Goal: Task Accomplishment & Management: Use online tool/utility

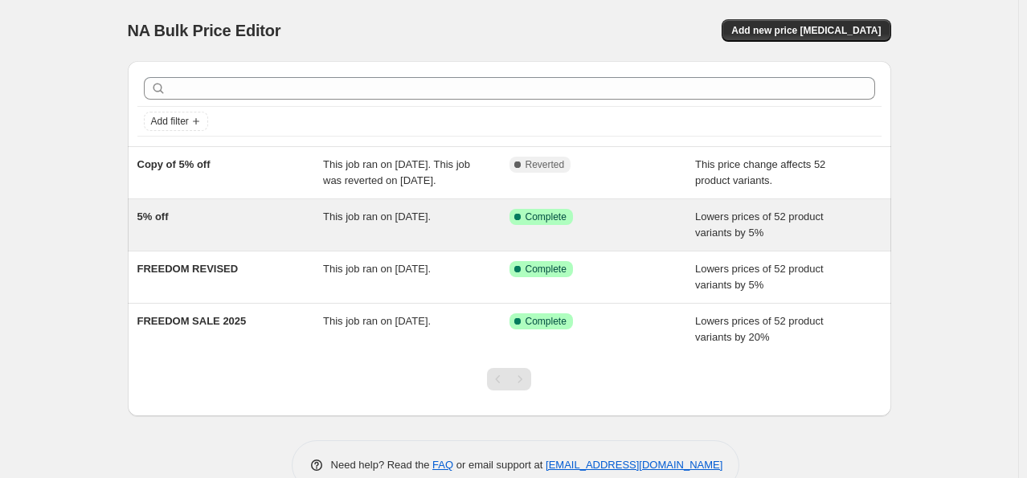
click at [215, 241] on div "5% off" at bounding box center [230, 225] width 186 height 32
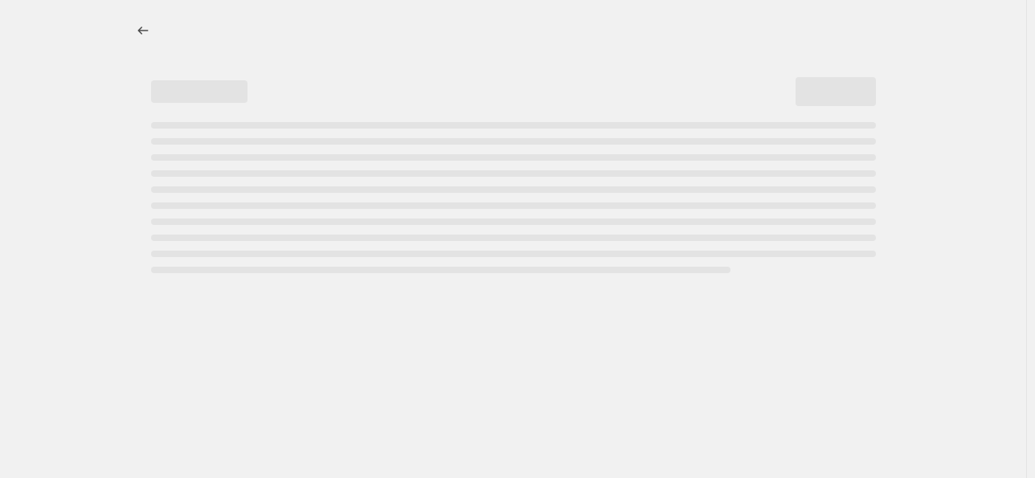
select select "percentage"
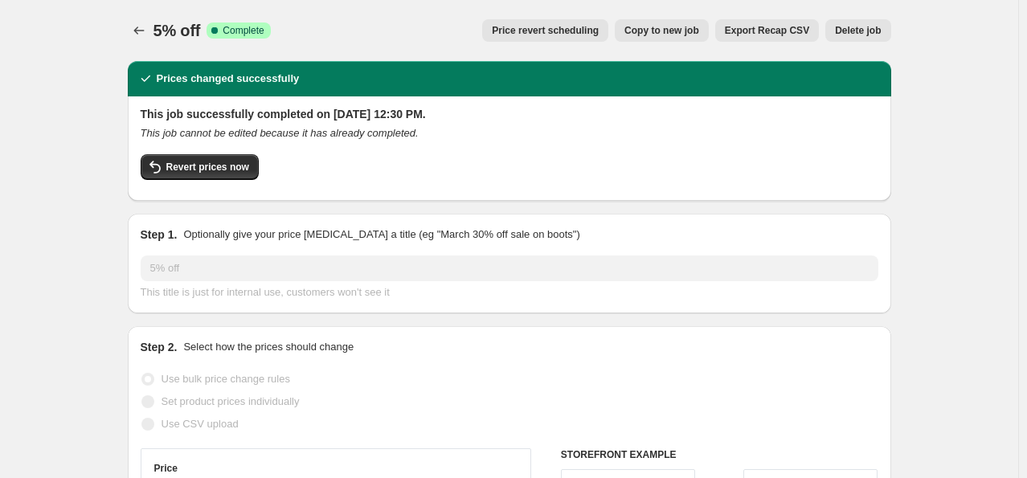
click at [674, 35] on span "Copy to new job" at bounding box center [661, 30] width 75 height 13
select select "percentage"
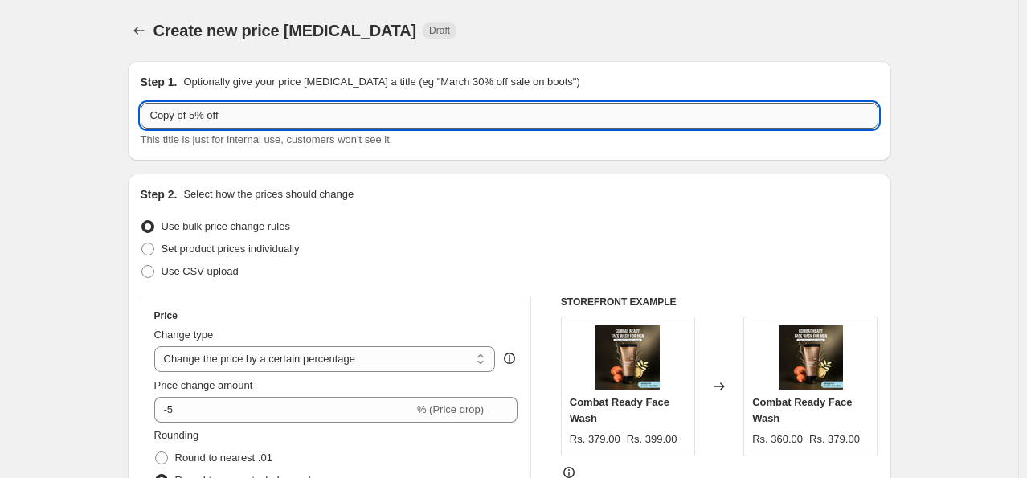
click at [200, 116] on input "Copy of 5% off" at bounding box center [509, 116] width 737 height 26
drag, startPoint x: 209, startPoint y: 115, endPoint x: 69, endPoint y: 116, distance: 139.8
type input "10%off"
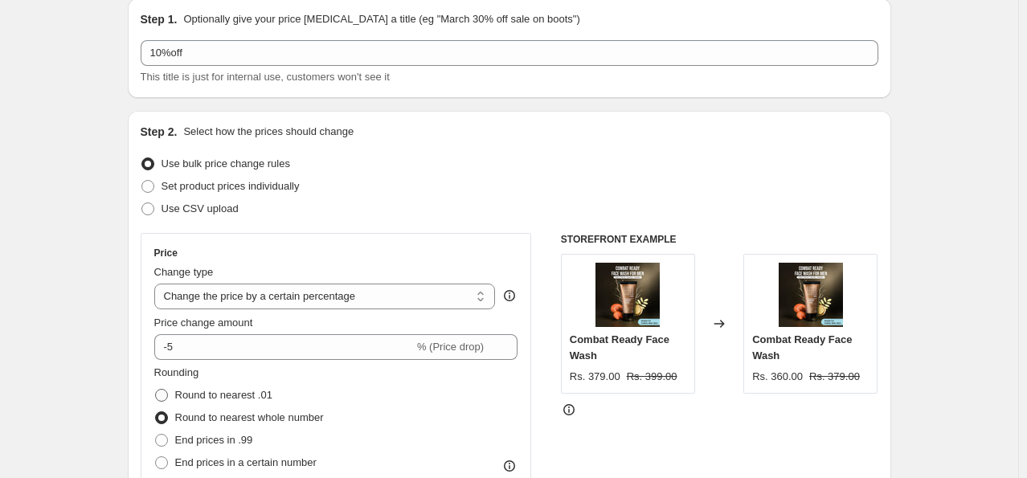
scroll to position [80, 0]
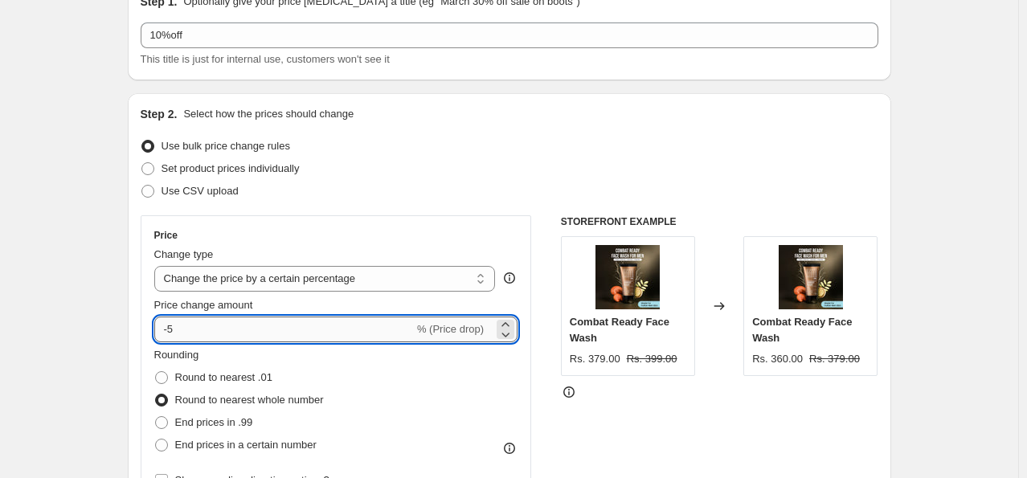
click at [219, 337] on input "-5" at bounding box center [283, 330] width 259 height 26
type input "-4"
type input "-10"
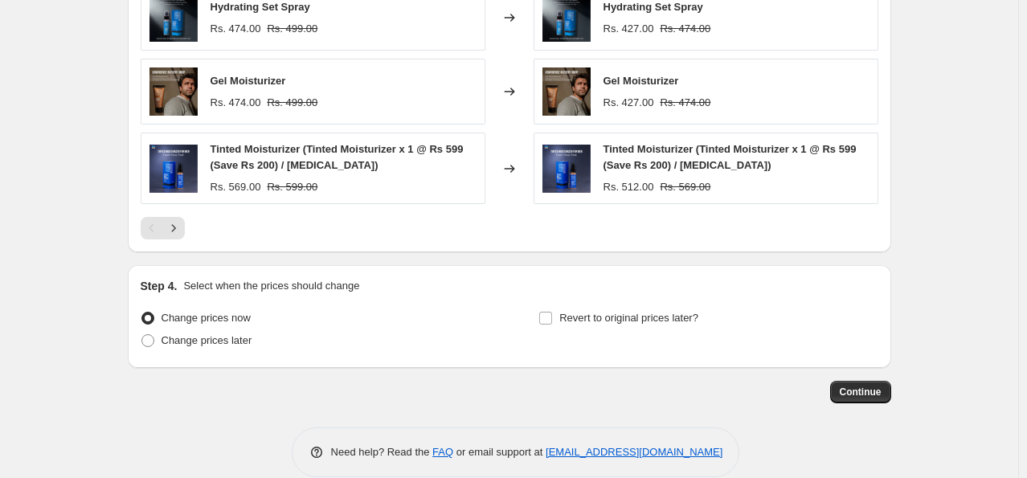
scroll to position [1186, 0]
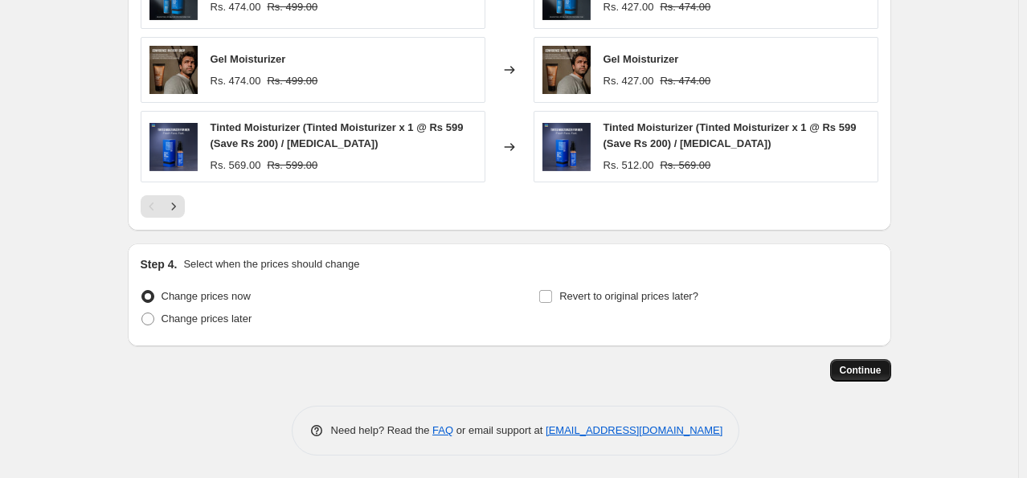
click at [872, 366] on span "Continue" at bounding box center [861, 370] width 42 height 13
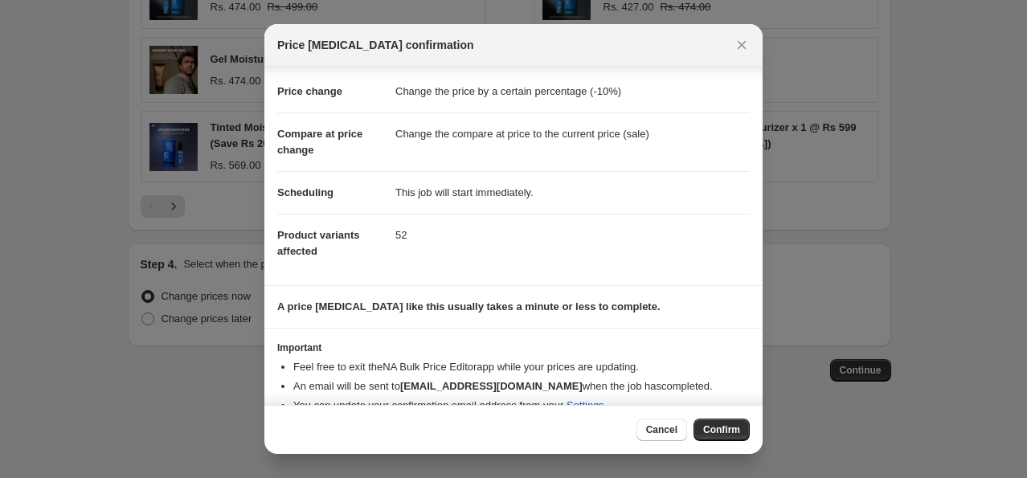
scroll to position [48, 0]
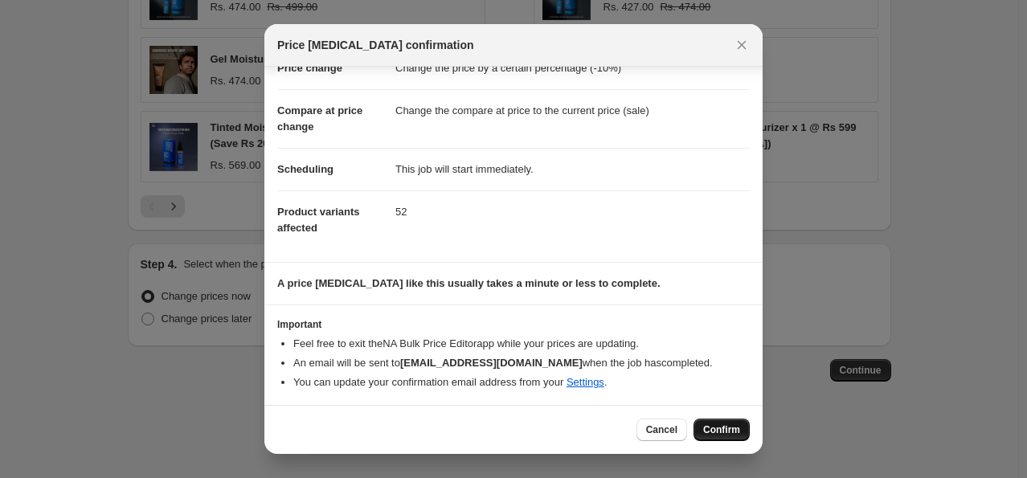
click at [723, 430] on span "Confirm" at bounding box center [721, 429] width 37 height 13
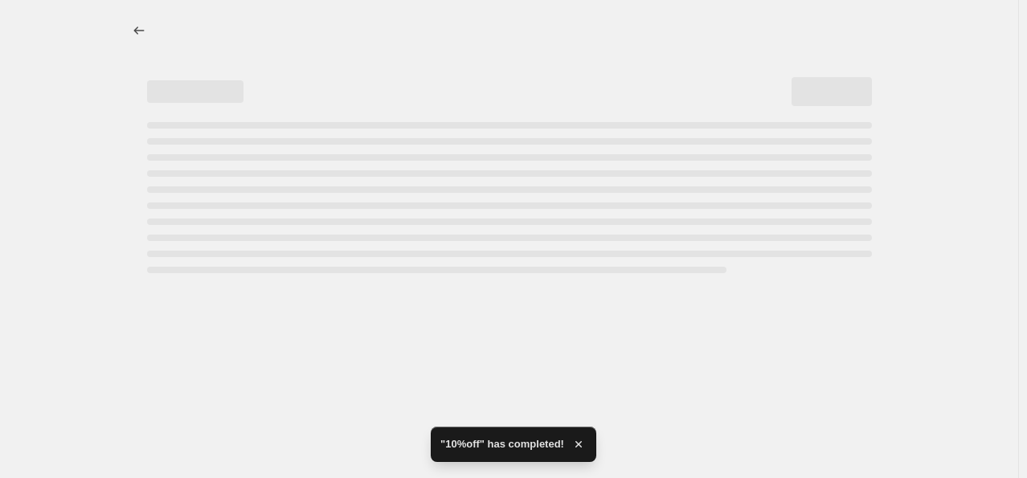
select select "percentage"
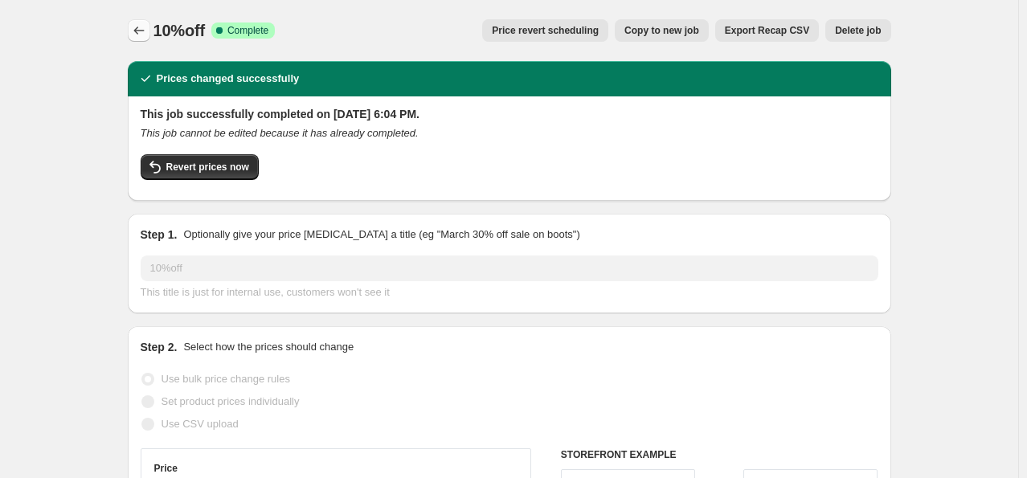
click at [143, 29] on icon "Price change jobs" at bounding box center [139, 30] width 16 height 16
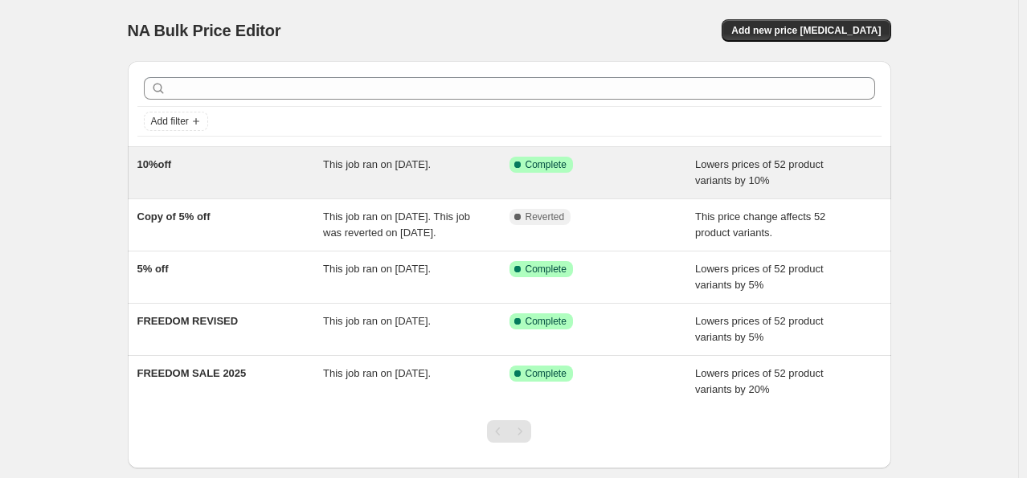
click at [422, 161] on span "This job ran on [DATE]." at bounding box center [377, 164] width 108 height 12
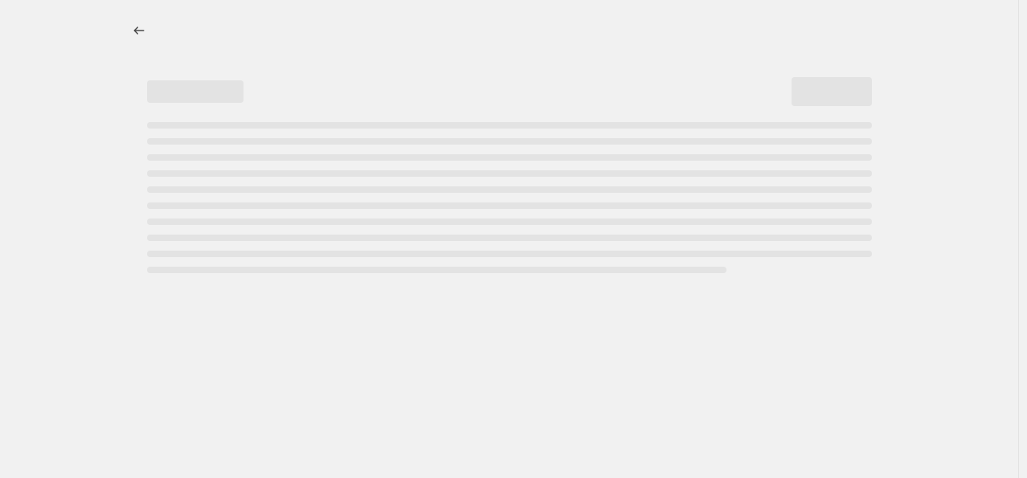
select select "percentage"
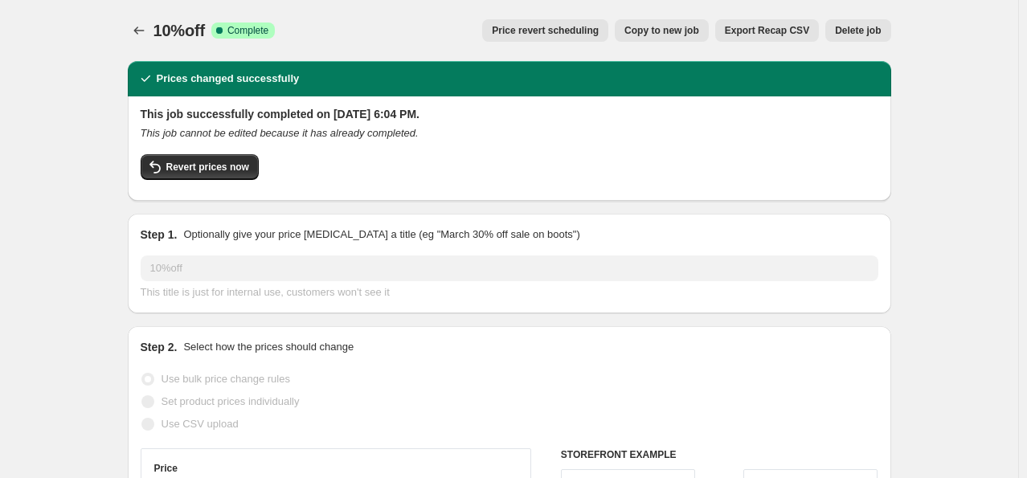
click at [659, 29] on span "Copy to new job" at bounding box center [661, 30] width 75 height 13
select select "percentage"
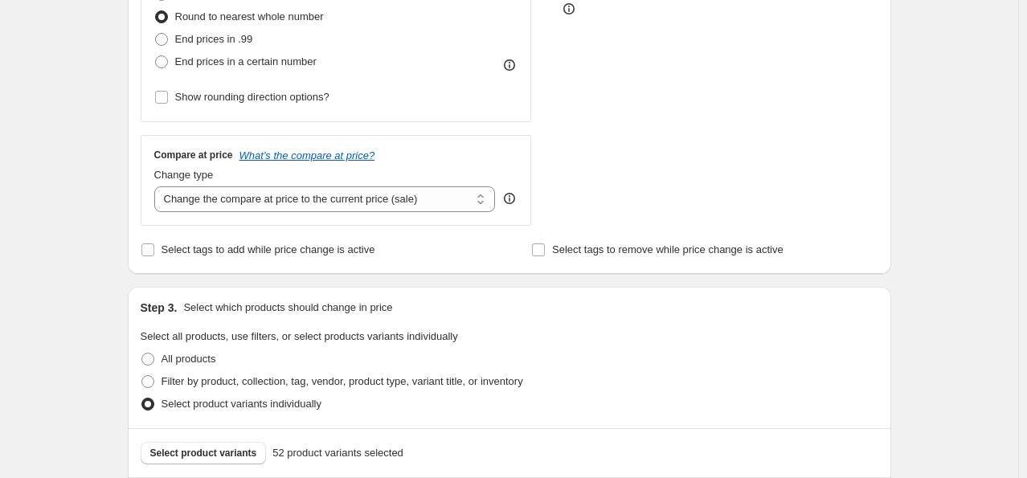
scroll to position [482, 0]
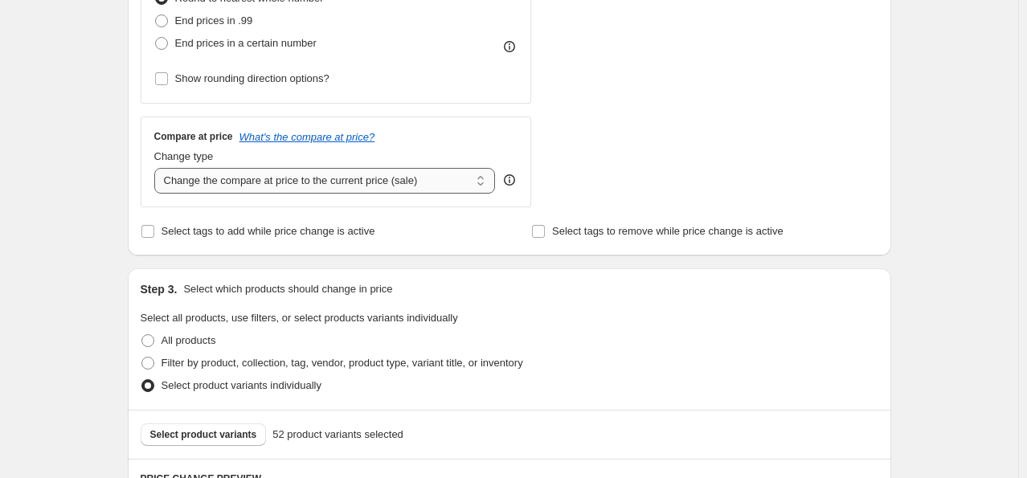
click at [326, 186] on select "Change the compare at price to the current price (sale) Change the compare at p…" at bounding box center [324, 181] width 341 height 26
click at [157, 168] on select "Change the compare at price to the current price (sale) Change the compare at p…" at bounding box center [324, 181] width 341 height 26
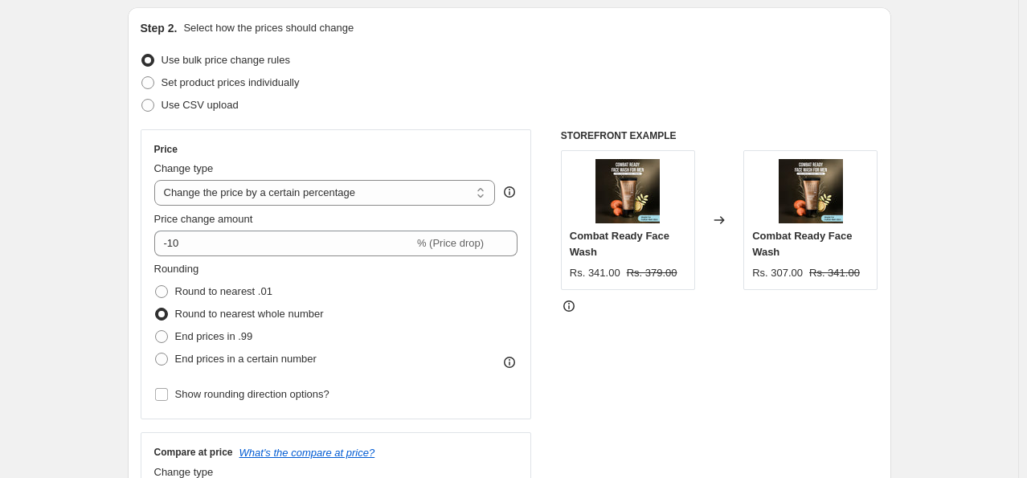
scroll to position [0, 0]
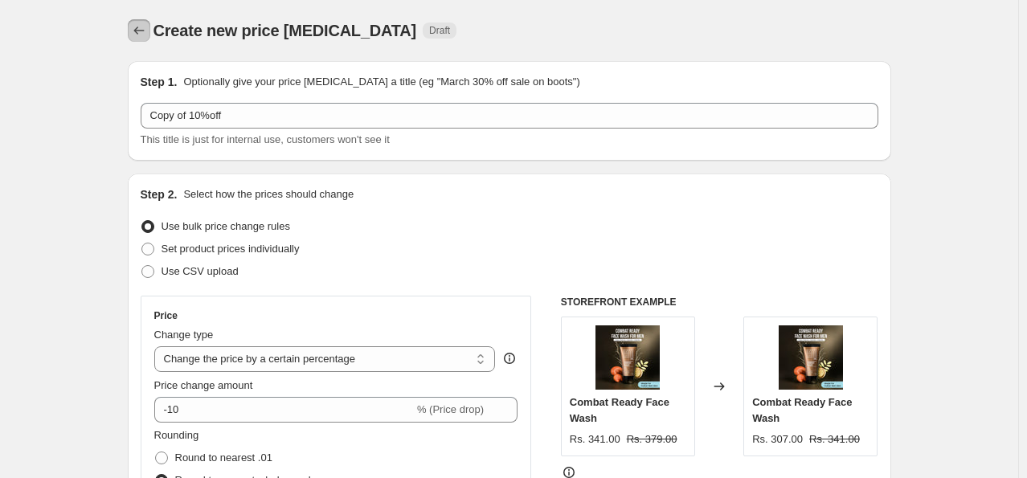
click at [138, 31] on icon "Price change jobs" at bounding box center [139, 30] width 16 height 16
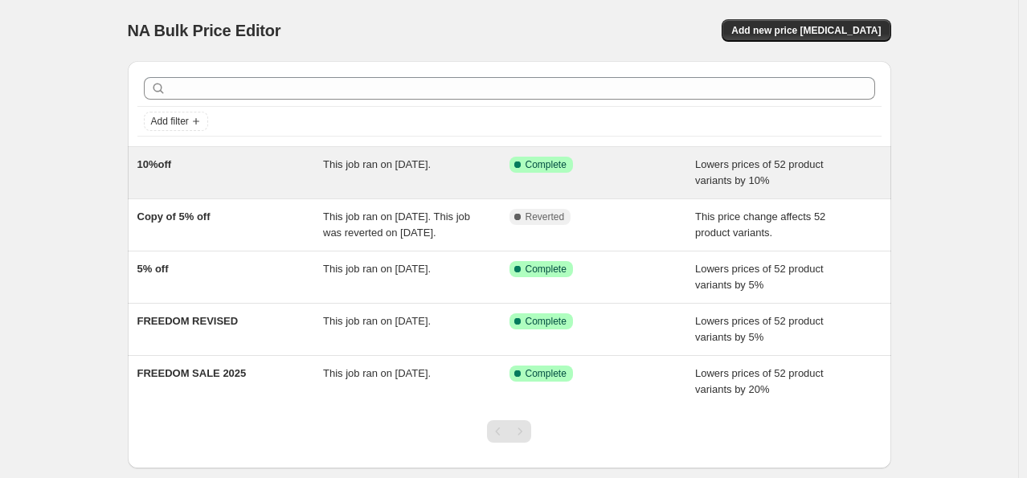
click at [225, 180] on div "10%off" at bounding box center [230, 173] width 186 height 32
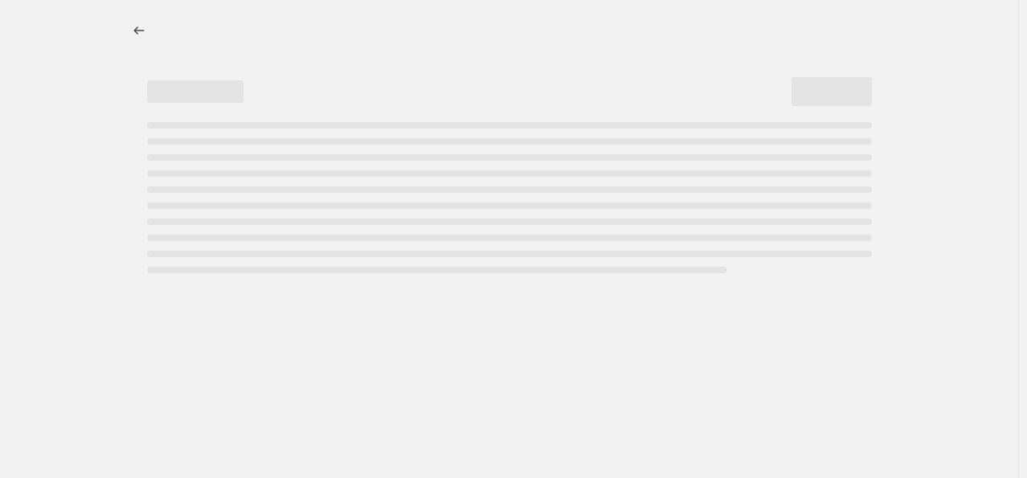
select select "percentage"
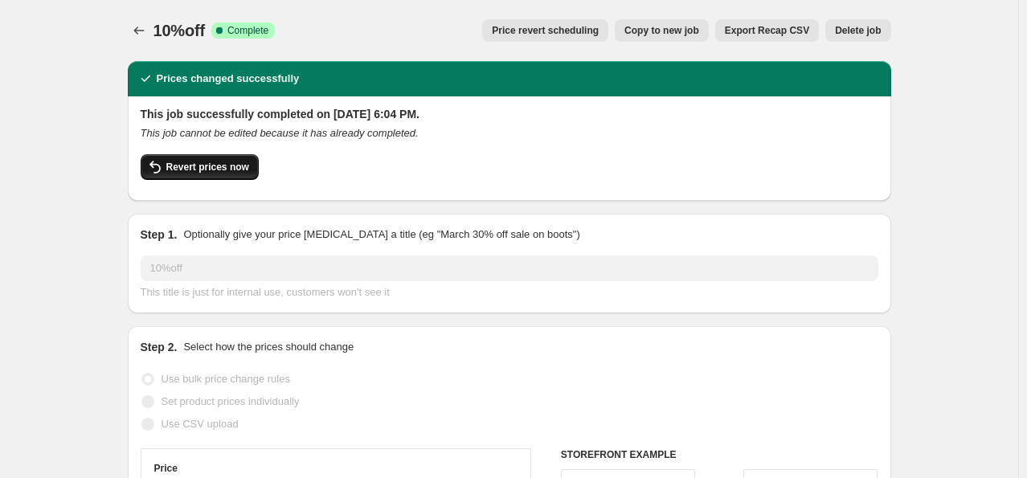
click at [207, 167] on span "Revert prices now" at bounding box center [207, 167] width 83 height 13
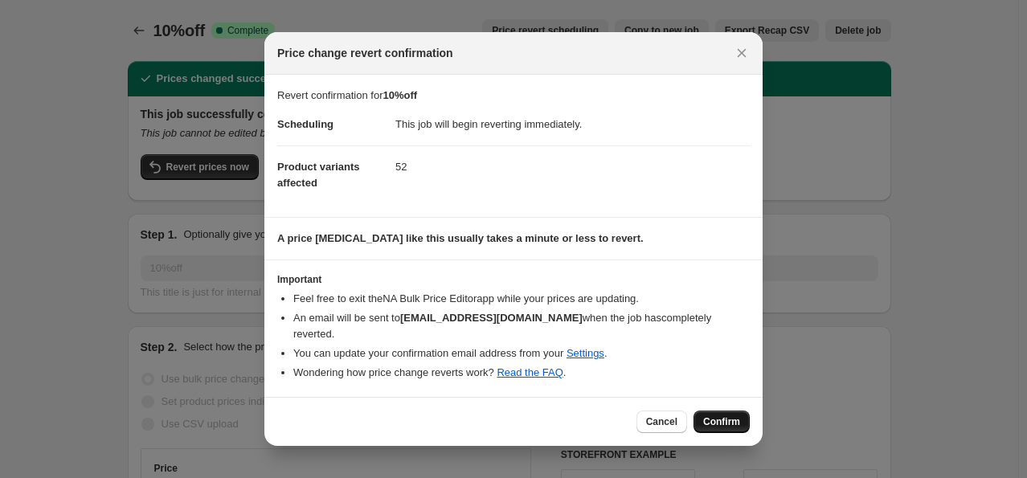
click at [710, 415] on span "Confirm" at bounding box center [721, 421] width 37 height 13
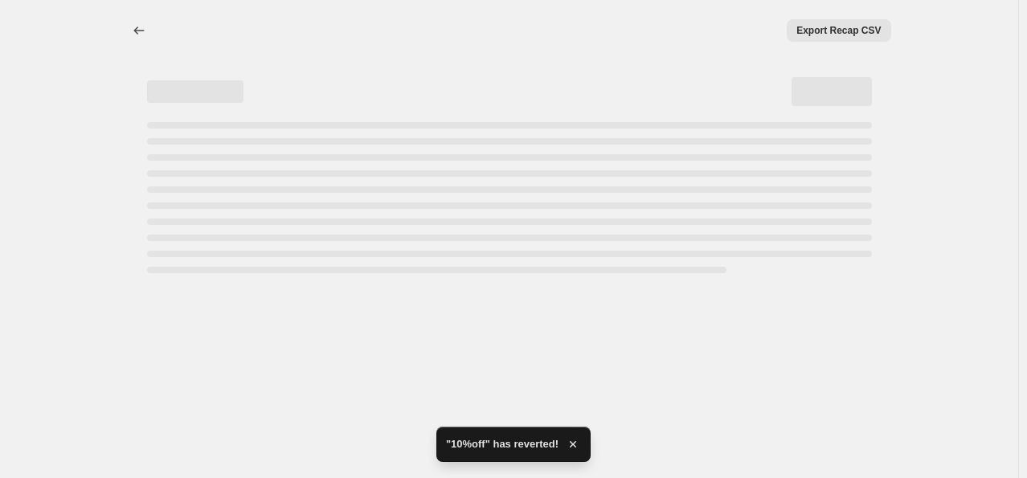
select select "percentage"
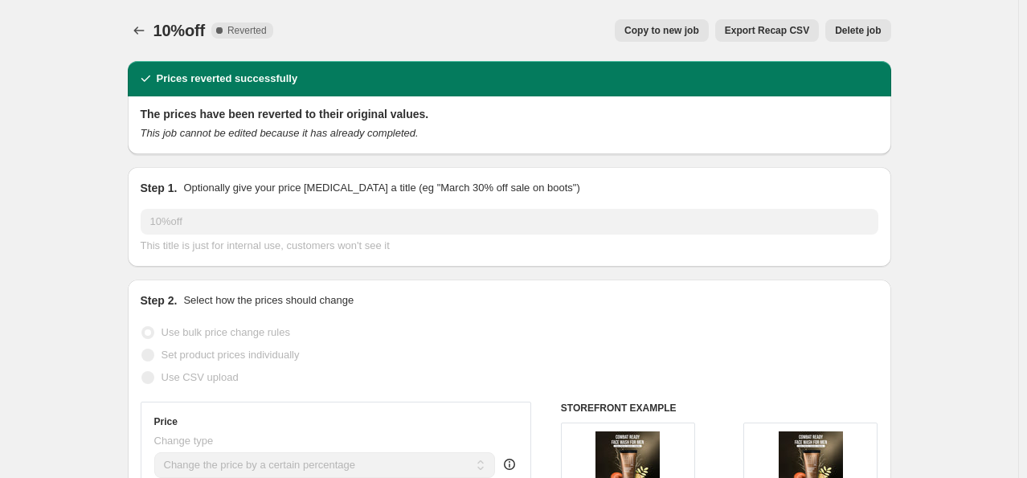
click at [161, 39] on span "10%off" at bounding box center [178, 31] width 51 height 18
click at [145, 28] on icon "Price change jobs" at bounding box center [139, 30] width 16 height 16
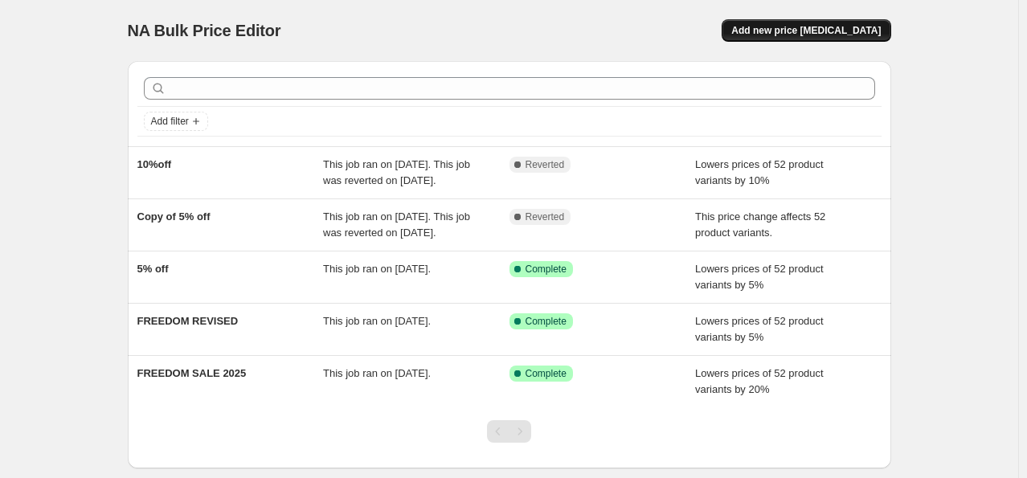
click at [778, 25] on span "Add new price [MEDICAL_DATA]" at bounding box center [805, 30] width 149 height 13
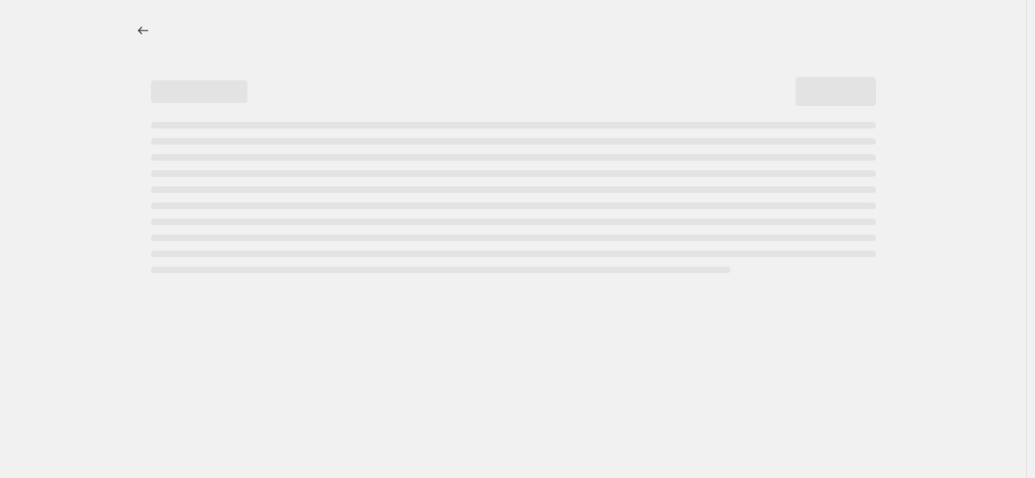
select select "percentage"
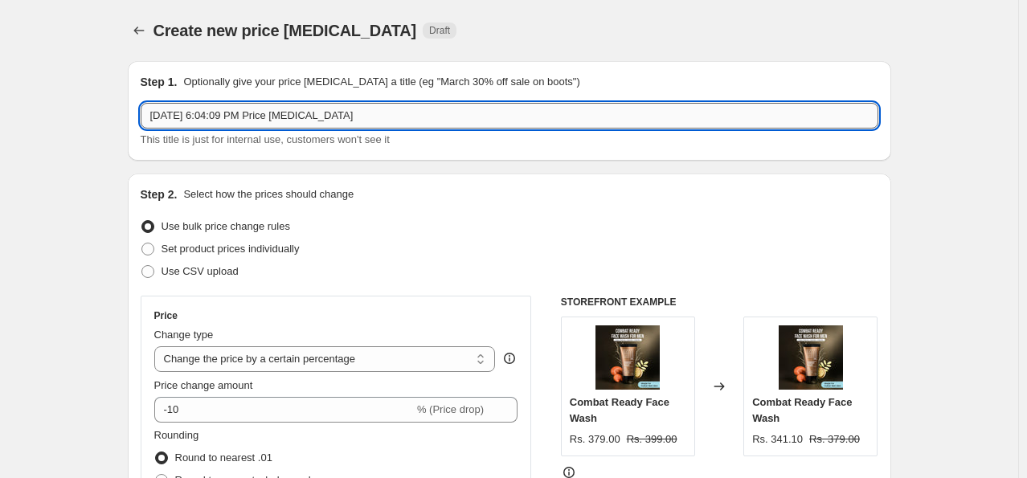
click at [215, 112] on input "Aug 23, 2025, 6:04:09 PM Price change job" at bounding box center [509, 116] width 737 height 26
drag, startPoint x: 407, startPoint y: 114, endPoint x: 31, endPoint y: 137, distance: 375.8
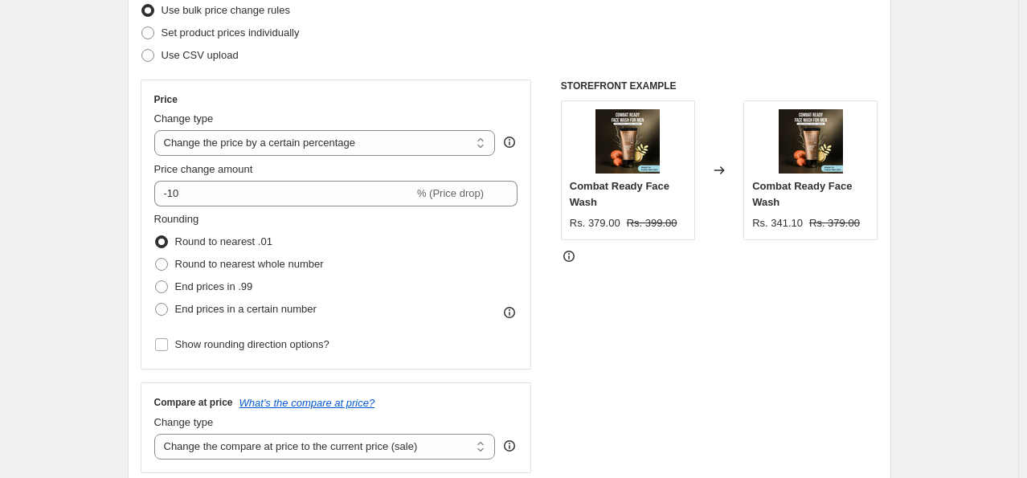
scroll to position [241, 0]
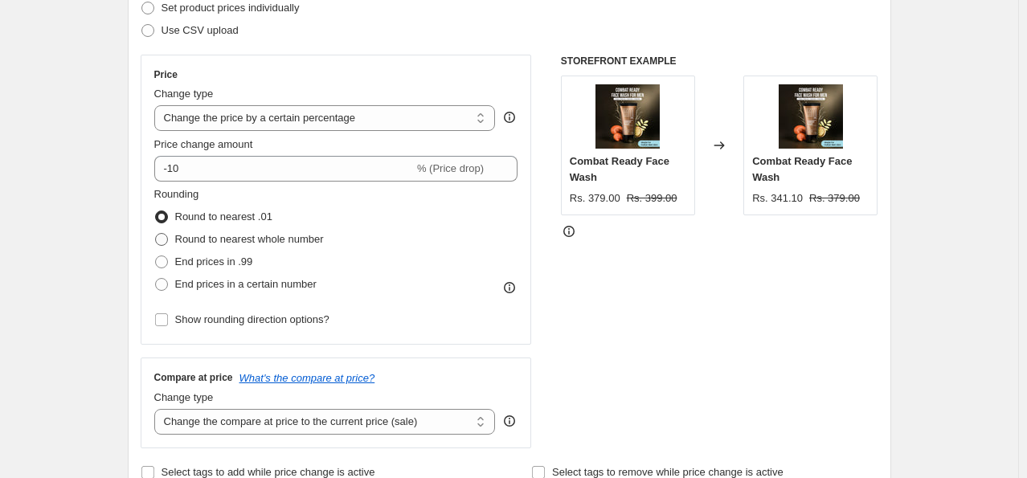
type input "10% off"
click at [167, 234] on span at bounding box center [161, 239] width 13 height 13
click at [156, 234] on input "Round to nearest whole number" at bounding box center [155, 233] width 1 height 1
radio input "true"
click at [326, 122] on select "Change the price to a certain amount Change the price by a certain amount Chang…" at bounding box center [324, 118] width 341 height 26
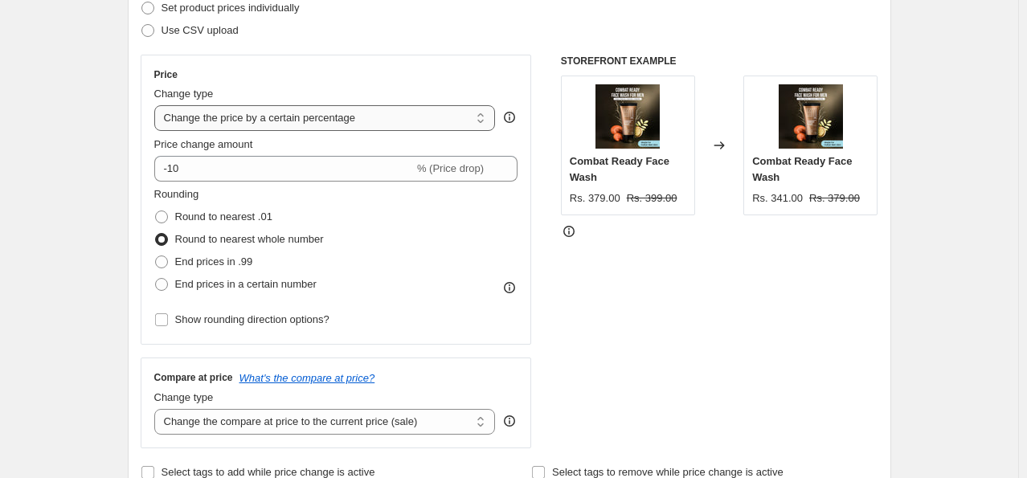
click at [157, 105] on select "Change the price to a certain amount Change the price by a certain amount Chang…" at bounding box center [324, 118] width 341 height 26
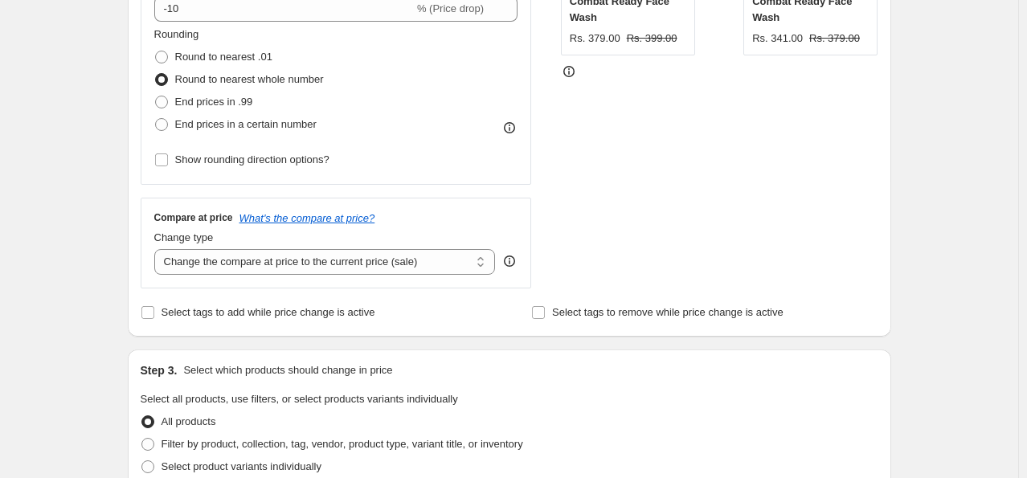
scroll to position [402, 0]
click at [318, 264] on select "Change the compare at price to the current price (sale) Change the compare at p…" at bounding box center [324, 261] width 341 height 26
click at [309, 220] on icon "What's the compare at price?" at bounding box center [307, 217] width 136 height 12
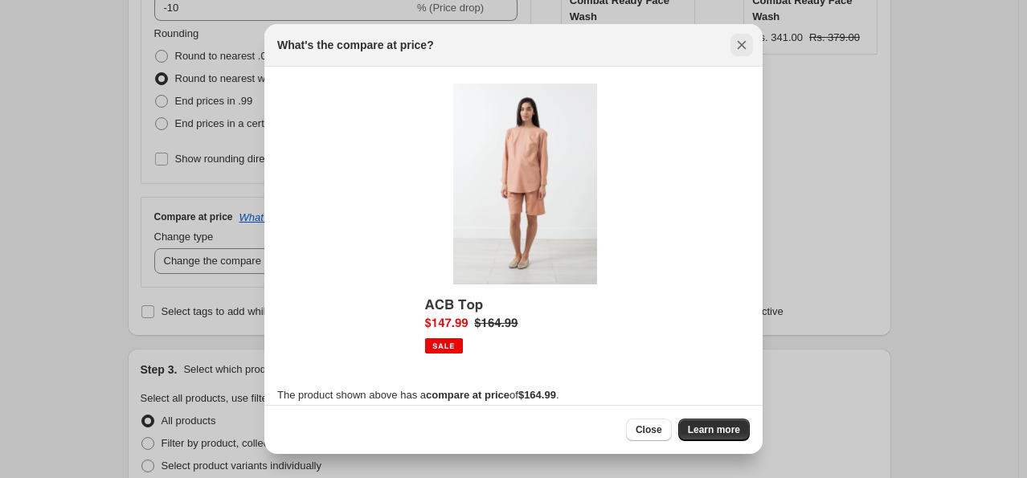
click at [745, 42] on icon "Close" at bounding box center [741, 45] width 9 height 9
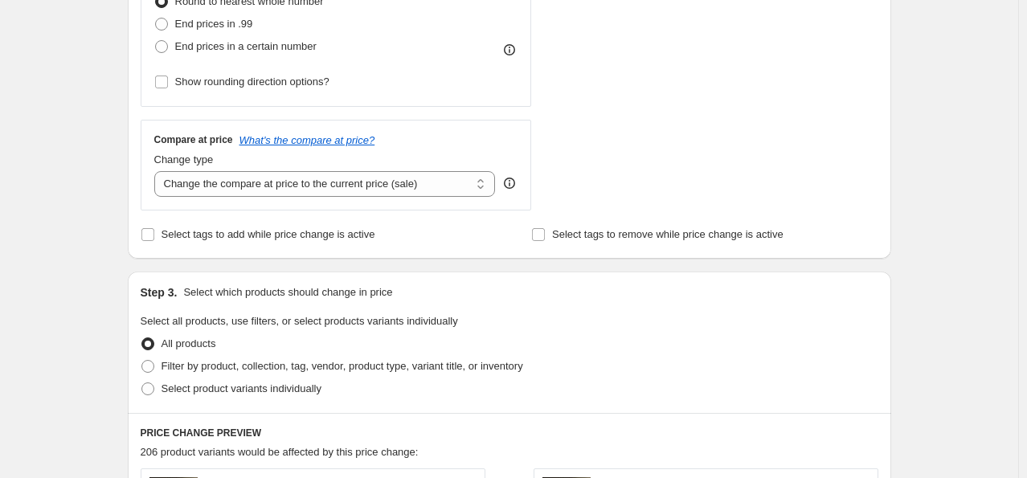
scroll to position [482, 0]
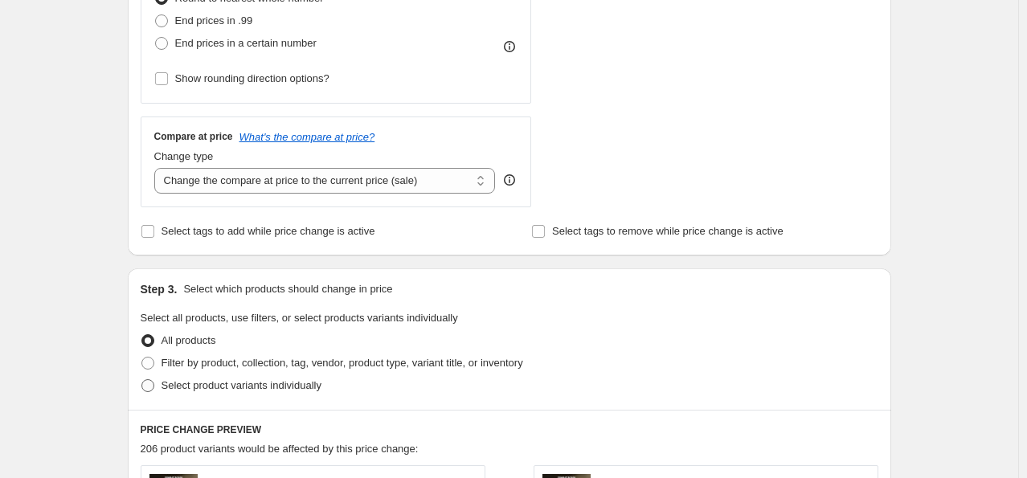
click at [151, 386] on span at bounding box center [147, 385] width 13 height 13
click at [142, 380] on input "Select product variants individually" at bounding box center [141, 379] width 1 height 1
radio input "true"
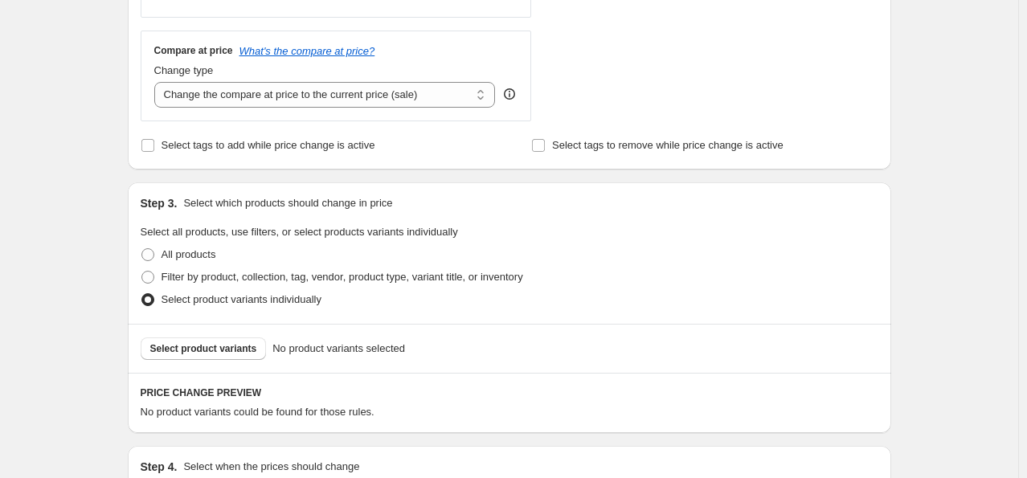
scroll to position [643, 0]
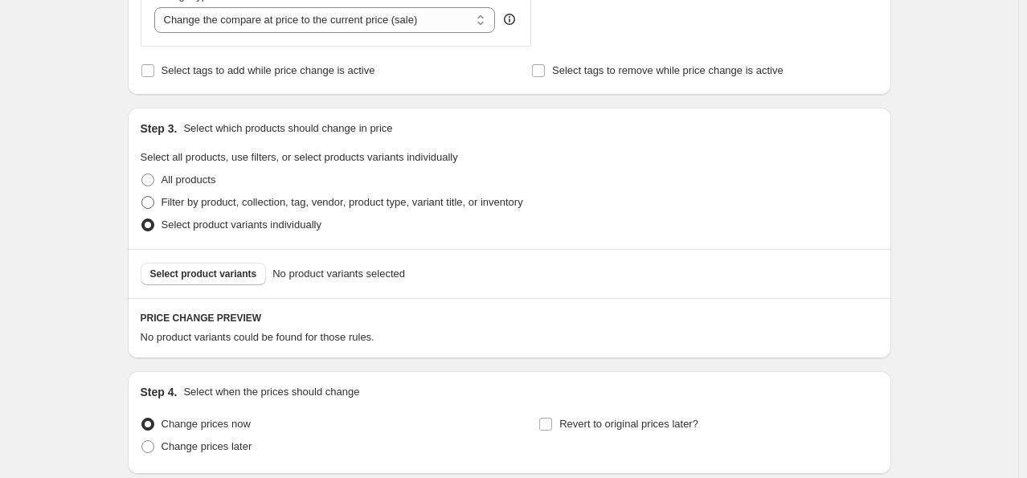
click at [153, 202] on span at bounding box center [147, 202] width 13 height 13
click at [142, 197] on input "Filter by product, collection, tag, vendor, product type, variant title, or inv…" at bounding box center [141, 196] width 1 height 1
radio input "true"
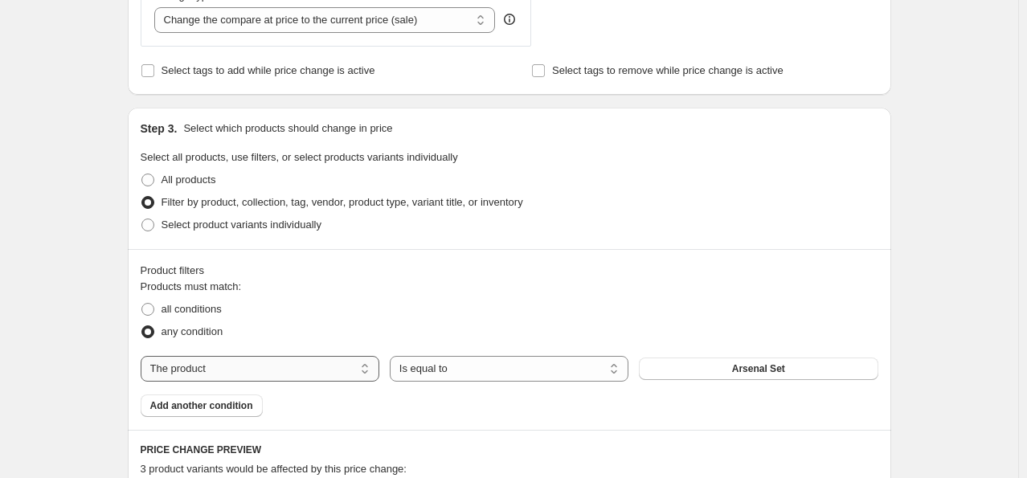
click at [251, 374] on select "The product The product's collection The product's tag The product's vendor The…" at bounding box center [260, 369] width 239 height 26
click at [467, 374] on select "Is equal to Is not equal to" at bounding box center [509, 369] width 239 height 26
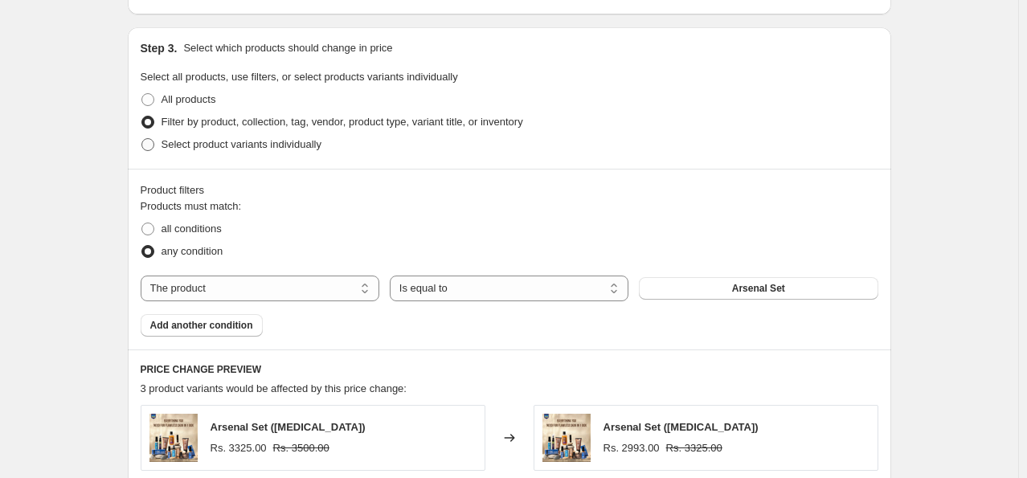
click at [149, 144] on span at bounding box center [147, 144] width 13 height 13
click at [142, 139] on input "Select product variants individually" at bounding box center [141, 138] width 1 height 1
radio input "true"
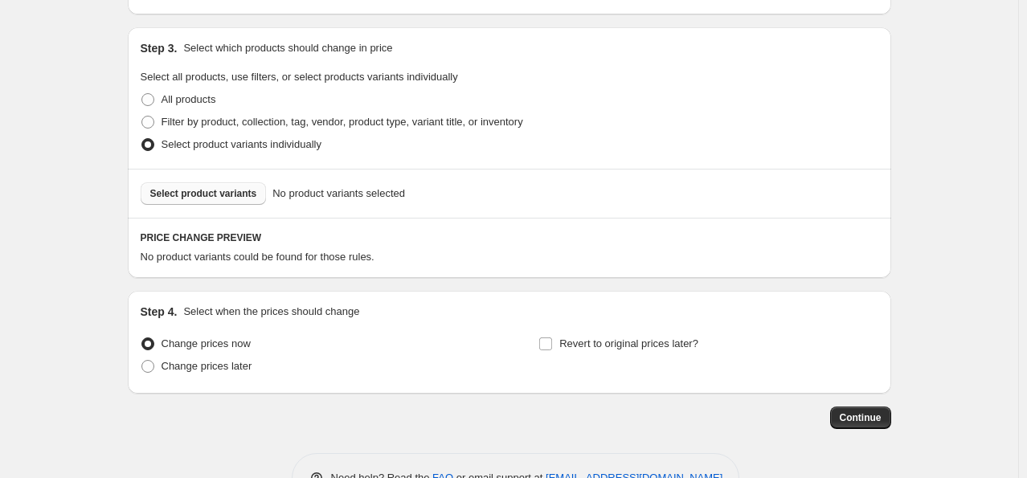
click at [228, 196] on span "Select product variants" at bounding box center [203, 193] width 107 height 13
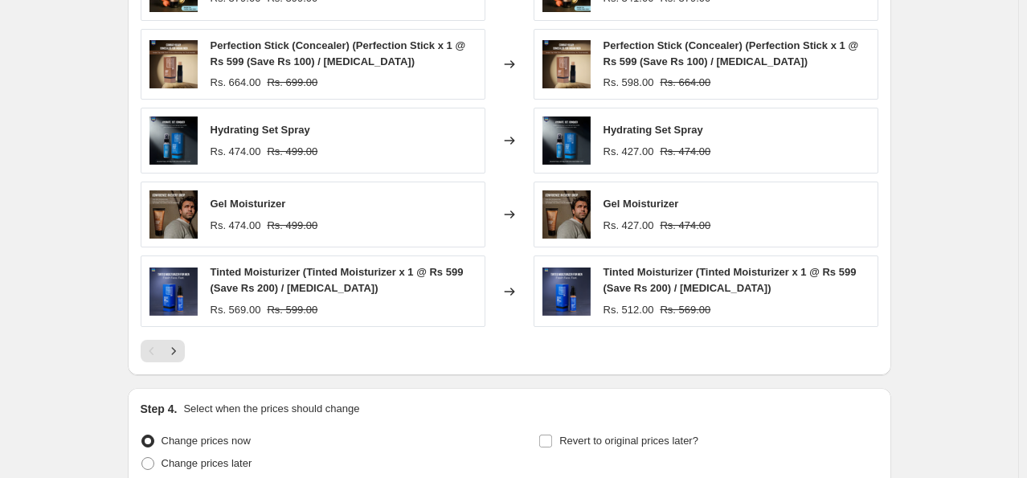
scroll to position [1044, 0]
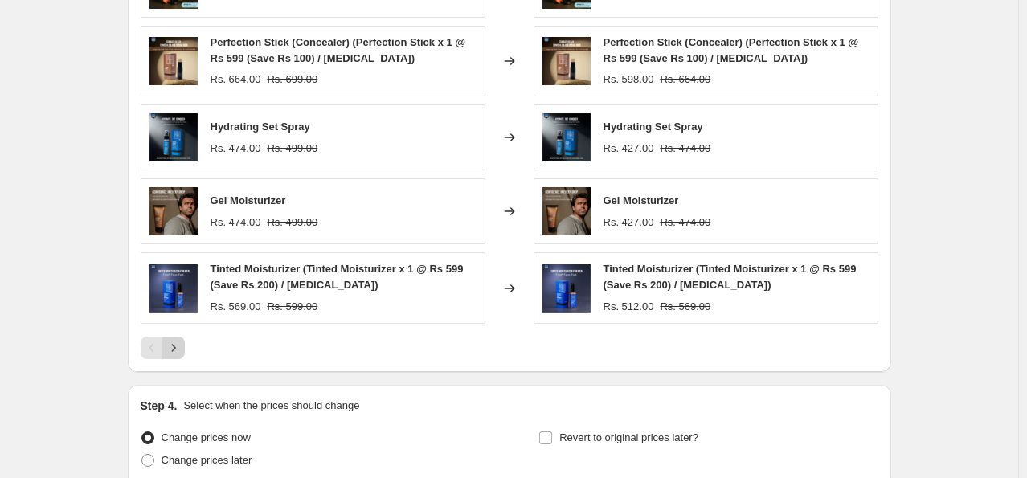
click at [179, 350] on icon "Next" at bounding box center [173, 348] width 16 height 16
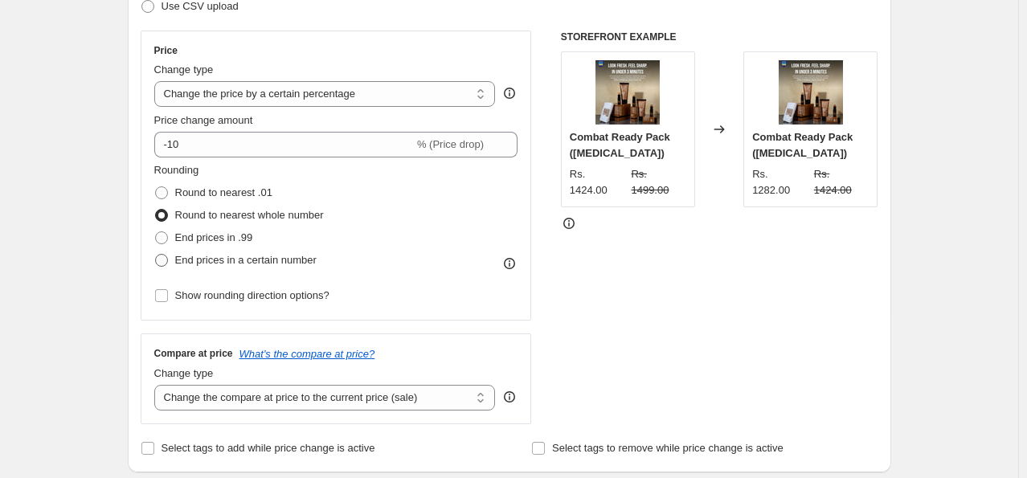
scroll to position [241, 0]
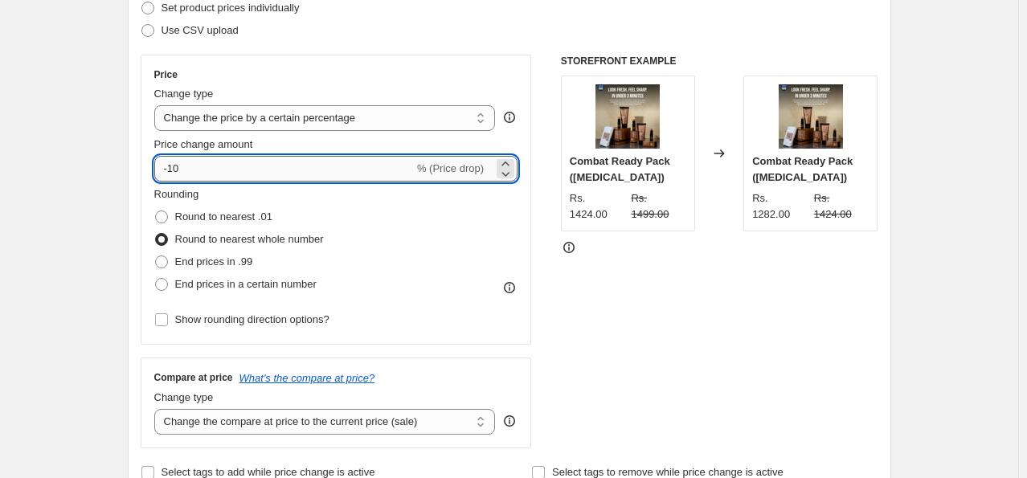
click at [196, 170] on input "-10" at bounding box center [283, 169] width 259 height 26
type input "-1"
type input "-5"
click at [666, 269] on div "STOREFRONT EXAMPLE Combat Ready Pack (Light skin) Rs. 1424.00 Rs. 1499.00 Chang…" at bounding box center [719, 252] width 317 height 394
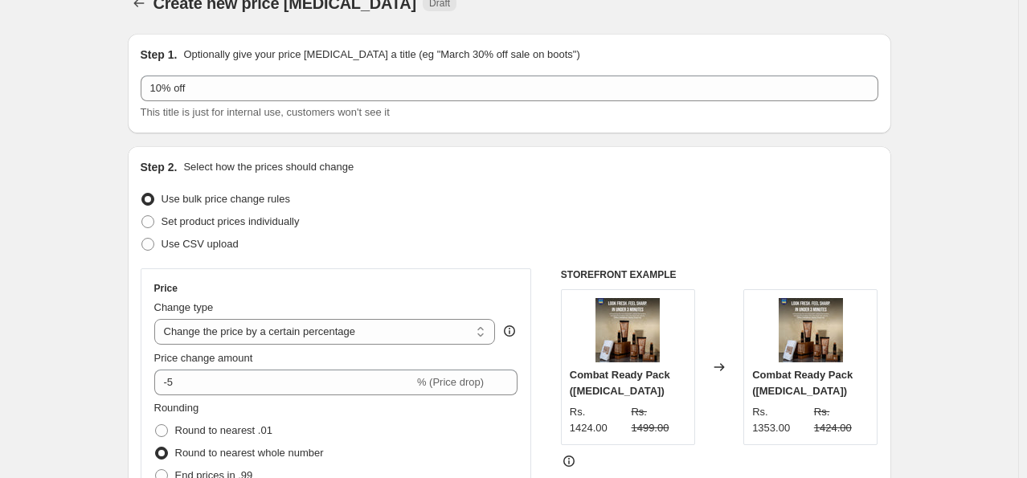
scroll to position [0, 0]
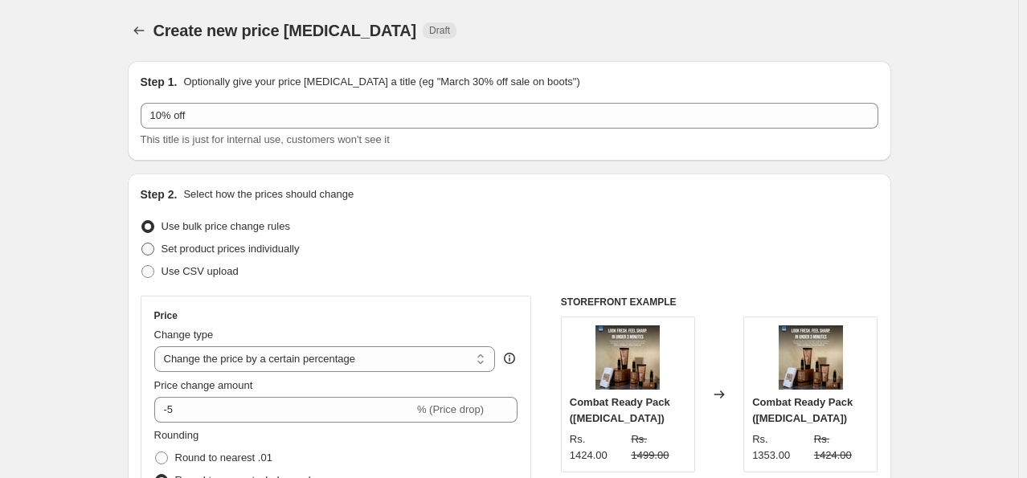
click at [151, 247] on span at bounding box center [147, 249] width 13 height 13
click at [142, 243] on input "Set product prices individually" at bounding box center [141, 243] width 1 height 1
radio input "true"
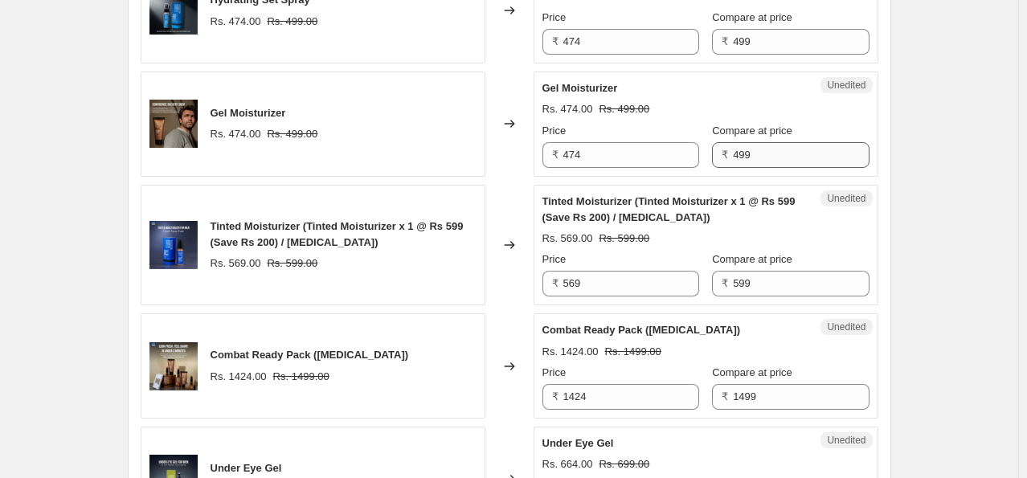
scroll to position [884, 0]
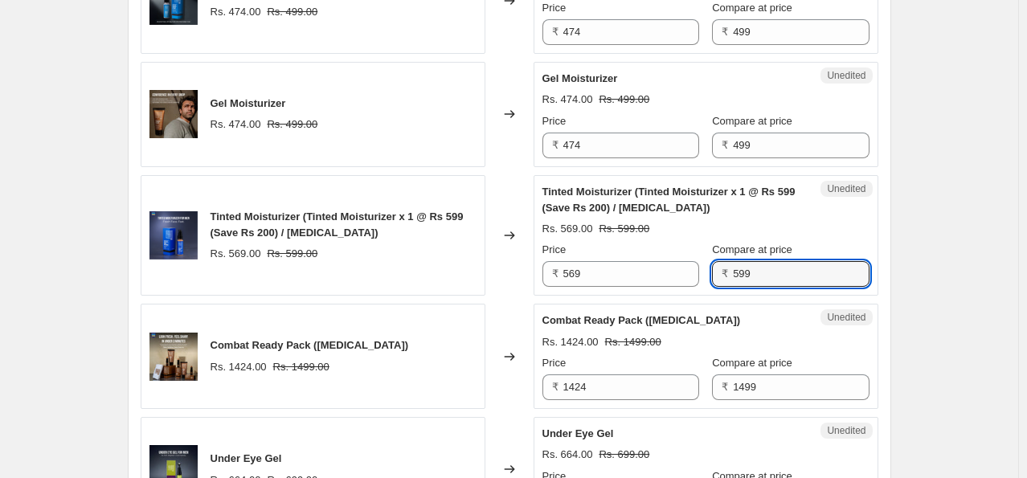
drag, startPoint x: 763, startPoint y: 273, endPoint x: 717, endPoint y: 274, distance: 46.6
click at [717, 274] on div "₹ 599" at bounding box center [790, 274] width 157 height 26
type input "799"
click at [785, 337] on div "Rs. 1424.00 Rs. 1499.00" at bounding box center [705, 342] width 327 height 16
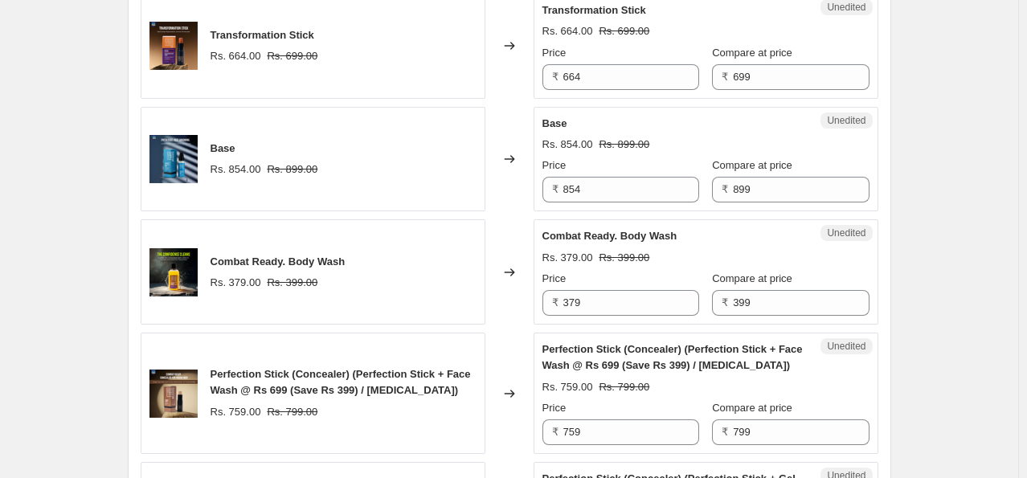
scroll to position [1446, 0]
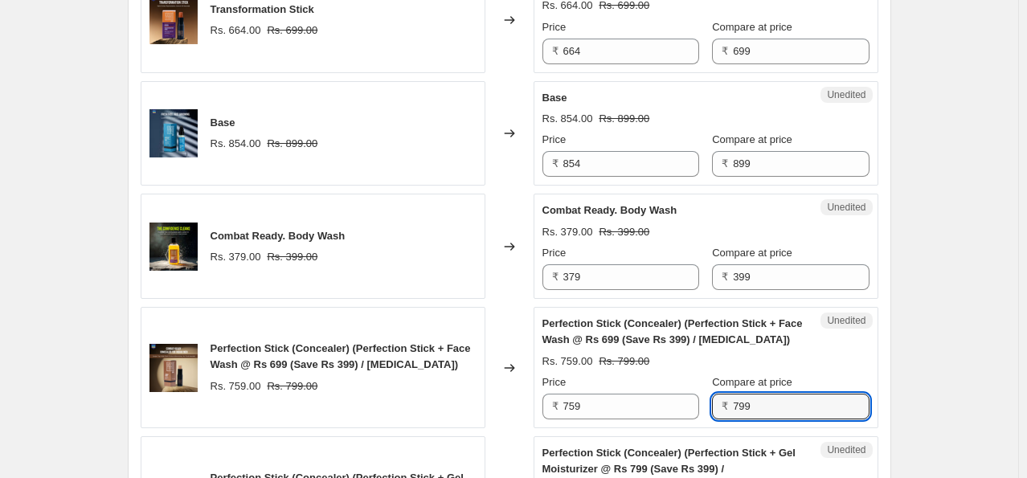
drag, startPoint x: 768, startPoint y: 403, endPoint x: 715, endPoint y: 406, distance: 53.1
click at [715, 406] on div "₹ 799" at bounding box center [790, 407] width 157 height 26
type input "699"
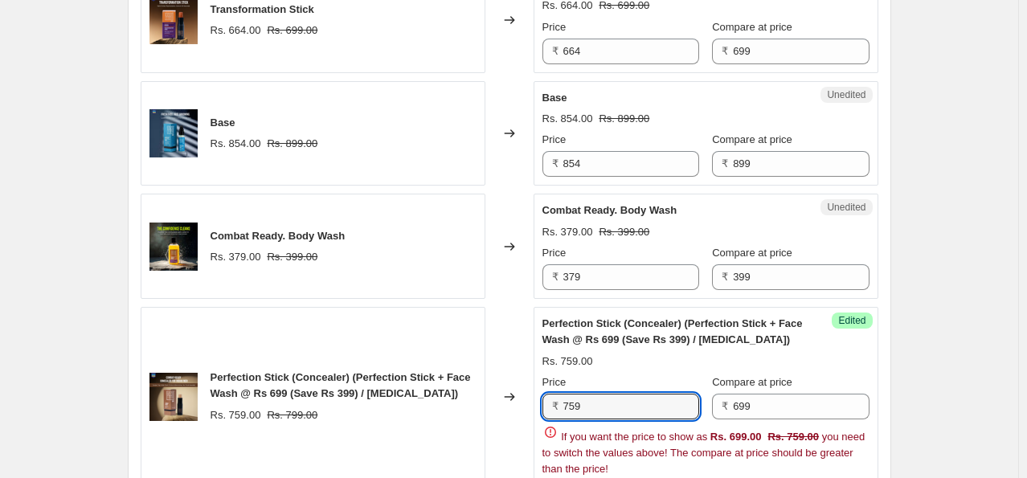
drag, startPoint x: 594, startPoint y: 402, endPoint x: 540, endPoint y: 408, distance: 54.2
click at [540, 408] on div "Success Edited Perfection Stick (Concealer) (Perfection Stick + Face Wash @ Rs …" at bounding box center [705, 396] width 345 height 179
type input "630"
click at [641, 358] on div "Rs. 759.00" at bounding box center [705, 361] width 327 height 16
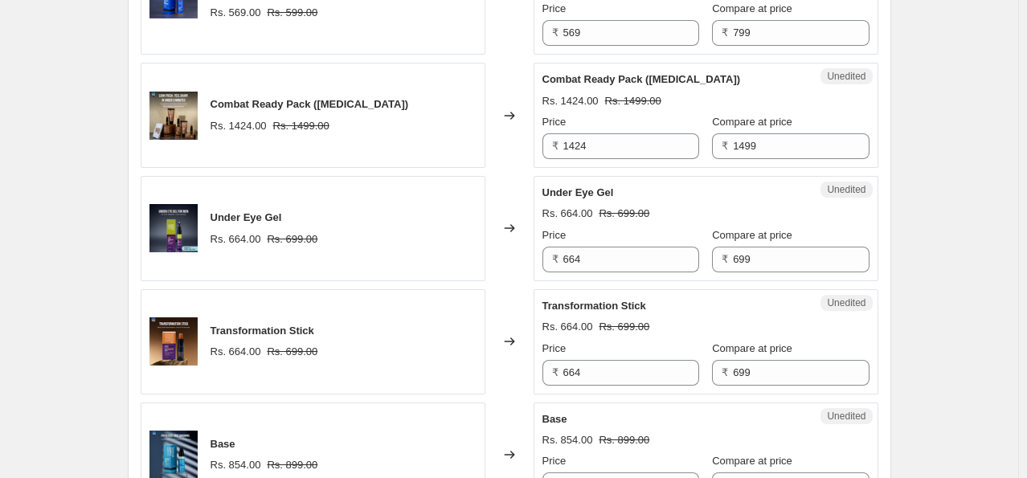
scroll to position [1044, 0]
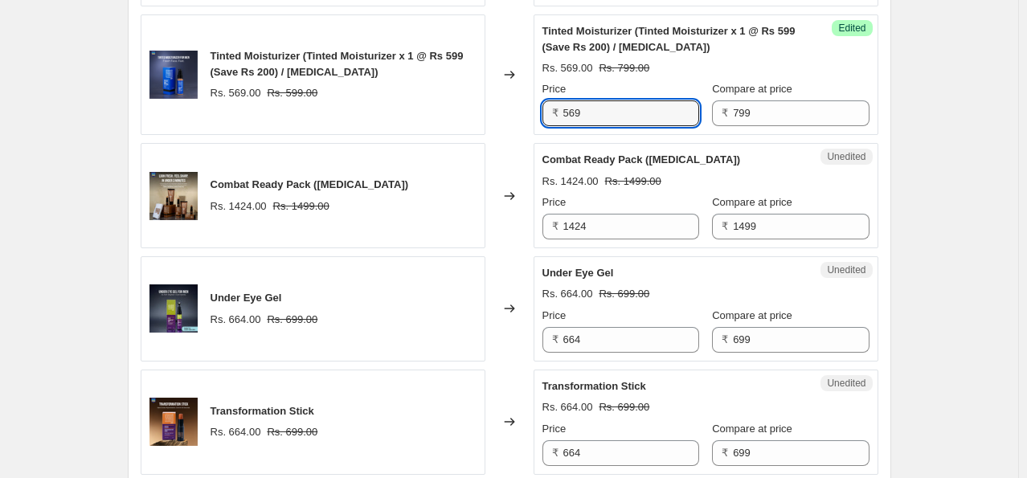
drag, startPoint x: 588, startPoint y: 111, endPoint x: 557, endPoint y: 119, distance: 32.3
click at [552, 116] on div "₹ 569" at bounding box center [620, 113] width 157 height 26
type input "719"
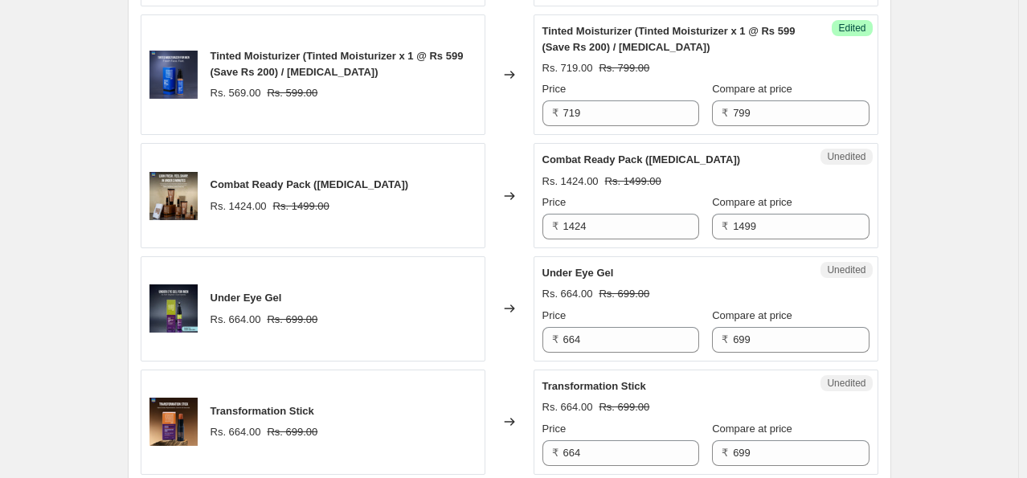
click at [796, 165] on div "Combat Ready Pack (Light skin) Rs. 1424.00 Rs. 1499.00 Price ₹ 1424 Compare at …" at bounding box center [705, 196] width 327 height 88
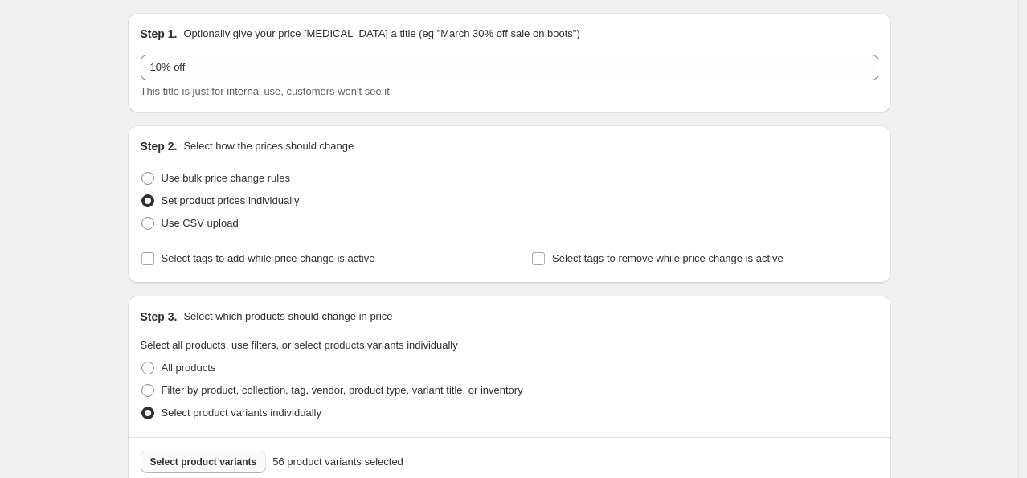
scroll to position [0, 0]
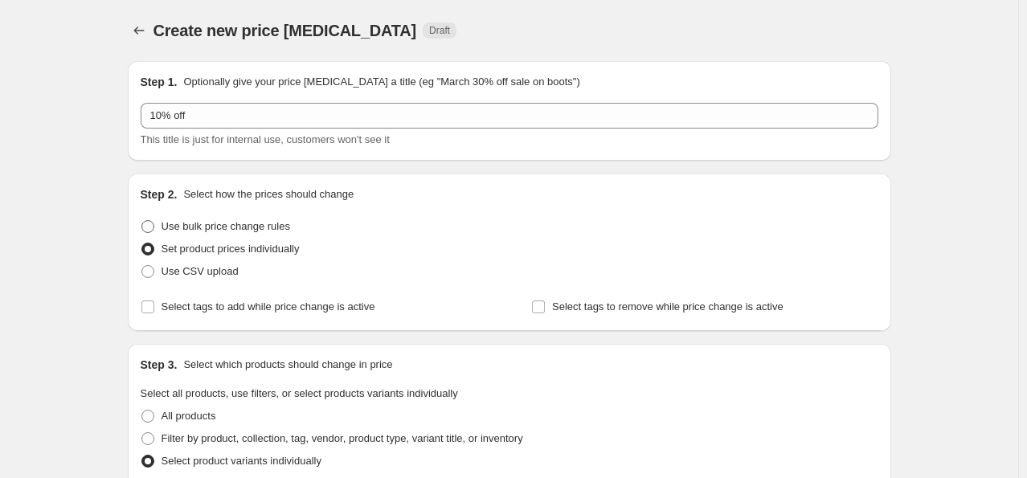
click at [154, 227] on span at bounding box center [147, 226] width 13 height 13
click at [142, 221] on input "Use bulk price change rules" at bounding box center [141, 220] width 1 height 1
radio input "true"
select select "percentage"
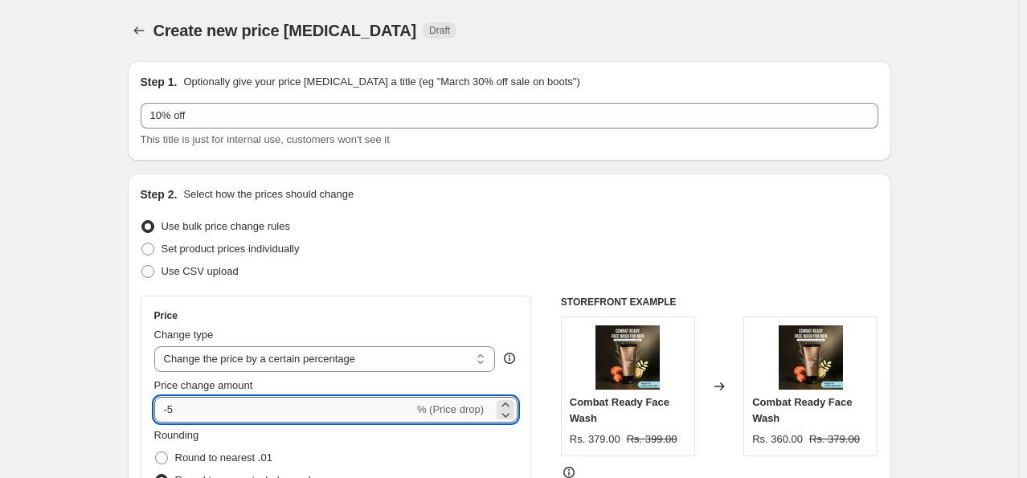
click at [247, 401] on input "-5" at bounding box center [283, 410] width 259 height 26
type input "-10"
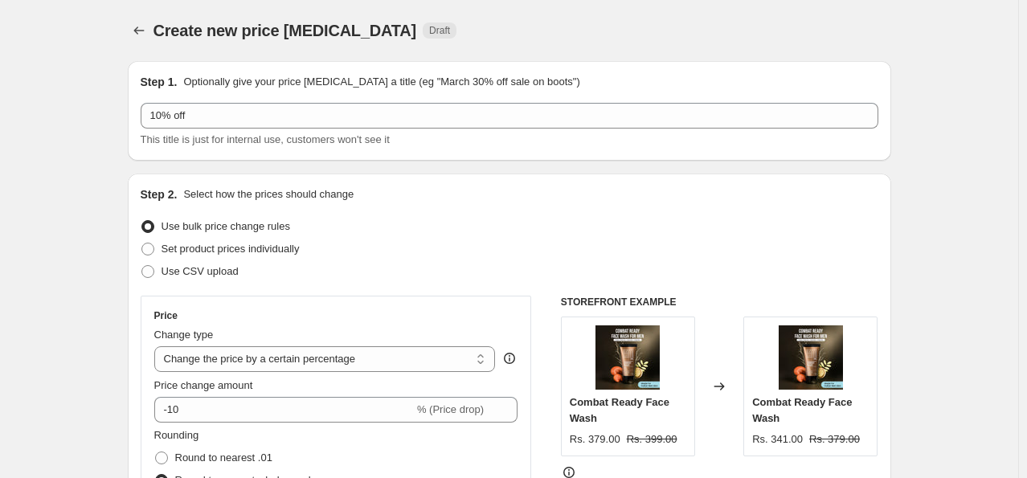
click at [529, 270] on div "Use CSV upload" at bounding box center [509, 271] width 737 height 22
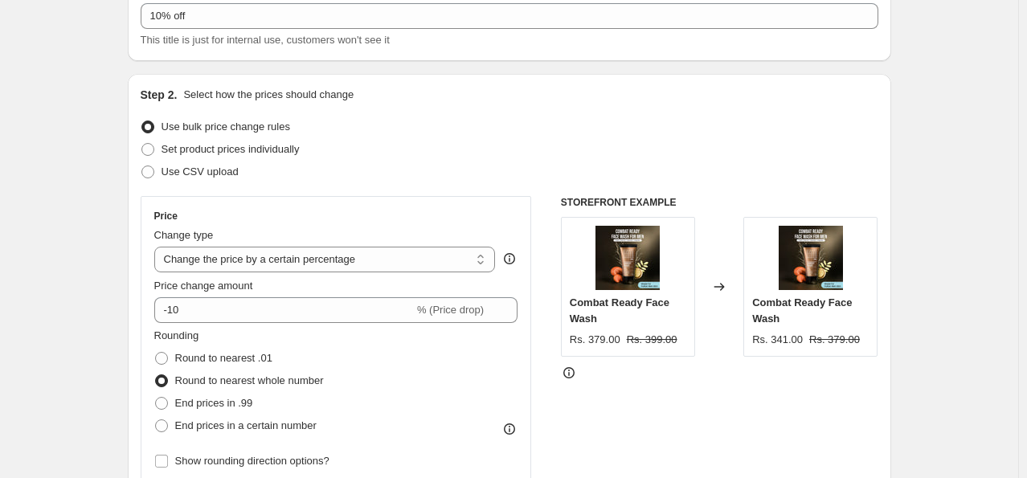
scroll to position [241, 0]
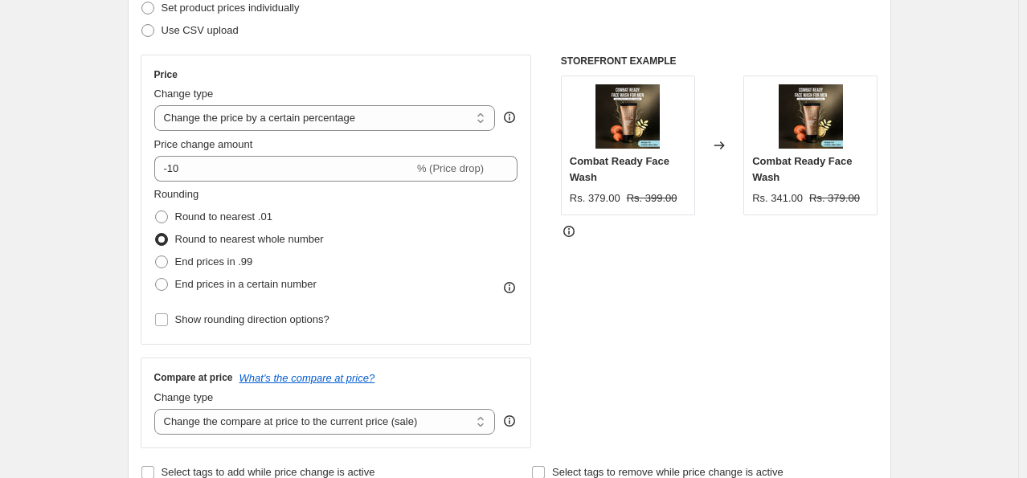
click at [389, 218] on div "Rounding Round to nearest .01 Round to nearest whole number End prices in .99 E…" at bounding box center [336, 240] width 364 height 109
click at [168, 264] on span at bounding box center [161, 261] width 13 height 13
click at [156, 256] on input "End prices in .99" at bounding box center [155, 255] width 1 height 1
radio input "true"
click at [165, 277] on span at bounding box center [161, 284] width 14 height 14
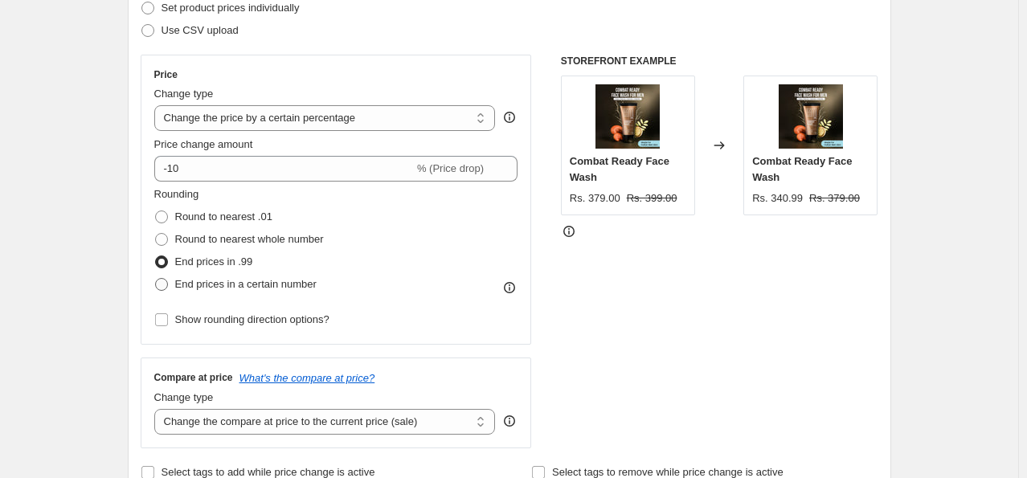
click at [156, 278] on input "End prices in a certain number" at bounding box center [155, 278] width 1 height 1
radio input "true"
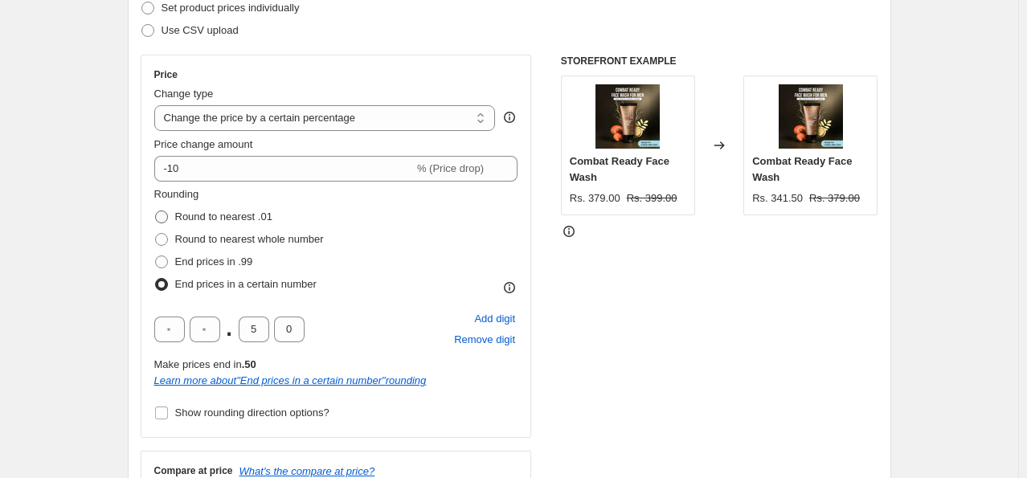
click at [164, 216] on span at bounding box center [161, 216] width 13 height 13
click at [156, 211] on input "Round to nearest .01" at bounding box center [155, 210] width 1 height 1
radio input "true"
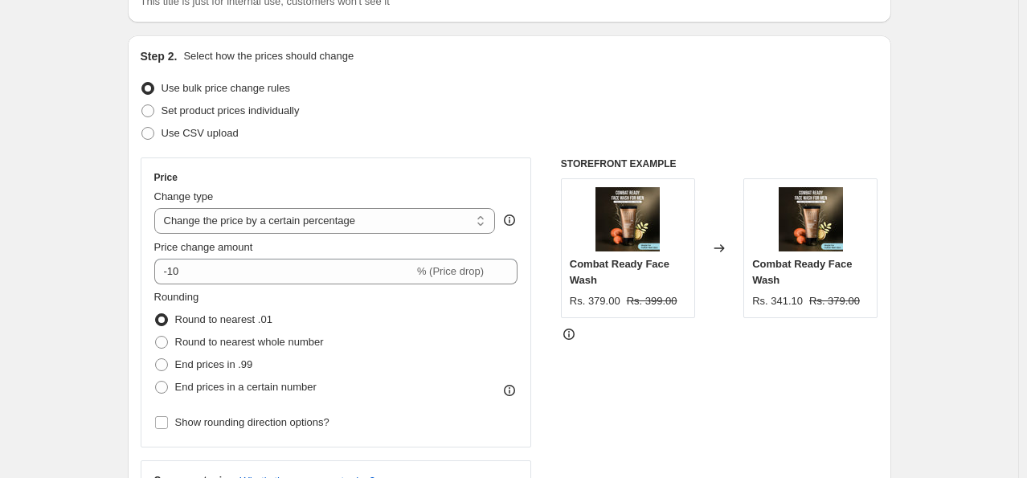
scroll to position [161, 0]
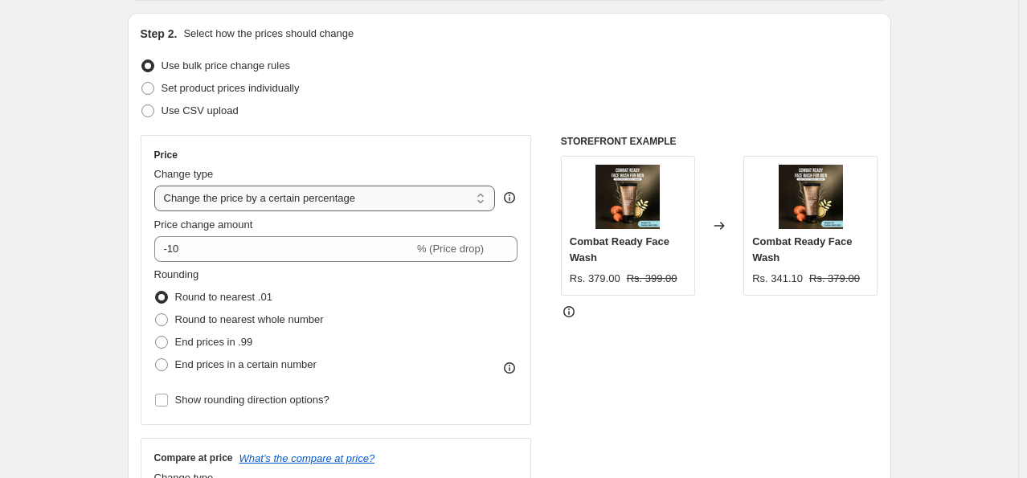
click at [305, 198] on select "Change the price to a certain amount Change the price by a certain amount Chang…" at bounding box center [324, 199] width 341 height 26
select select "by"
click at [157, 186] on select "Change the price to a certain amount Change the price by a certain amount Chang…" at bounding box center [324, 199] width 341 height 26
type input "-10.00"
click at [253, 199] on select "Change the price to a certain amount Change the price by a certain amount Chang…" at bounding box center [324, 199] width 341 height 26
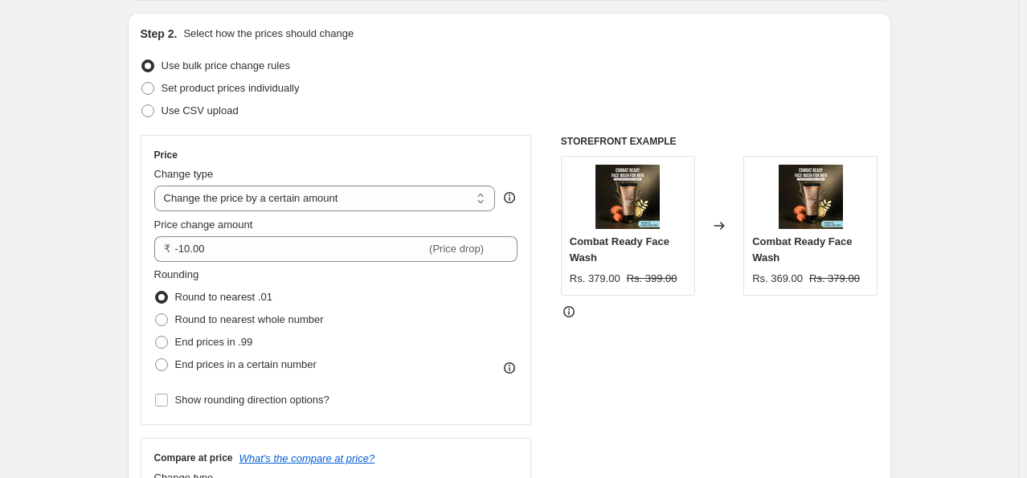
select select "ecap"
click at [157, 186] on select "Change the price to a certain amount Change the price by a certain amount Chang…" at bounding box center [324, 199] width 341 height 26
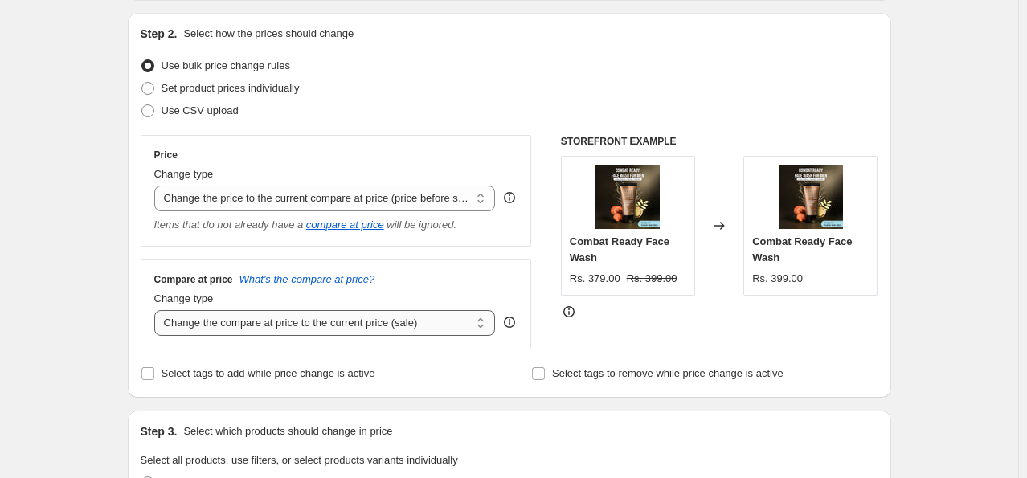
click at [287, 322] on select "Change the compare at price to the current price (sale) Change the compare at p…" at bounding box center [324, 323] width 341 height 26
select select "percentage"
click at [157, 311] on select "Change the compare at price to the current price (sale) Change the compare at p…" at bounding box center [324, 323] width 341 height 26
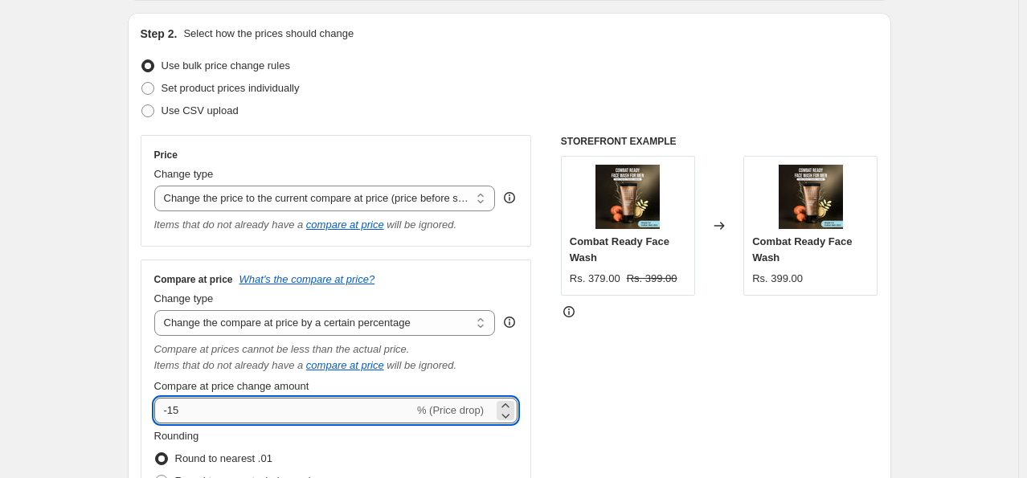
click at [212, 408] on input "-15" at bounding box center [283, 411] width 259 height 26
type input "-10"
click at [651, 346] on div "STOREFRONT EXAMPLE Combat Ready Face Wash Rs. 379.00 Rs. 399.00 Changed to Comb…" at bounding box center [719, 360] width 317 height 451
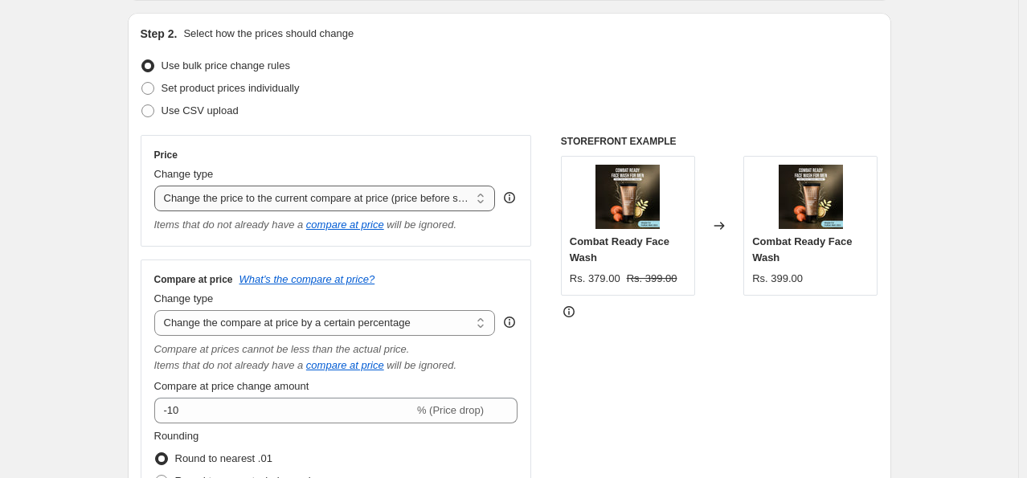
click at [257, 203] on select "Change the price to a certain amount Change the price by a certain amount Chang…" at bounding box center [324, 199] width 341 height 26
click at [259, 200] on select "Change the price to a certain amount Change the price by a certain amount Chang…" at bounding box center [324, 199] width 341 height 26
select select "percentage"
click at [157, 186] on select "Change the price to a certain amount Change the price by a certain amount Chang…" at bounding box center [324, 199] width 341 height 26
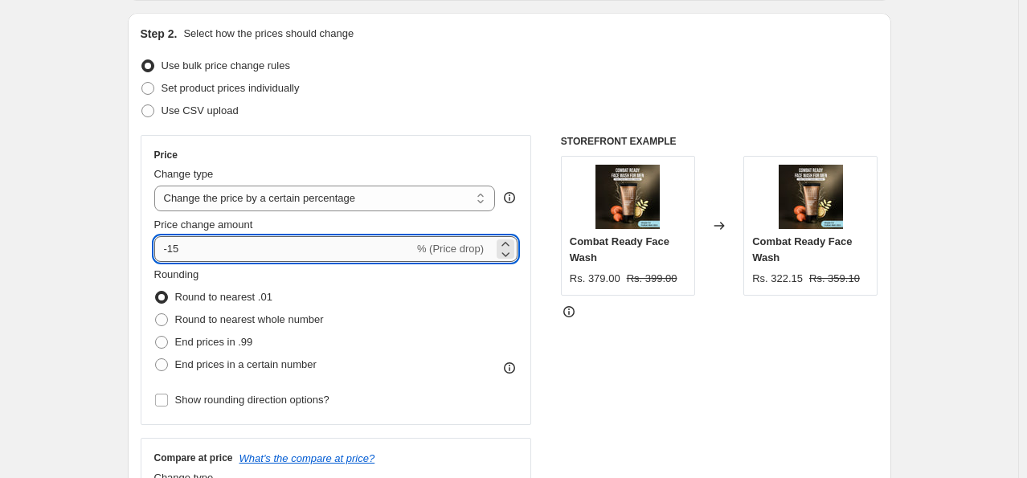
click at [257, 244] on input "-15" at bounding box center [283, 249] width 259 height 26
type input "-10"
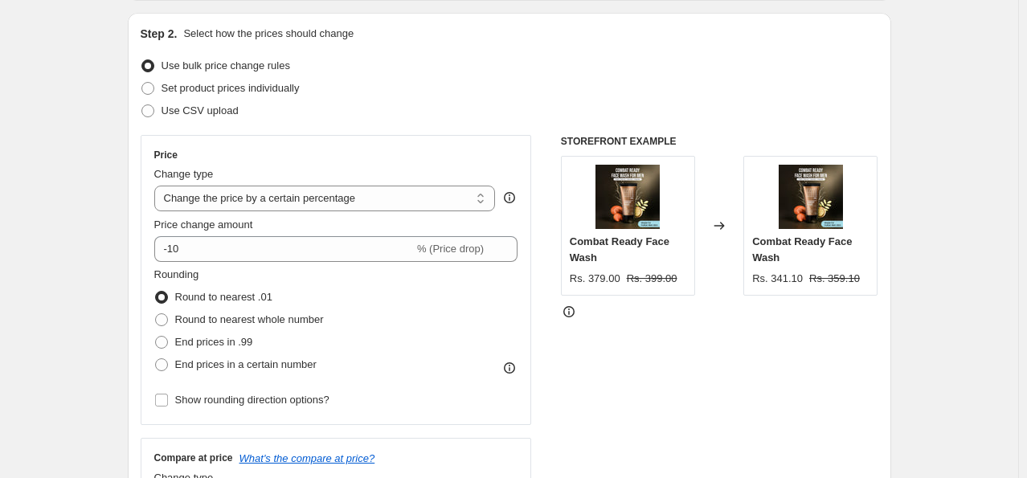
click at [377, 308] on div "Rounding Round to nearest .01 Round to nearest whole number End prices in .99 E…" at bounding box center [336, 321] width 364 height 109
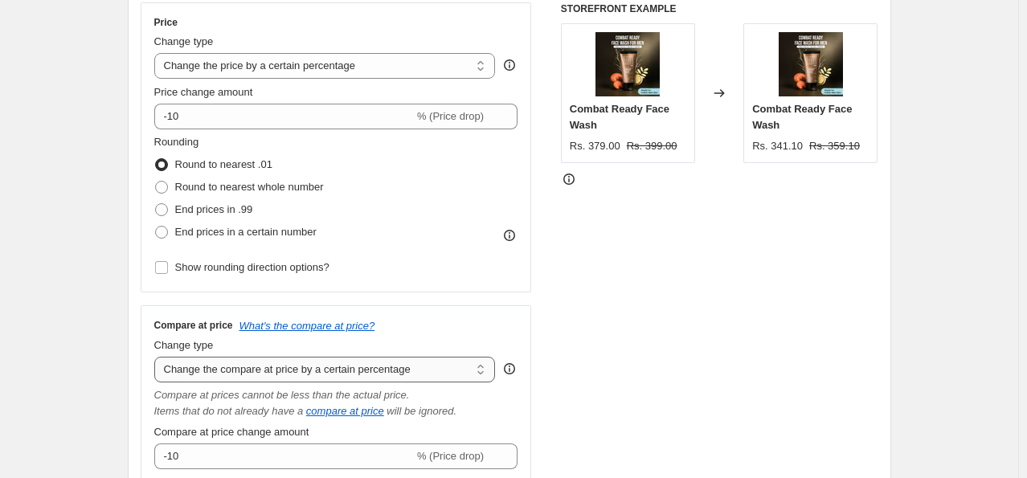
scroll to position [321, 0]
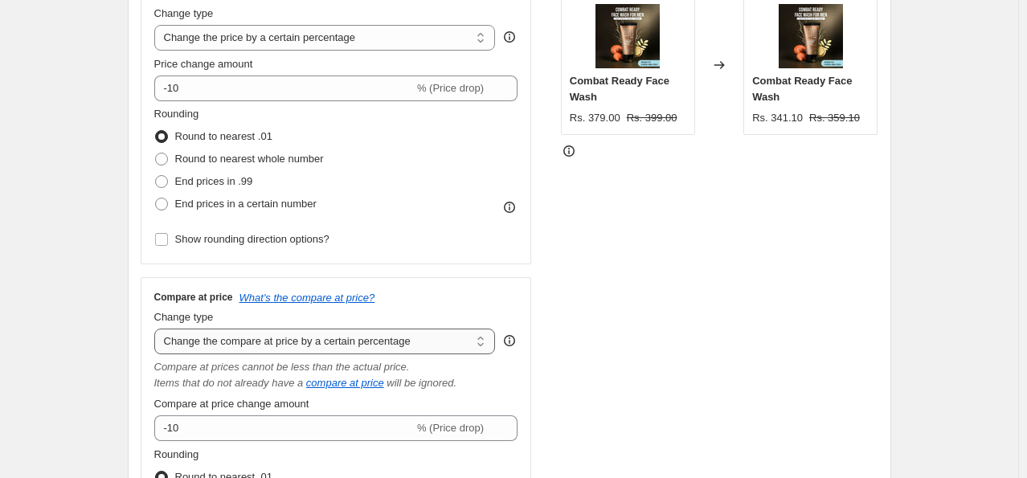
click at [276, 337] on select "Change the compare at price to the current price (sale) Change the compare at p…" at bounding box center [324, 342] width 341 height 26
select select "bp"
click at [157, 329] on select "Change the compare at price to the current price (sale) Change the compare at p…" at bounding box center [324, 342] width 341 height 26
type input "12.00"
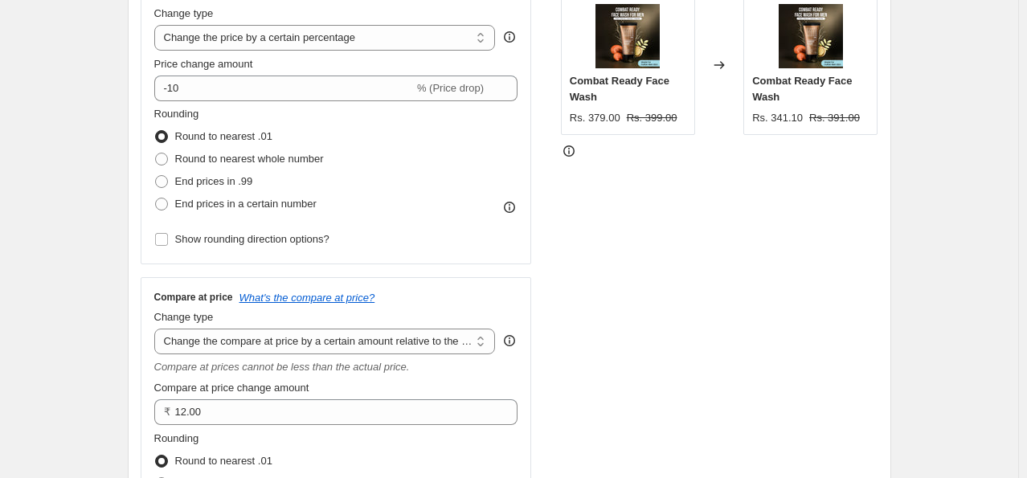
scroll to position [402, 0]
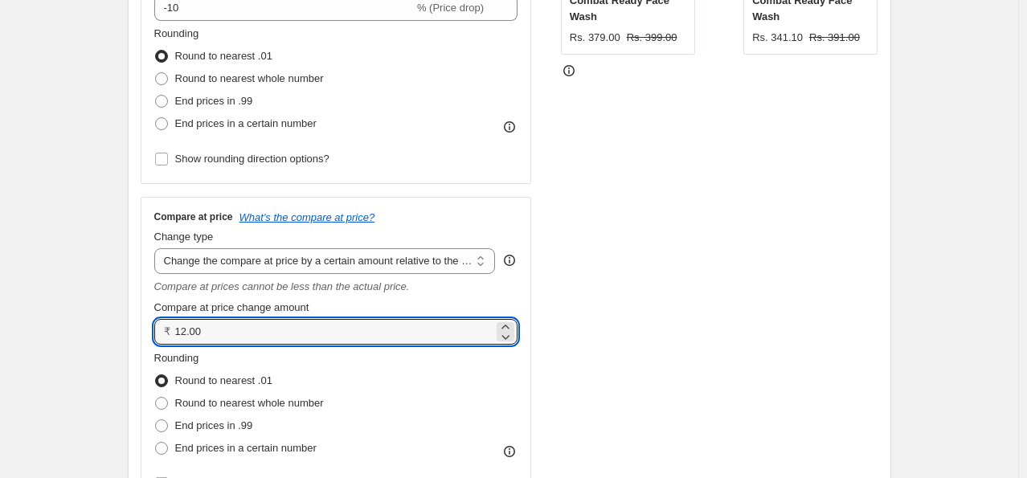
drag, startPoint x: 243, startPoint y: 334, endPoint x: 161, endPoint y: 337, distance: 82.8
click at [161, 337] on div "₹ 12.00" at bounding box center [336, 332] width 364 height 26
type input "0.00"
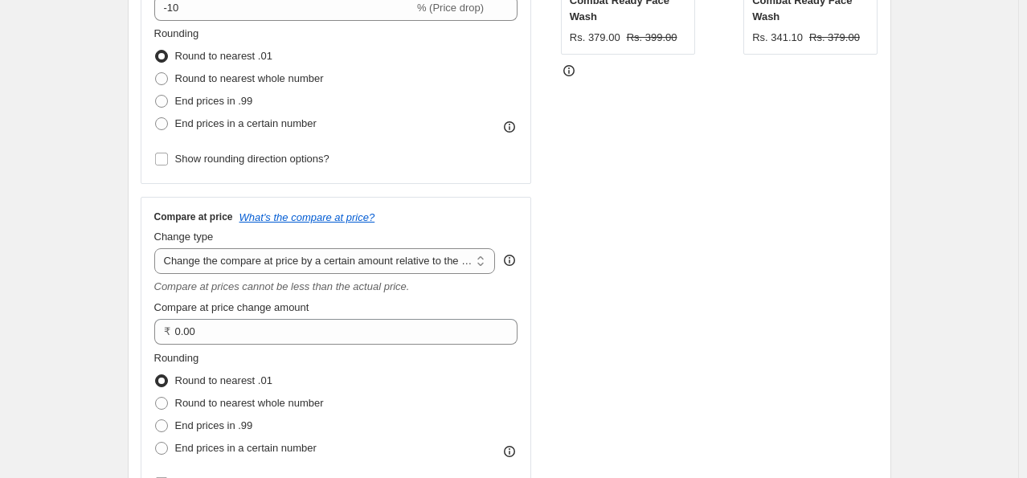
click at [734, 276] on div "STOREFRONT EXAMPLE Combat Ready Face Wash Rs. 379.00 Rs. 399.00 Changed to Comb…" at bounding box center [719, 201] width 317 height 615
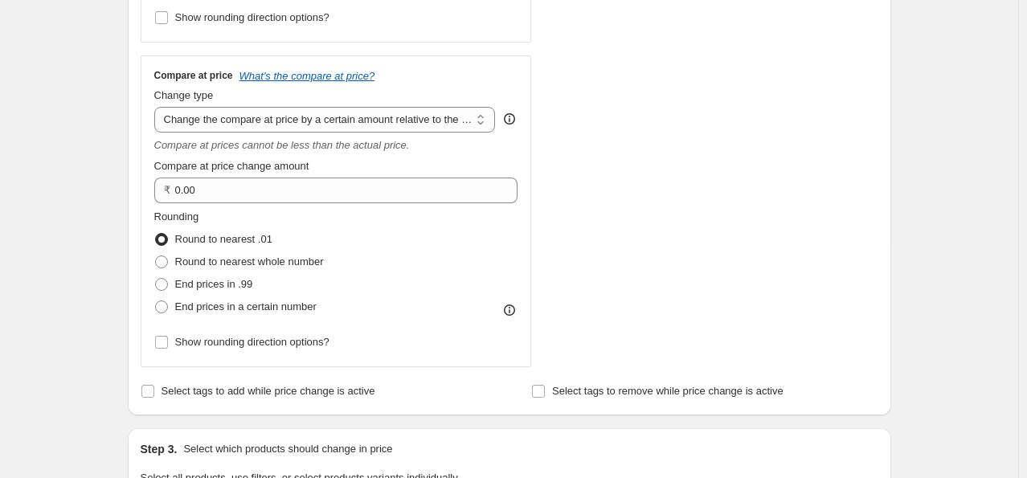
scroll to position [643, 0]
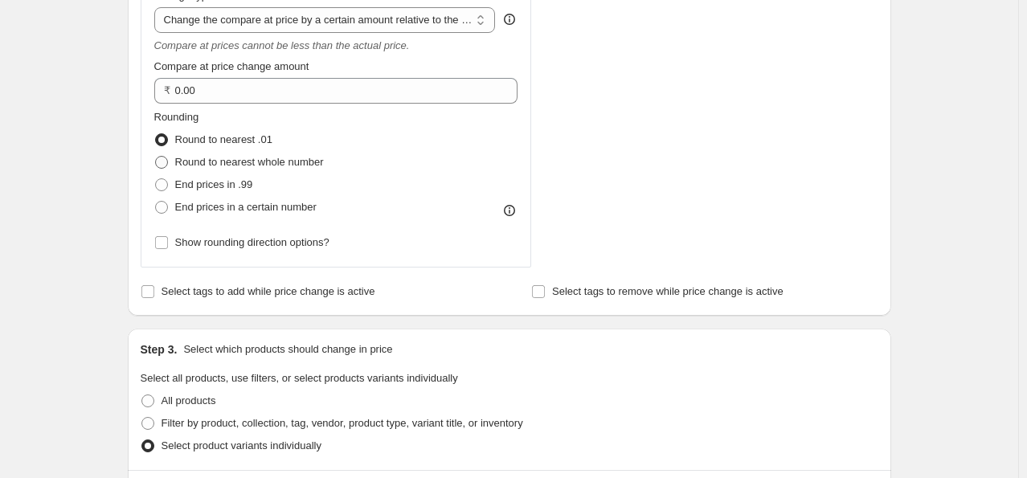
click at [167, 165] on span at bounding box center [161, 162] width 13 height 13
click at [156, 157] on input "Round to nearest whole number" at bounding box center [155, 156] width 1 height 1
radio input "true"
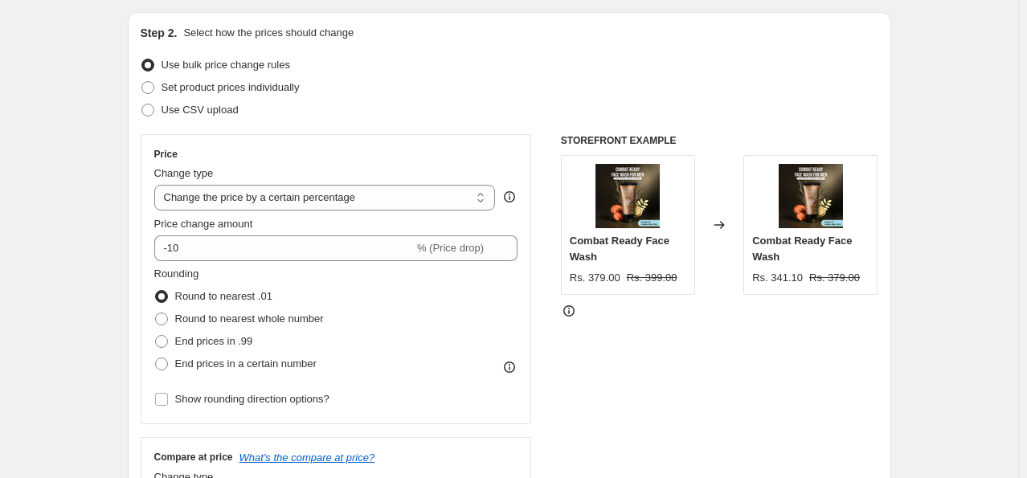
scroll to position [161, 0]
click at [313, 202] on select "Change the price to a certain amount Change the price by a certain amount Chang…" at bounding box center [324, 199] width 341 height 26
select select "ecap"
click at [157, 186] on select "Change the price to a certain amount Change the price by a certain amount Chang…" at bounding box center [324, 199] width 341 height 26
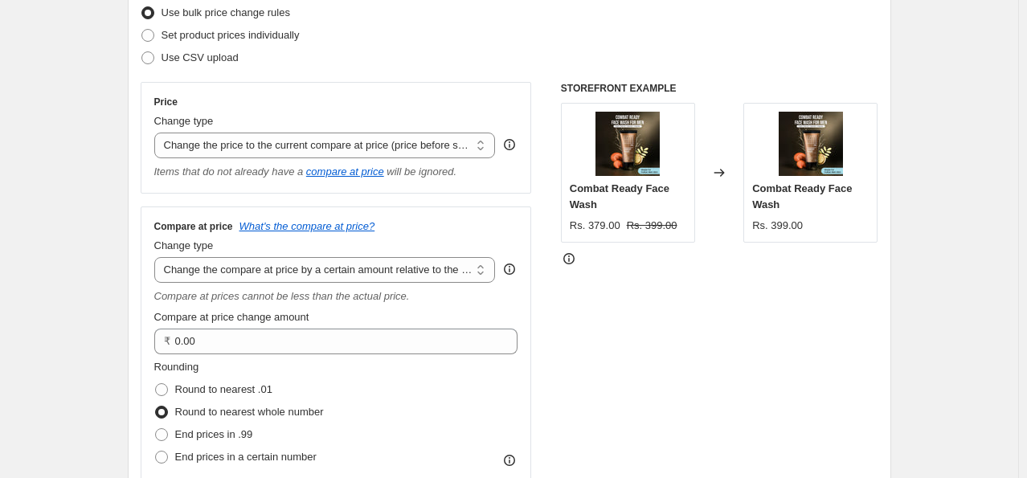
scroll to position [241, 0]
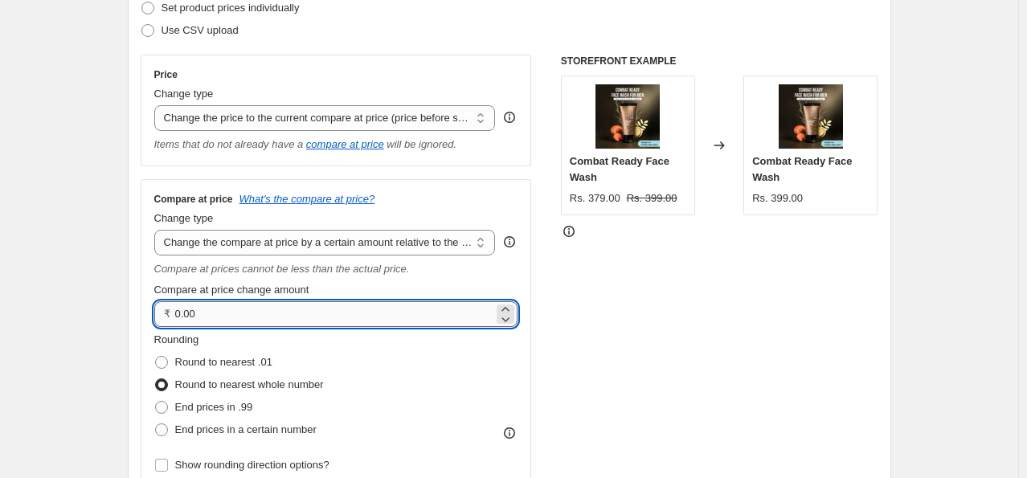
click at [218, 314] on input "0.00" at bounding box center [334, 314] width 319 height 26
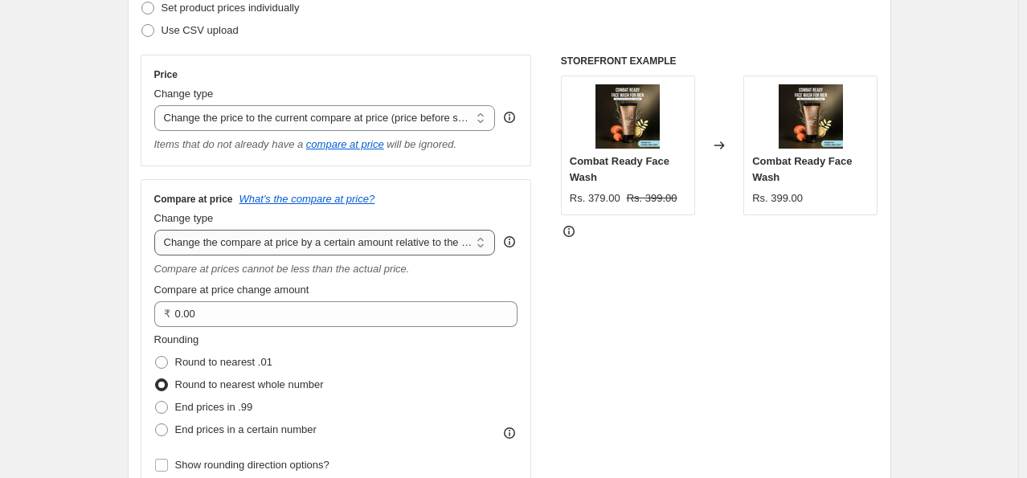
click at [250, 251] on select "Change the compare at price to the current price (sale) Change the compare at p…" at bounding box center [324, 243] width 341 height 26
select select "percentage"
click at [157, 231] on select "Change the compare at price to the current price (sale) Change the compare at p…" at bounding box center [324, 243] width 341 height 26
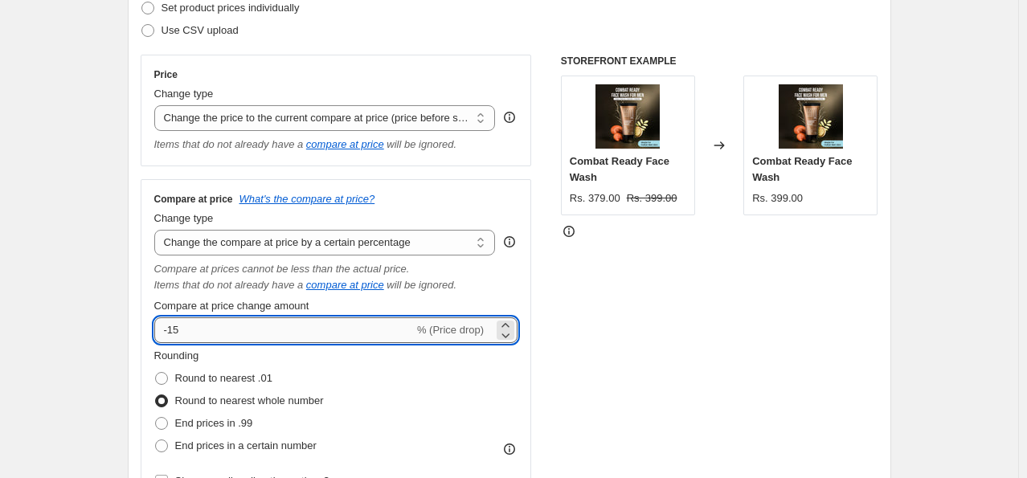
click at [221, 321] on input "-15" at bounding box center [283, 330] width 259 height 26
type input "-10"
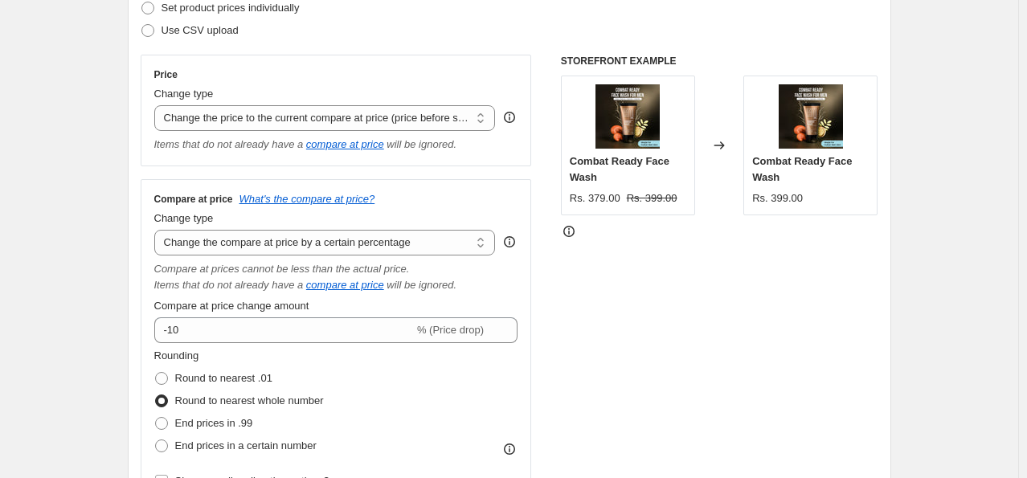
click at [757, 347] on div "STOREFRONT EXAMPLE Combat Ready Face Wash Rs. 379.00 Rs. 399.00 Changed to Comb…" at bounding box center [719, 280] width 317 height 451
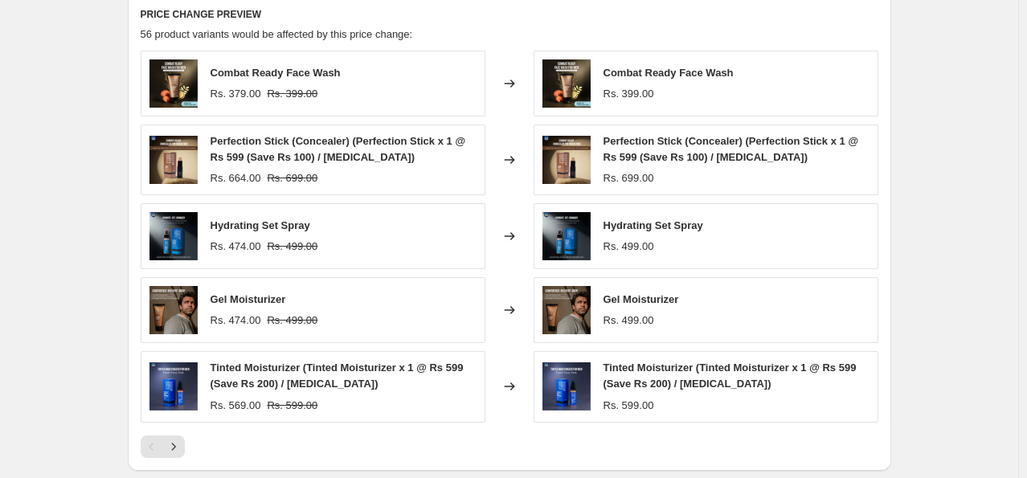
scroll to position [1044, 0]
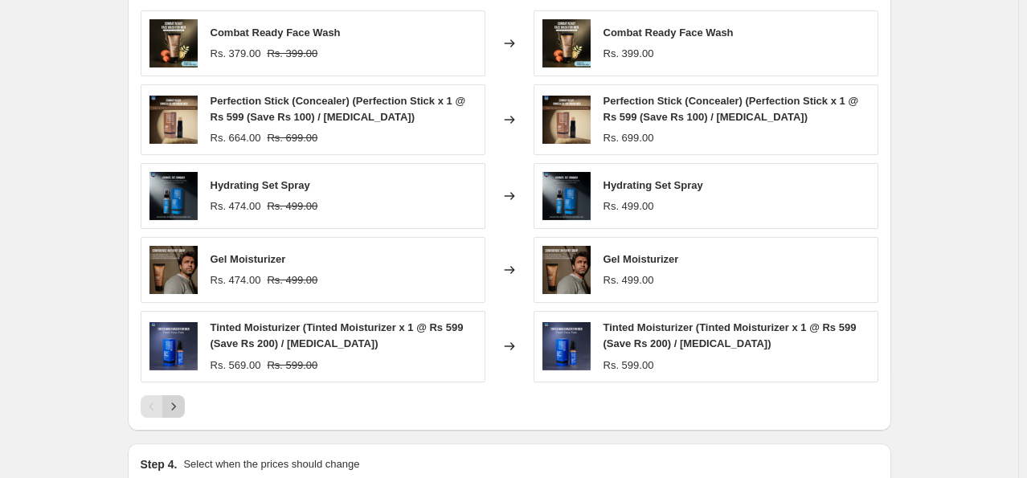
click at [174, 402] on icon "Next" at bounding box center [173, 406] width 16 height 16
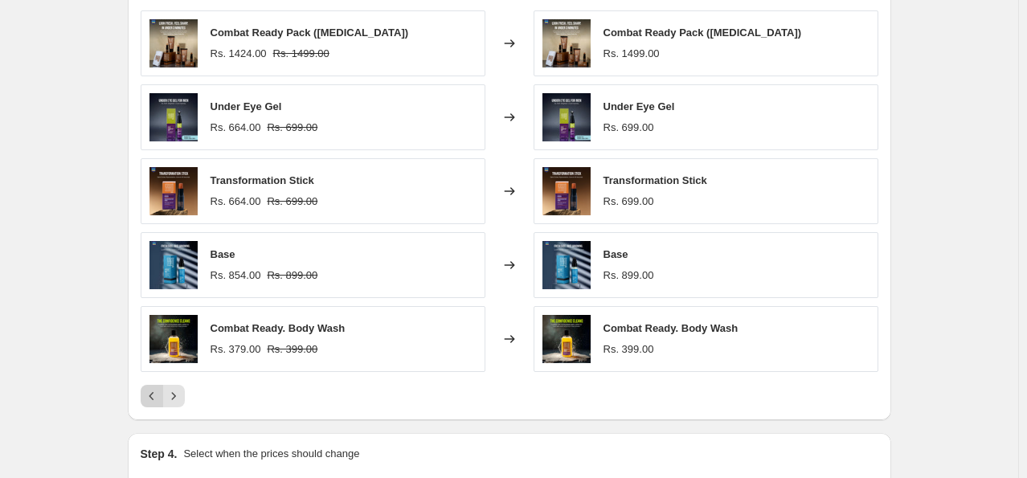
click at [157, 393] on icon "Previous" at bounding box center [152, 396] width 16 height 16
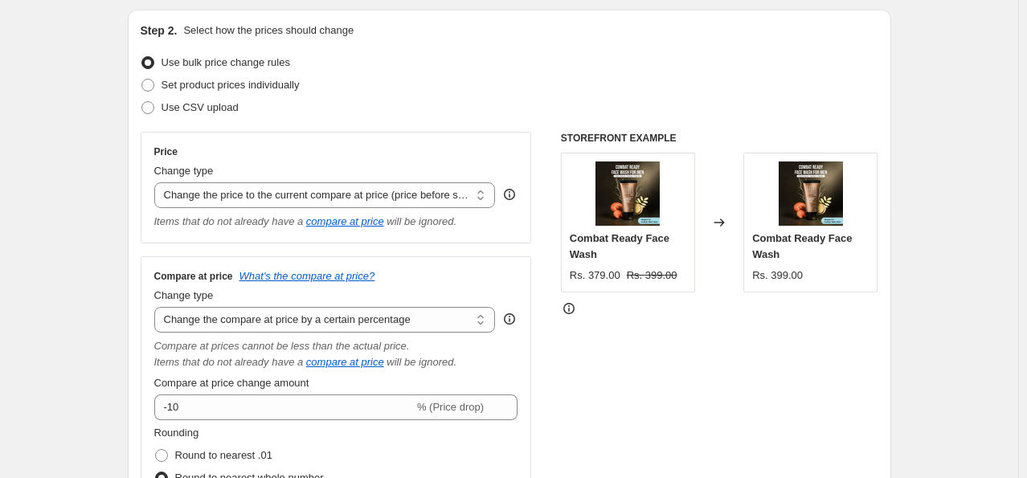
scroll to position [161, 0]
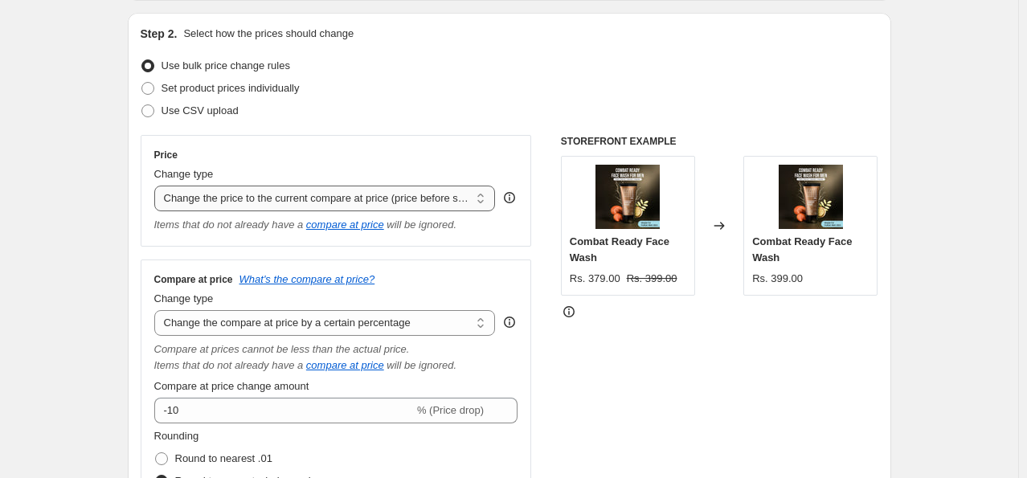
click at [379, 205] on select "Change the price to a certain amount Change the price by a certain amount Chang…" at bounding box center [324, 199] width 341 height 26
select select "percentage"
click at [157, 186] on select "Change the price to a certain amount Change the price by a certain amount Chang…" at bounding box center [324, 199] width 341 height 26
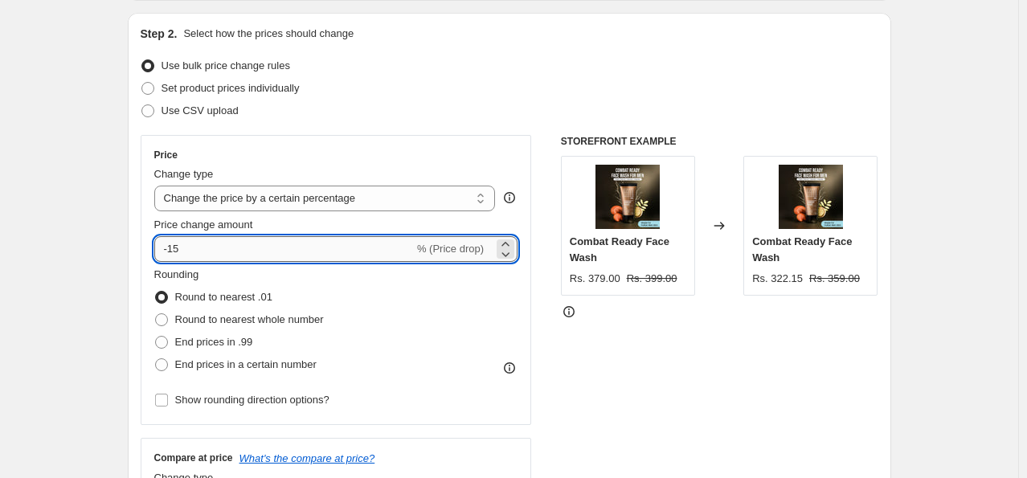
click at [225, 252] on input "-15" at bounding box center [283, 249] width 259 height 26
type input "-13"
click at [406, 376] on div "Rounding Round to nearest .01 Round to nearest whole number End prices in .99 E…" at bounding box center [336, 339] width 364 height 145
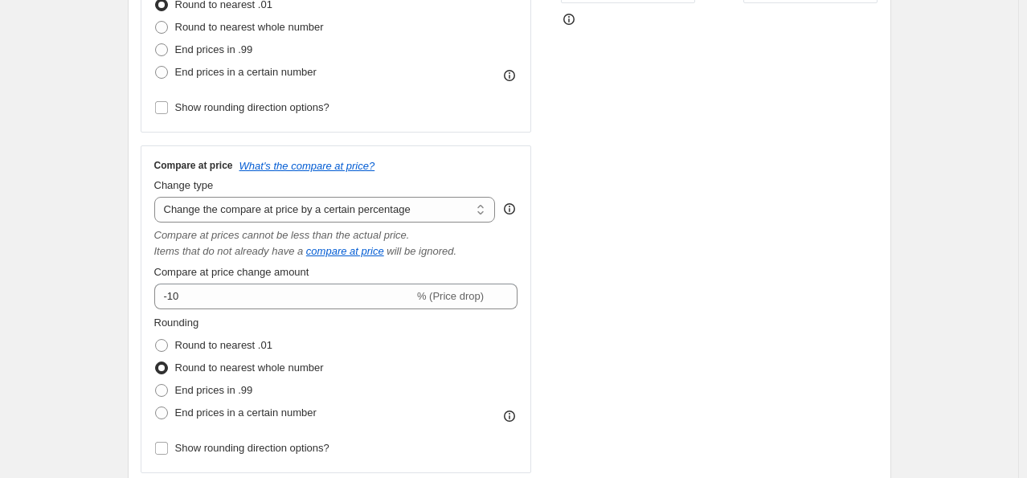
scroll to position [482, 0]
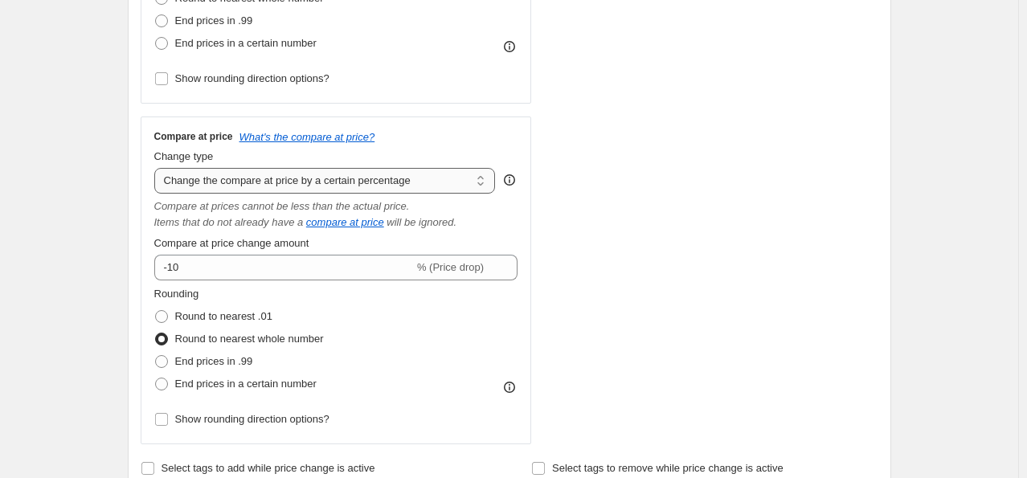
click at [389, 178] on select "Change the compare at price to the current price (sale) Change the compare at p…" at bounding box center [324, 181] width 341 height 26
select select "bp"
click at [157, 168] on select "Change the compare at price to the current price (sale) Change the compare at p…" at bounding box center [324, 181] width 341 height 26
type input "12.00"
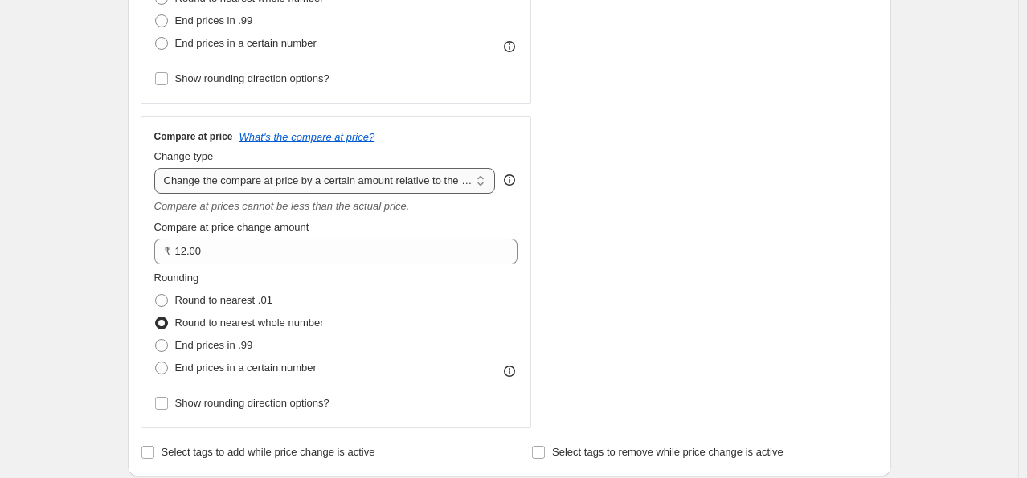
click at [375, 182] on select "Change the compare at price to the current price (sale) Change the compare at p…" at bounding box center [324, 181] width 341 height 26
select select "pp"
click at [157, 168] on select "Change the compare at price to the current price (sale) Change the compare at p…" at bounding box center [324, 181] width 341 height 26
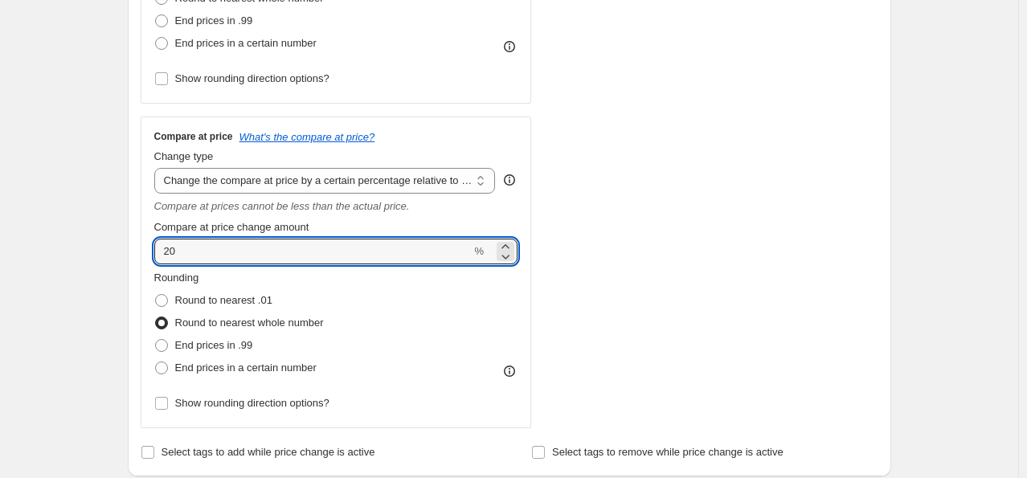
drag, startPoint x: 239, startPoint y: 257, endPoint x: 147, endPoint y: 254, distance: 91.6
click at [148, 254] on div "Compare at price What's the compare at price? Change type Change the compare at…" at bounding box center [336, 272] width 391 height 312
type input "10"
click at [698, 219] on div "STOREFRONT EXAMPLE Combat Ready Face Wash Rs. 379.00 Rs. 399.00 Changed to Comb…" at bounding box center [719, 121] width 317 height 615
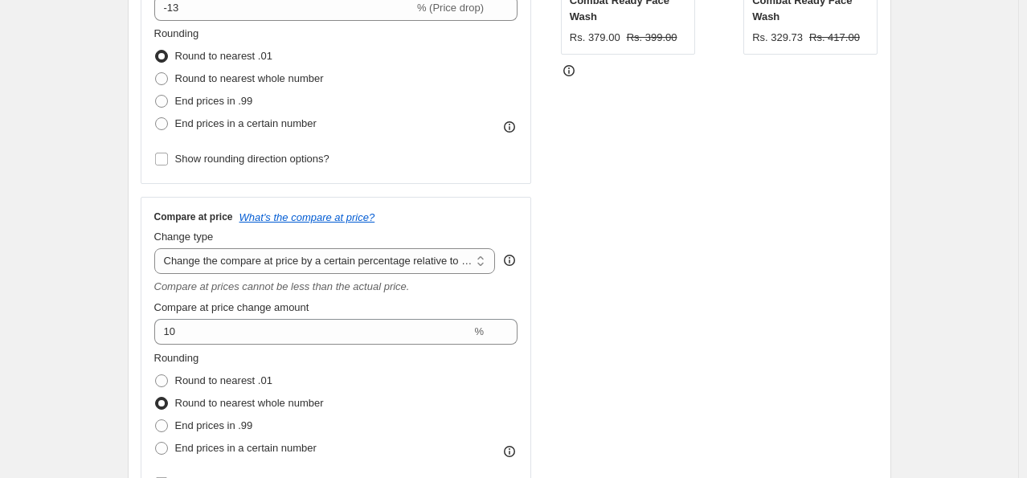
scroll to position [321, 0]
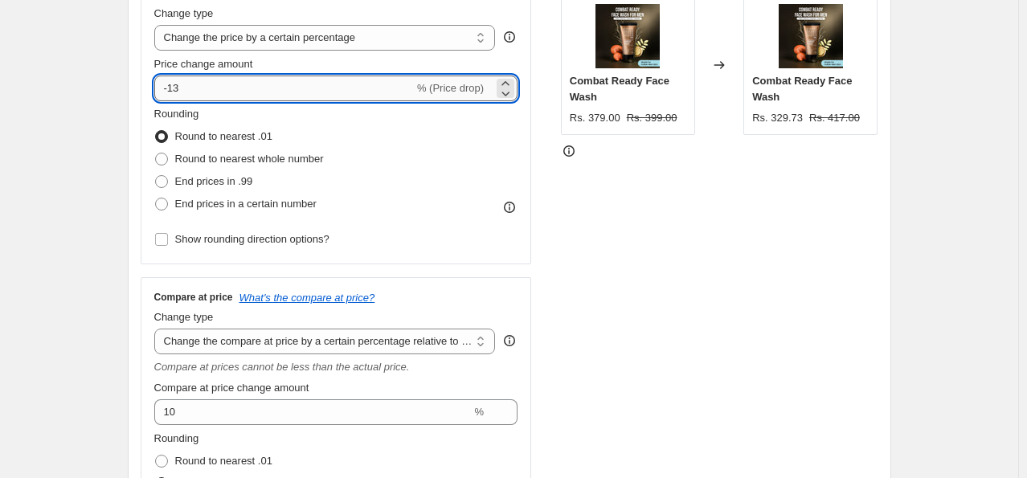
click at [225, 89] on input "-13" at bounding box center [283, 89] width 259 height 26
type input "-10"
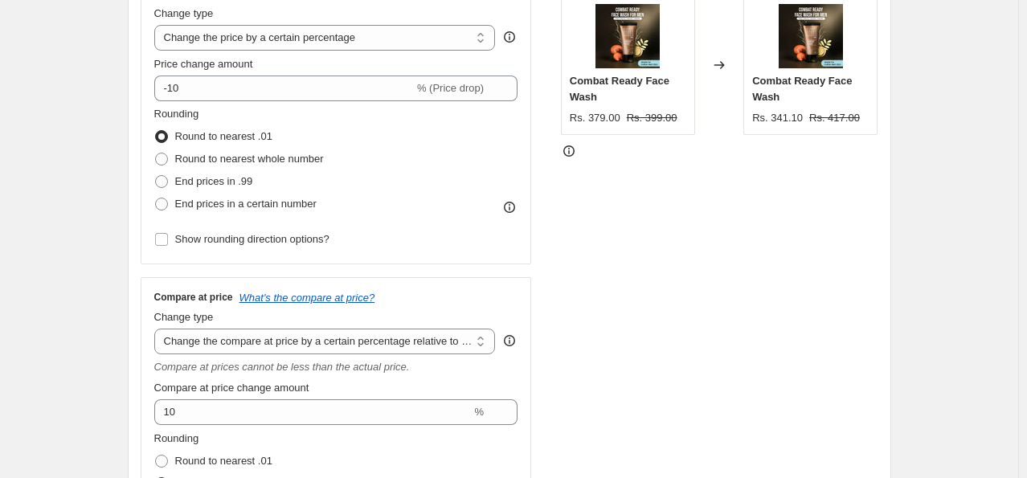
click at [766, 251] on div "STOREFRONT EXAMPLE Combat Ready Face Wash Rs. 379.00 Rs. 399.00 Changed to Comb…" at bounding box center [719, 281] width 317 height 615
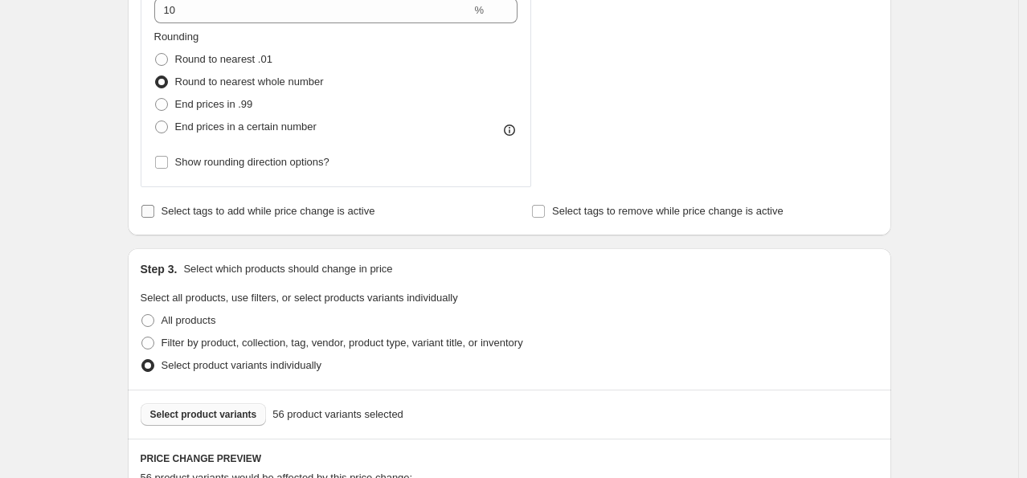
scroll to position [562, 0]
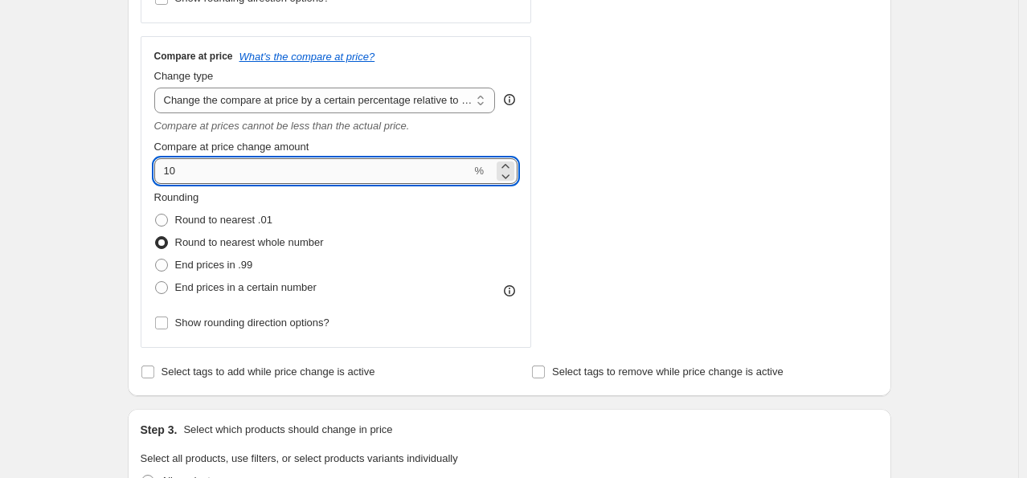
click at [312, 163] on input "10" at bounding box center [312, 171] width 317 height 26
click at [247, 96] on select "Change the compare at price to the current price (sale) Change the compare at p…" at bounding box center [324, 101] width 341 height 26
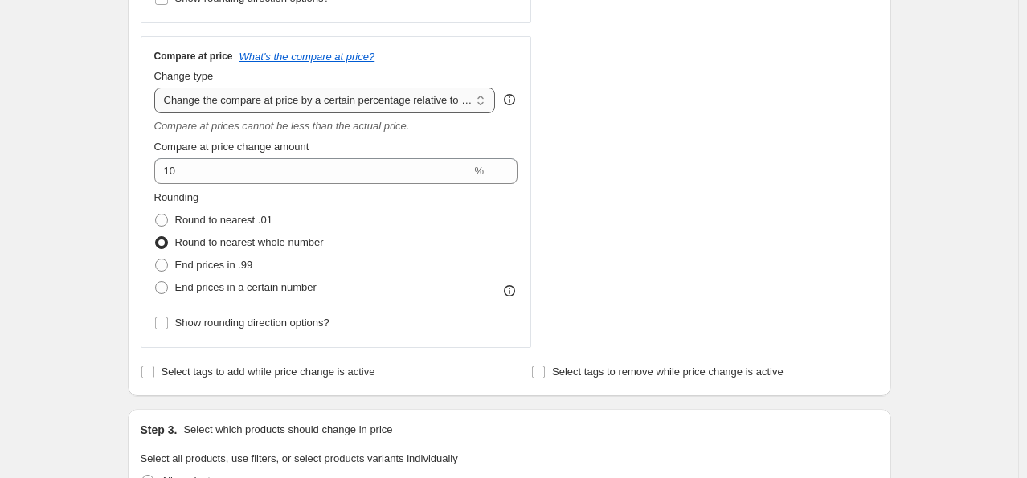
click at [157, 88] on select "Change the compare at price to the current price (sale) Change the compare at p…" at bounding box center [324, 101] width 341 height 26
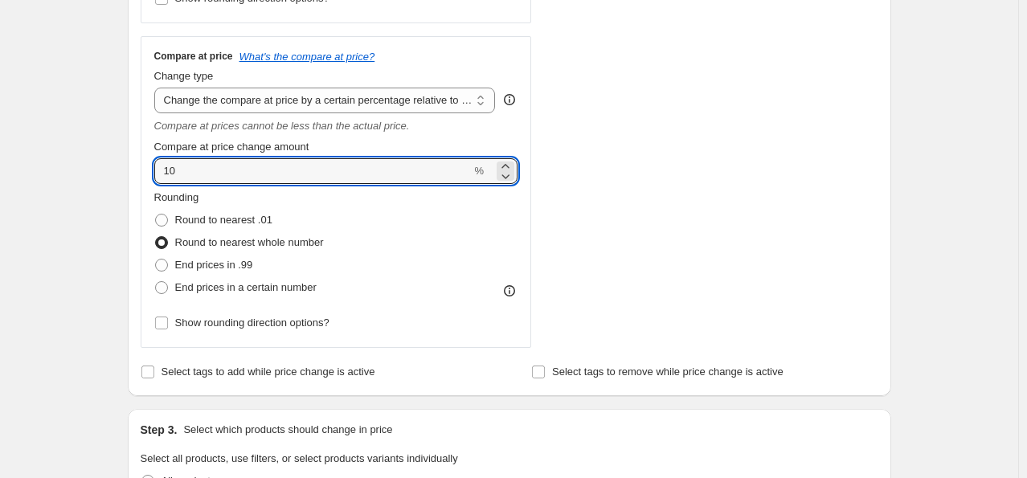
drag, startPoint x: 221, startPoint y: 173, endPoint x: 152, endPoint y: 164, distance: 69.7
click at [152, 164] on div "Compare at price What's the compare at price? Change type Change the compare at…" at bounding box center [336, 192] width 391 height 312
type input "5"
click at [424, 264] on div "Rounding Round to nearest .01 Round to nearest whole number End prices in .99 E…" at bounding box center [336, 244] width 364 height 109
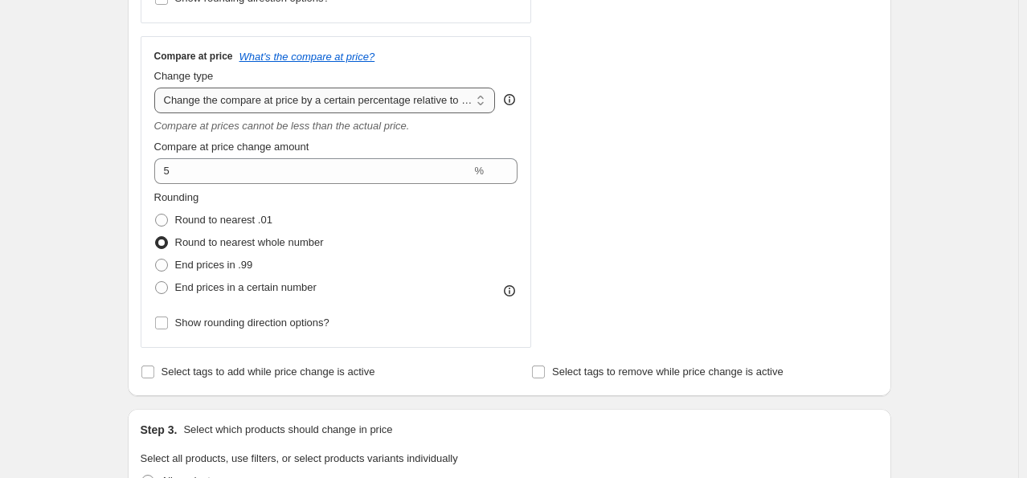
click at [281, 105] on select "Change the compare at price to the current price (sale) Change the compare at p…" at bounding box center [324, 101] width 341 height 26
select select "remove"
click at [157, 88] on select "Change the compare at price to the current price (sale) Change the compare at p…" at bounding box center [324, 101] width 341 height 26
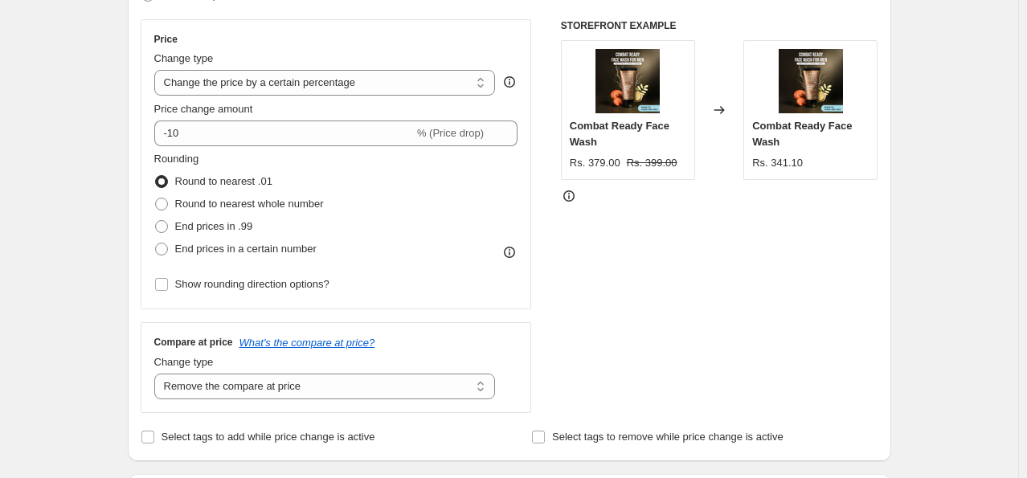
scroll to position [241, 0]
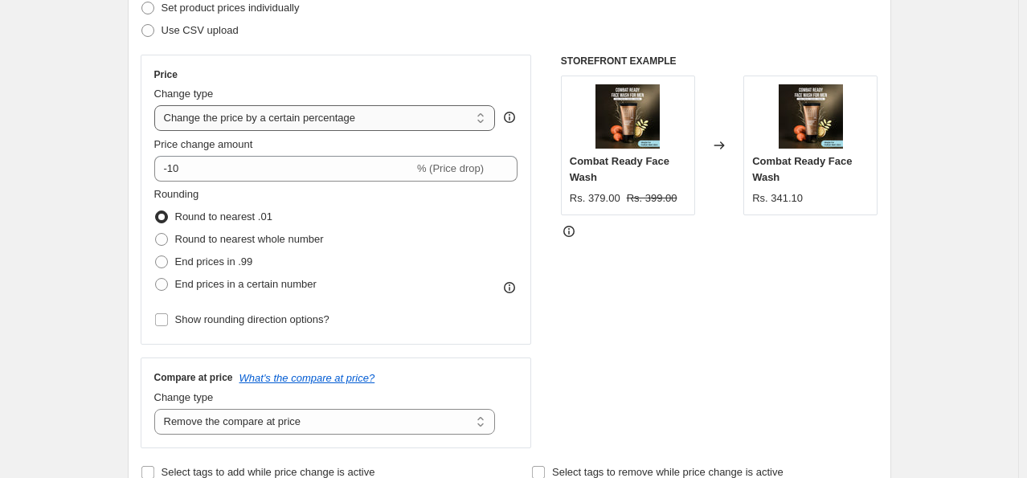
click at [254, 123] on select "Change the price to a certain amount Change the price by a certain amount Chang…" at bounding box center [324, 118] width 341 height 26
select select "no_change"
click at [157, 105] on select "Change the price to a certain amount Change the price by a certain amount Chang…" at bounding box center [324, 118] width 341 height 26
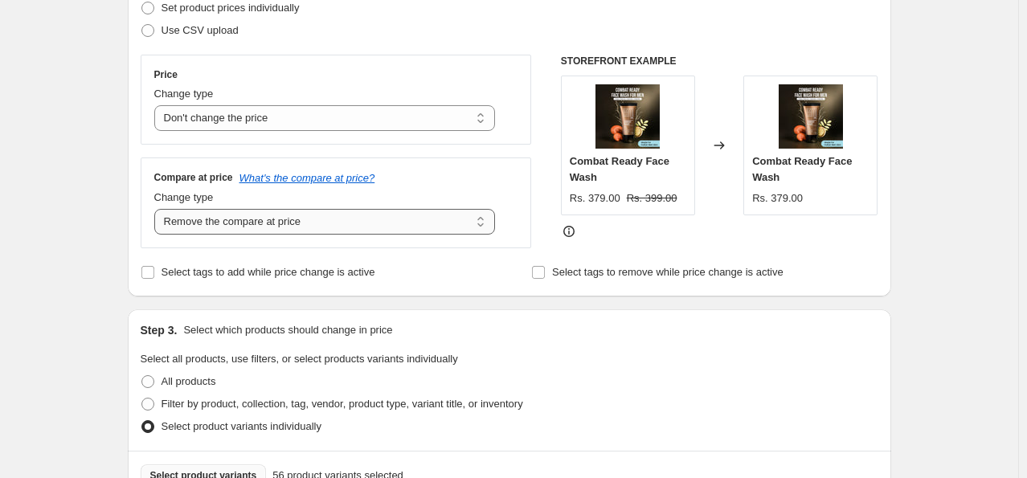
click at [237, 226] on select "Change the compare at price to the current price (sale) Change the compare at p…" at bounding box center [324, 222] width 341 height 26
select select "percentage"
click at [157, 209] on select "Change the compare at price to the current price (sale) Change the compare at p…" at bounding box center [324, 222] width 341 height 26
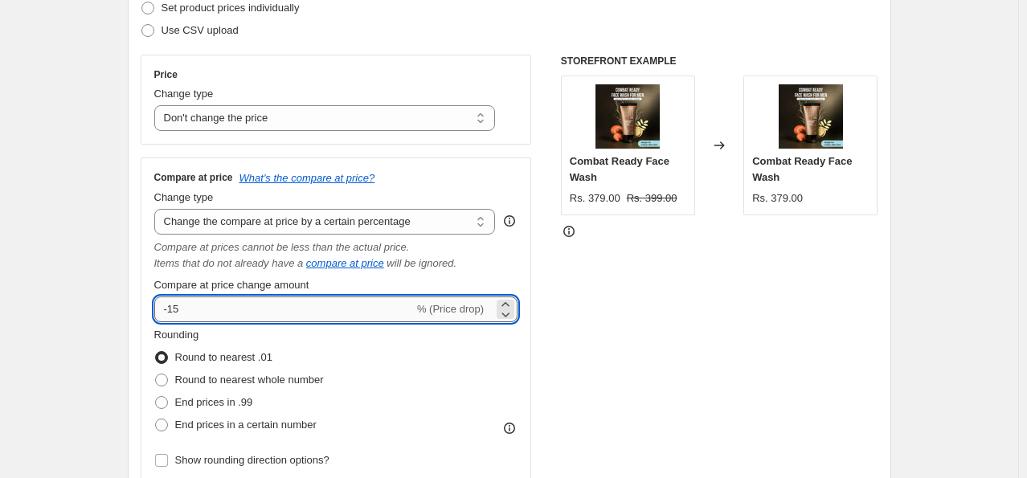
click at [209, 303] on input "-15" at bounding box center [283, 309] width 259 height 26
type input "-10"
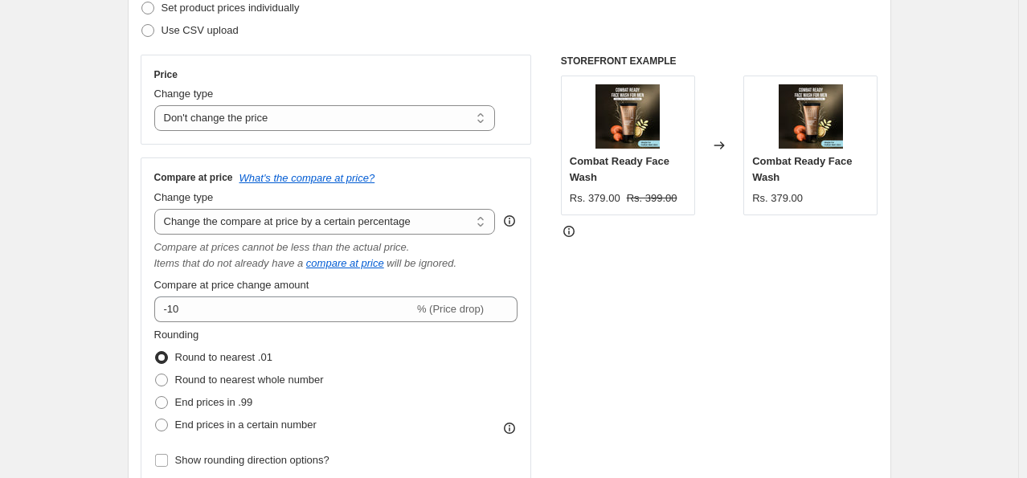
click at [848, 355] on div "STOREFRONT EXAMPLE Combat Ready Face Wash Rs. 379.00 Rs. 399.00 Changed to Comb…" at bounding box center [719, 270] width 317 height 431
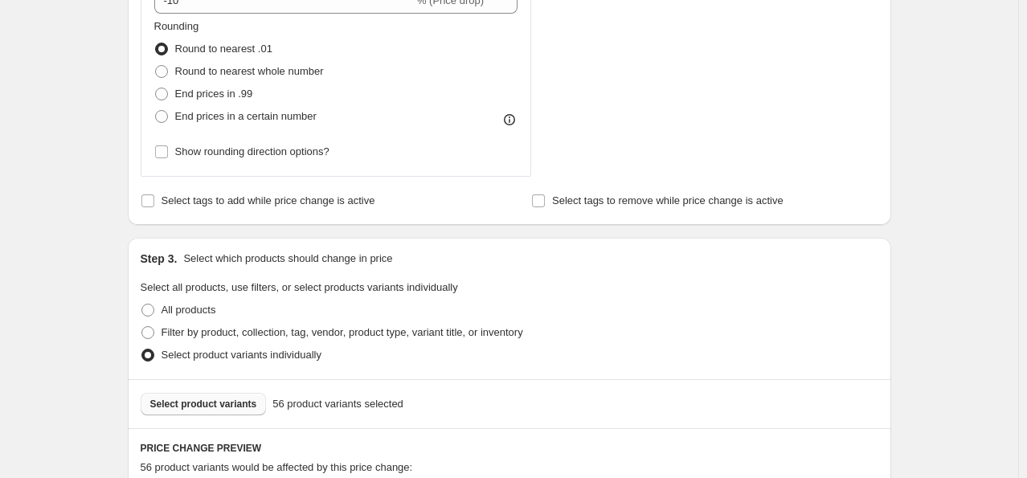
scroll to position [562, 0]
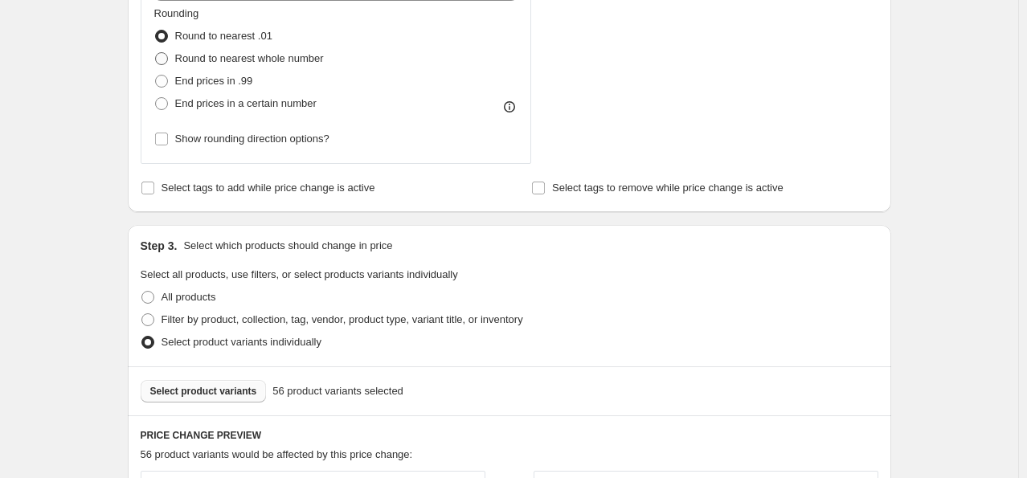
click at [167, 59] on span at bounding box center [161, 58] width 13 height 13
click at [156, 53] on input "Round to nearest whole number" at bounding box center [155, 52] width 1 height 1
radio input "true"
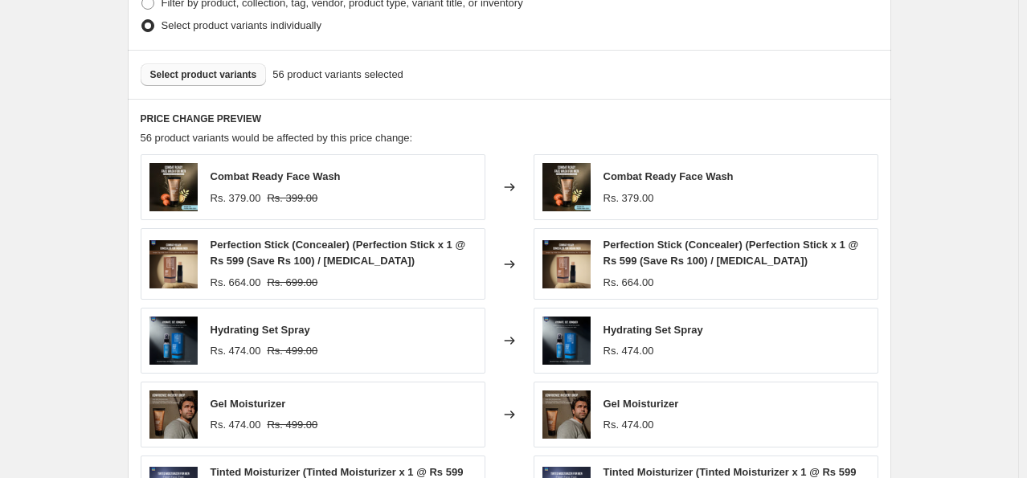
scroll to position [884, 0]
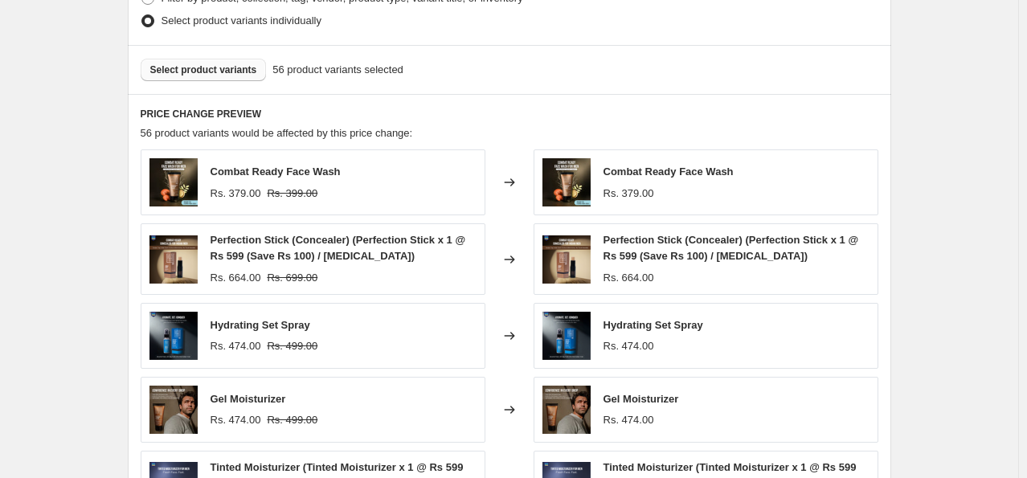
click at [564, 88] on div "Select product variants 56 product variants selected" at bounding box center [509, 69] width 763 height 49
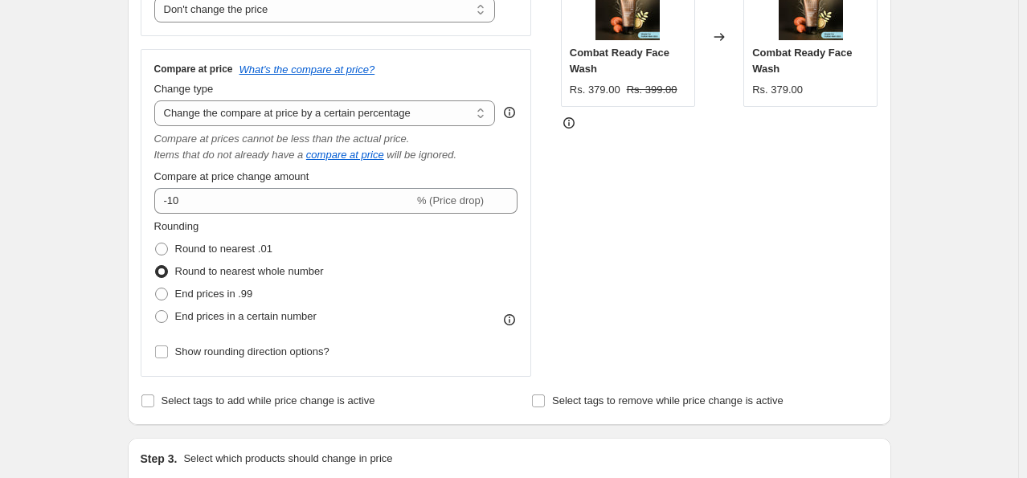
scroll to position [321, 0]
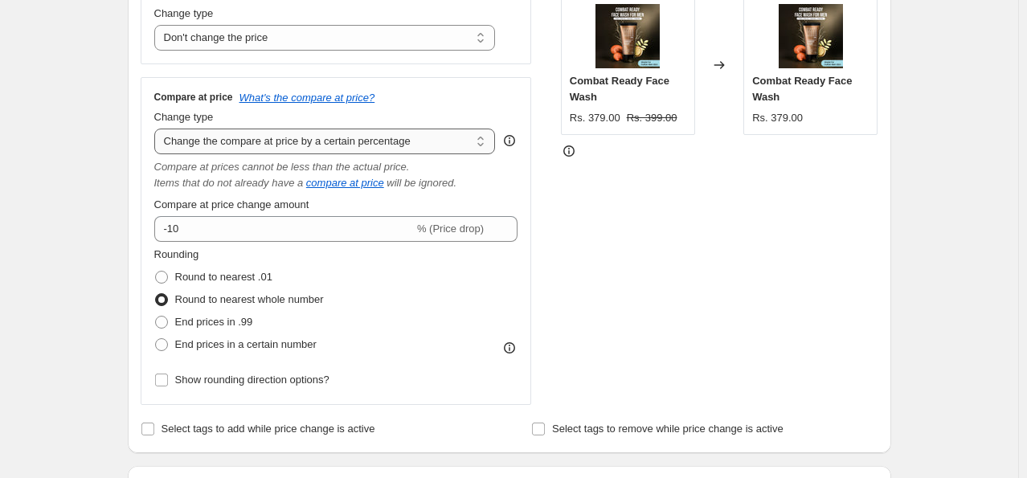
click at [257, 143] on select "Change the compare at price to the current price (sale) Change the compare at p…" at bounding box center [324, 142] width 341 height 26
click at [157, 129] on select "Change the compare at price to the current price (sale) Change the compare at p…" at bounding box center [324, 142] width 341 height 26
click at [370, 143] on select "Change the compare at price to the current price (sale) Change the compare at p…" at bounding box center [324, 142] width 341 height 26
click at [157, 129] on select "Change the compare at price to the current price (sale) Change the compare at p…" at bounding box center [324, 142] width 341 height 26
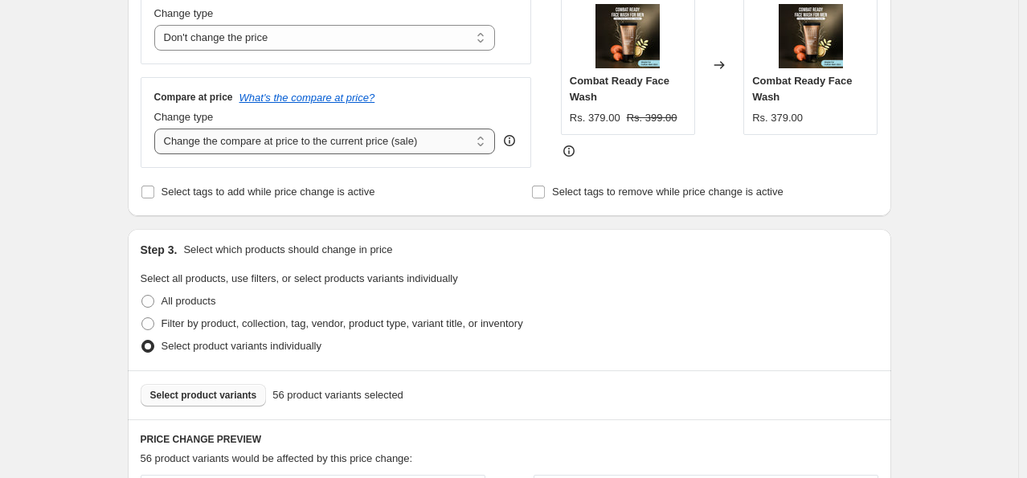
click at [349, 148] on select "Change the compare at price to the current price (sale) Change the compare at p…" at bounding box center [324, 142] width 341 height 26
click at [311, 151] on select "Change the compare at price to the current price (sale) Change the compare at p…" at bounding box center [324, 142] width 341 height 26
select select "percentage"
click at [157, 129] on select "Change the compare at price to the current price (sale) Change the compare at p…" at bounding box center [324, 142] width 341 height 26
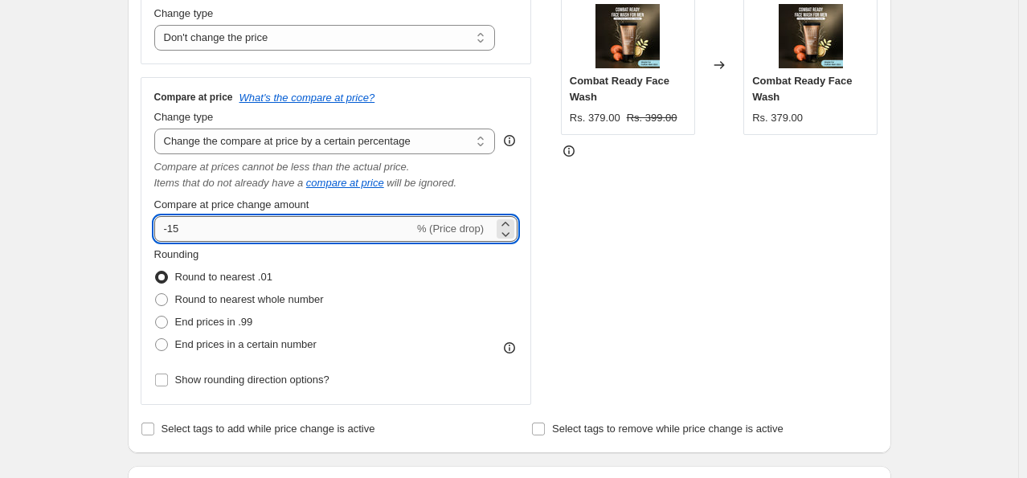
click at [262, 231] on input "-15" at bounding box center [283, 229] width 259 height 26
type input "-10"
click at [697, 285] on div "STOREFRONT EXAMPLE Combat Ready Face Wash Rs. 379.00 Rs. 399.00 Changed to Comb…" at bounding box center [719, 189] width 317 height 431
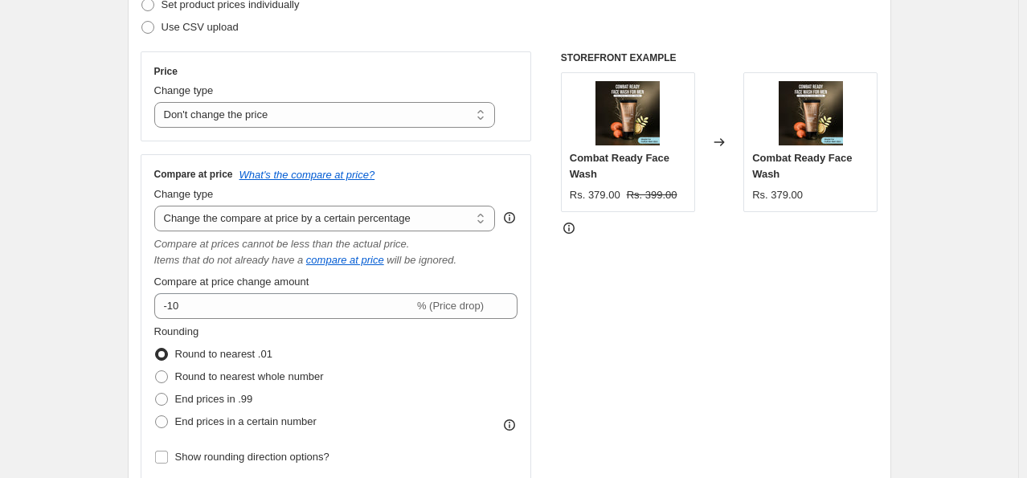
scroll to position [241, 0]
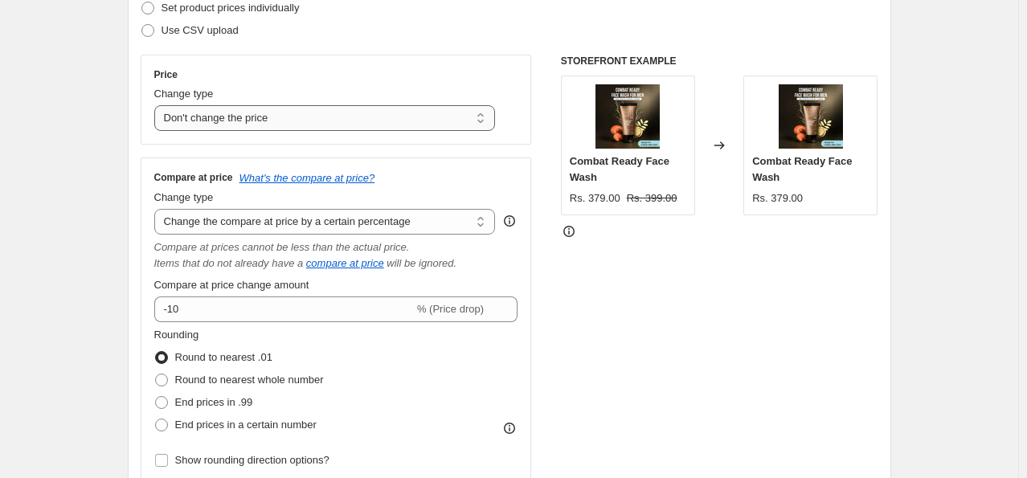
click at [309, 122] on select "Change the price to a certain amount Change the price by a certain amount Chang…" at bounding box center [324, 118] width 341 height 26
click at [157, 105] on select "Change the price to a certain amount Change the price by a certain amount Chang…" at bounding box center [324, 118] width 341 height 26
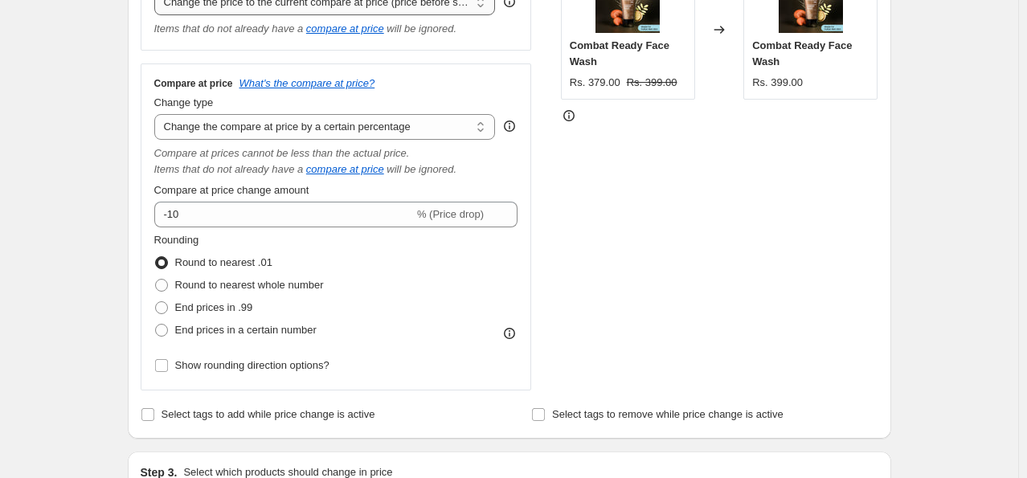
scroll to position [161, 0]
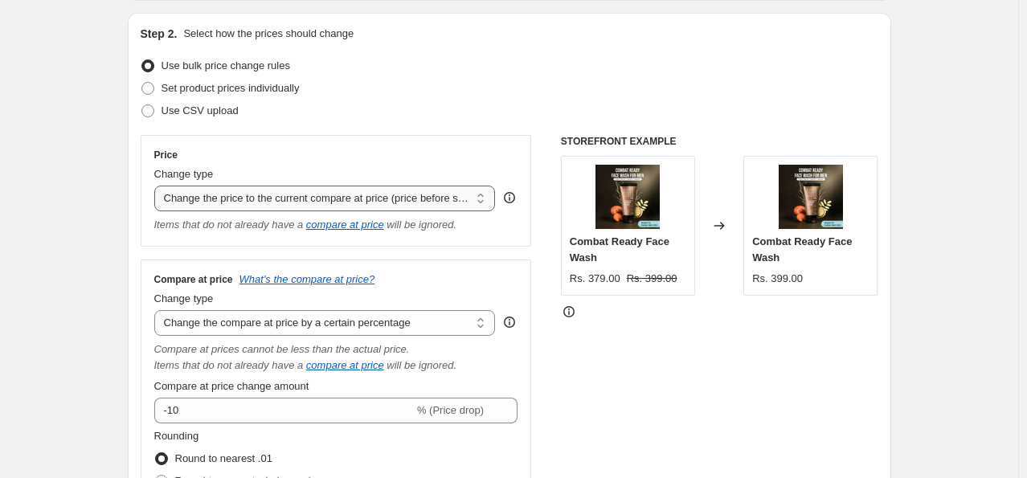
click at [293, 193] on select "Change the price to a certain amount Change the price by a certain amount Chang…" at bounding box center [324, 199] width 341 height 26
click at [157, 186] on select "Change the price to a certain amount Change the price by a certain amount Chang…" at bounding box center [324, 199] width 341 height 26
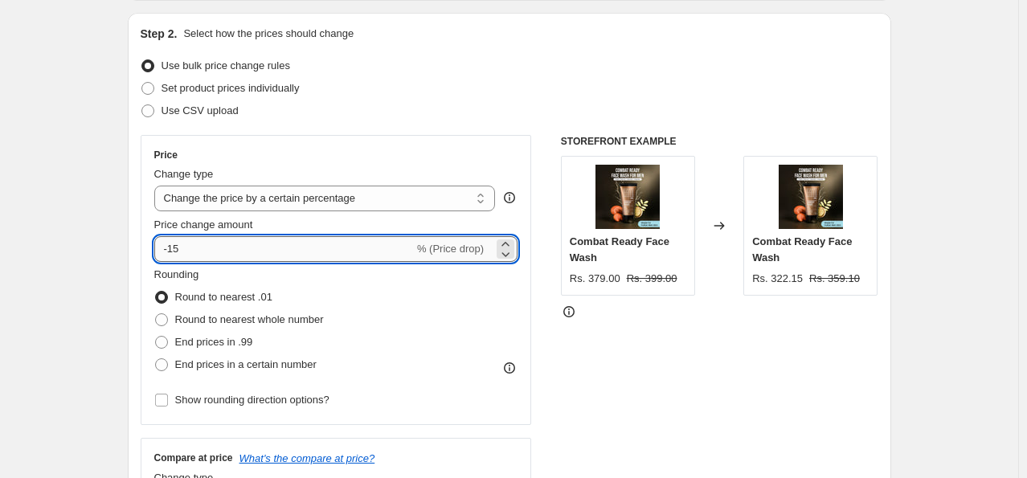
click at [275, 249] on input "-15" at bounding box center [283, 249] width 259 height 26
click at [266, 197] on select "Change the price to a certain amount Change the price by a certain amount Chang…" at bounding box center [324, 199] width 341 height 26
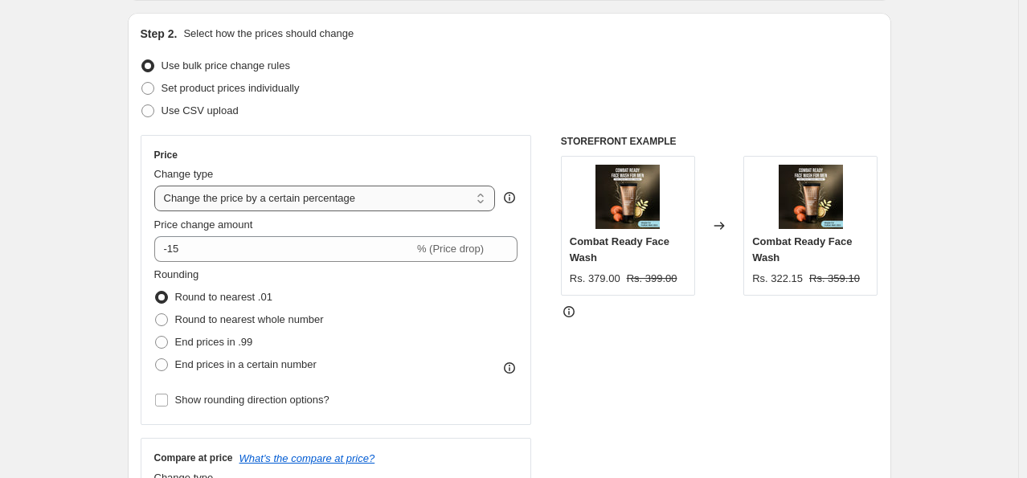
click at [157, 186] on select "Change the price to a certain amount Change the price by a certain amount Chang…" at bounding box center [324, 199] width 341 height 26
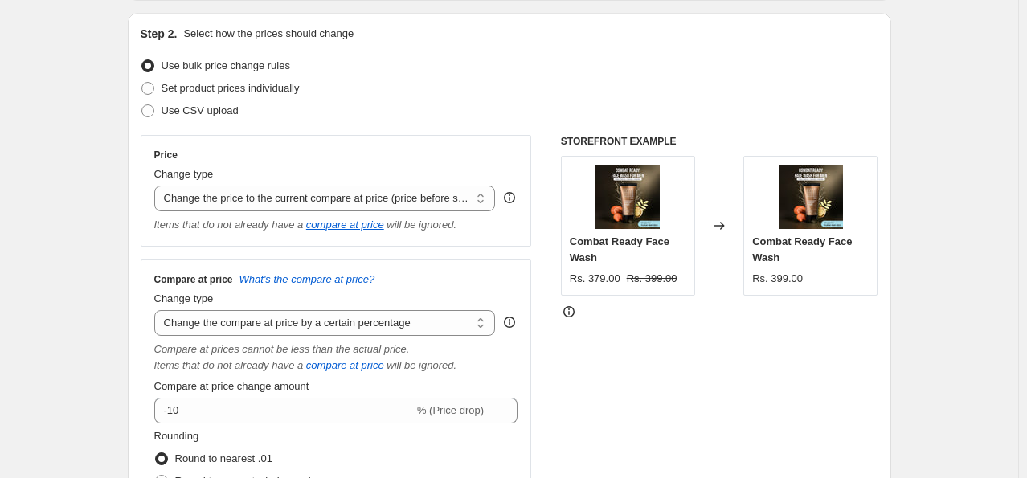
click at [701, 353] on div "STOREFRONT EXAMPLE Combat Ready Face Wash Rs. 379.00 Rs. 399.00 Changed to Comb…" at bounding box center [719, 360] width 317 height 451
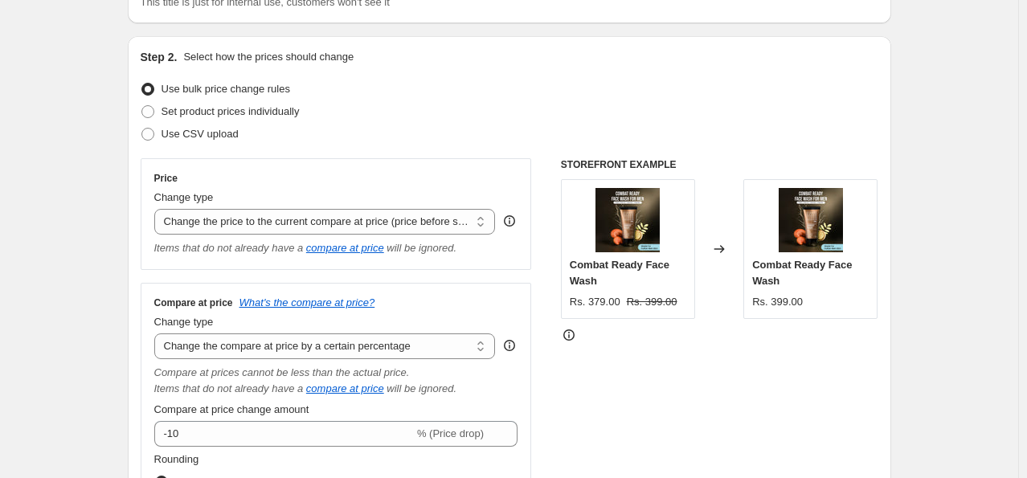
scroll to position [199, 0]
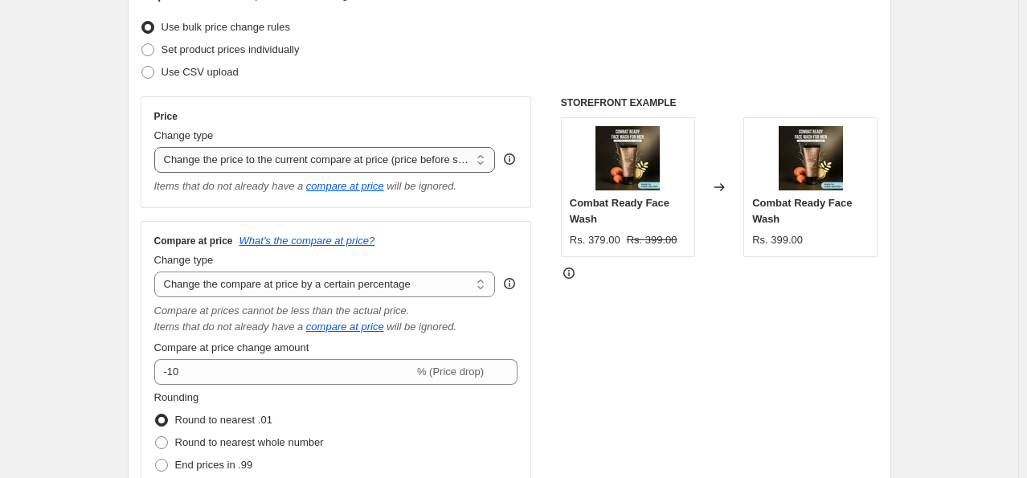
click at [341, 155] on select "Change the price to a certain amount Change the price by a certain amount Chang…" at bounding box center [324, 160] width 341 height 26
click at [157, 147] on select "Change the price to a certain amount Change the price by a certain amount Chang…" at bounding box center [324, 160] width 341 height 26
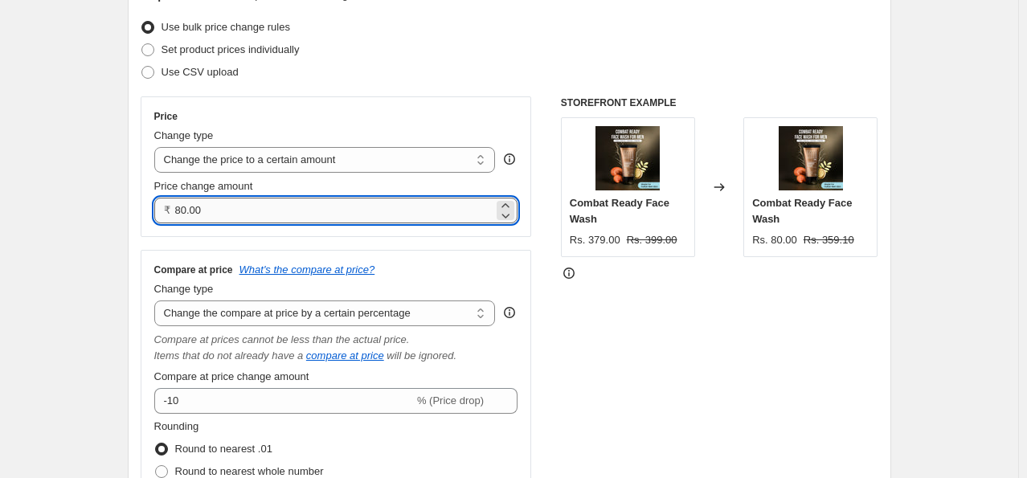
click at [217, 209] on input "80.00" at bounding box center [334, 211] width 319 height 26
click at [254, 161] on select "Change the price to a certain amount Change the price by a certain amount Chang…" at bounding box center [324, 160] width 341 height 26
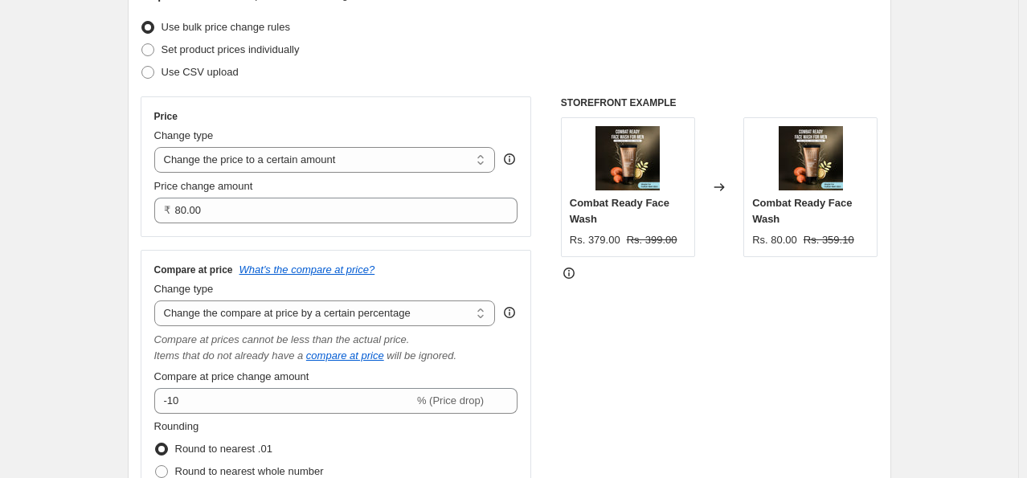
click at [157, 147] on select "Change the price to a certain amount Change the price by a certain amount Chang…" at bounding box center [324, 160] width 341 height 26
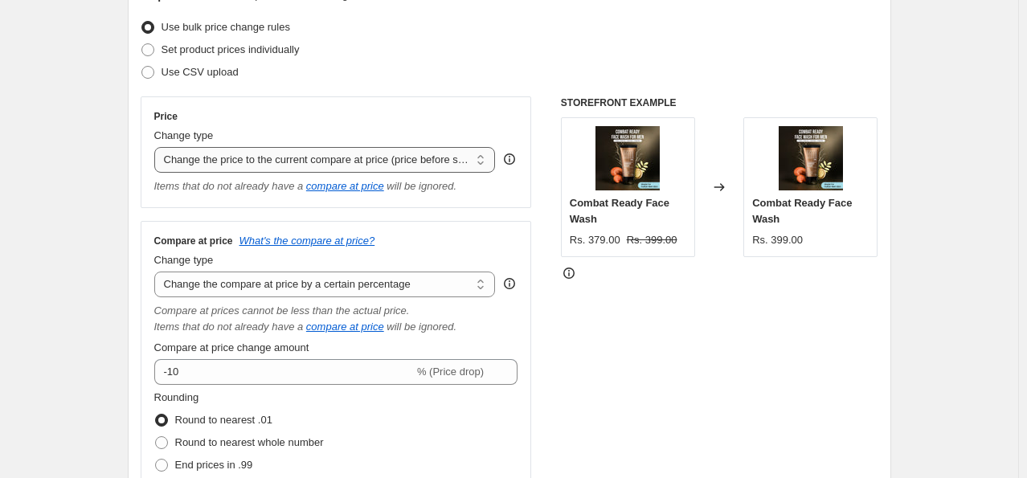
click at [264, 164] on select "Change the price to a certain amount Change the price by a certain amount Chang…" at bounding box center [324, 160] width 341 height 26
select select "percentage"
click at [157, 147] on select "Change the price to a certain amount Change the price by a certain amount Chang…" at bounding box center [324, 160] width 341 height 26
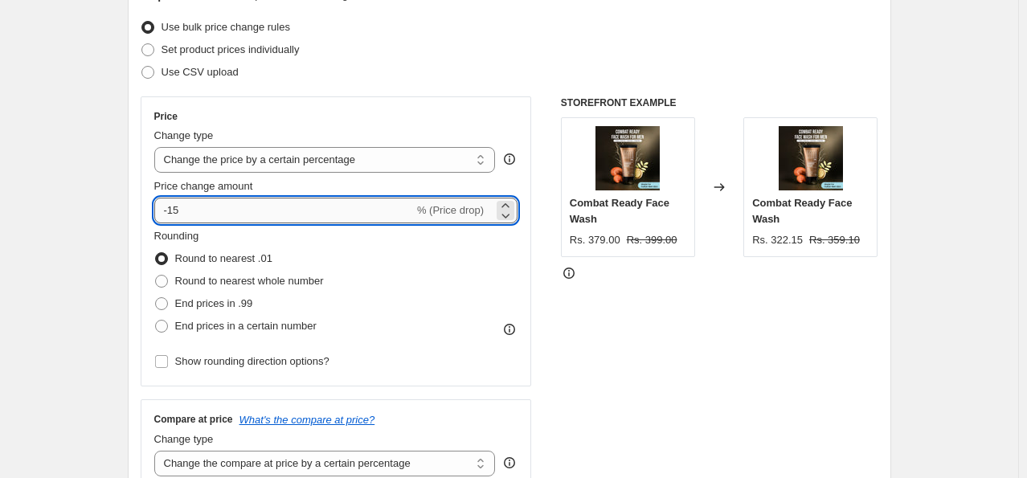
click at [236, 211] on input "-15" at bounding box center [283, 211] width 259 height 26
type input "-10"
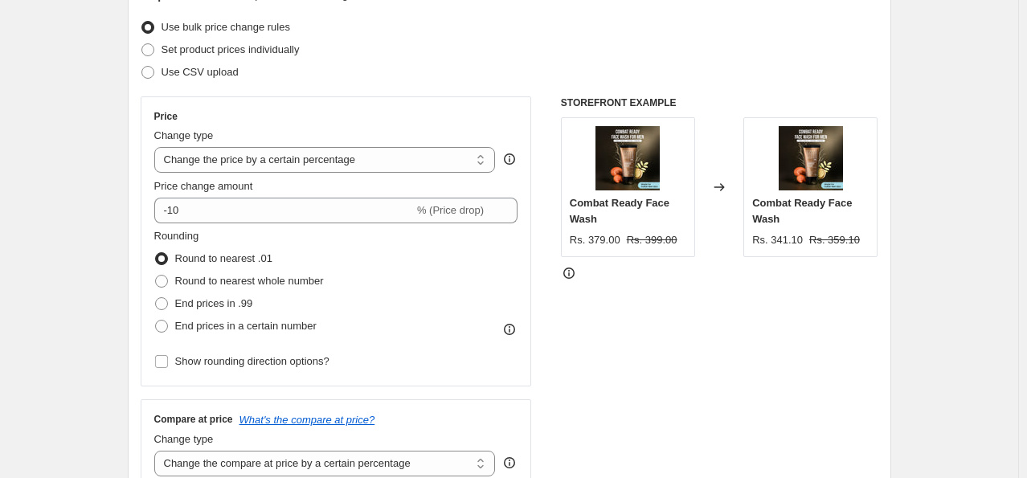
click at [580, 337] on div "STOREFRONT EXAMPLE Combat Ready Face Wash Rs. 379.00 Rs. 399.00 Changed to Comb…" at bounding box center [719, 411] width 317 height 631
click at [165, 280] on span at bounding box center [161, 281] width 13 height 13
click at [156, 276] on input "Round to nearest whole number" at bounding box center [155, 275] width 1 height 1
radio input "true"
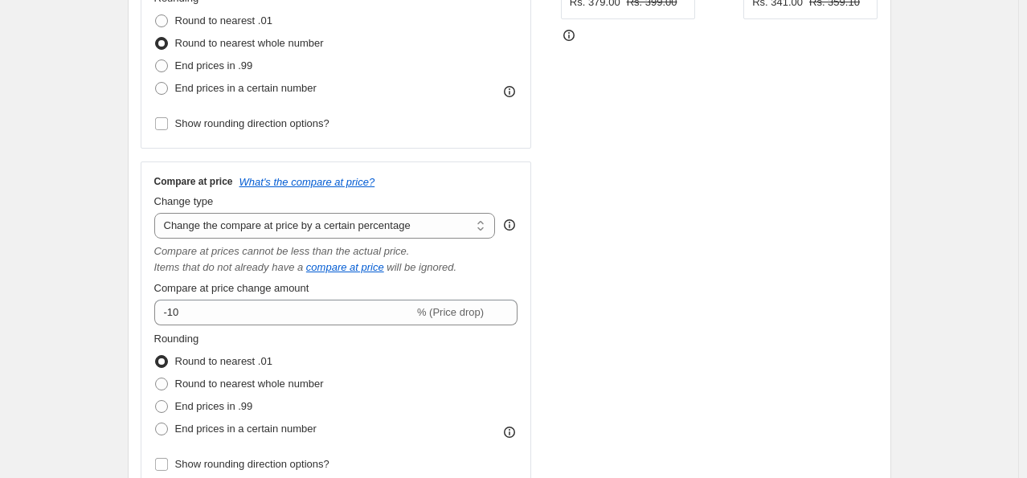
scroll to position [440, 0]
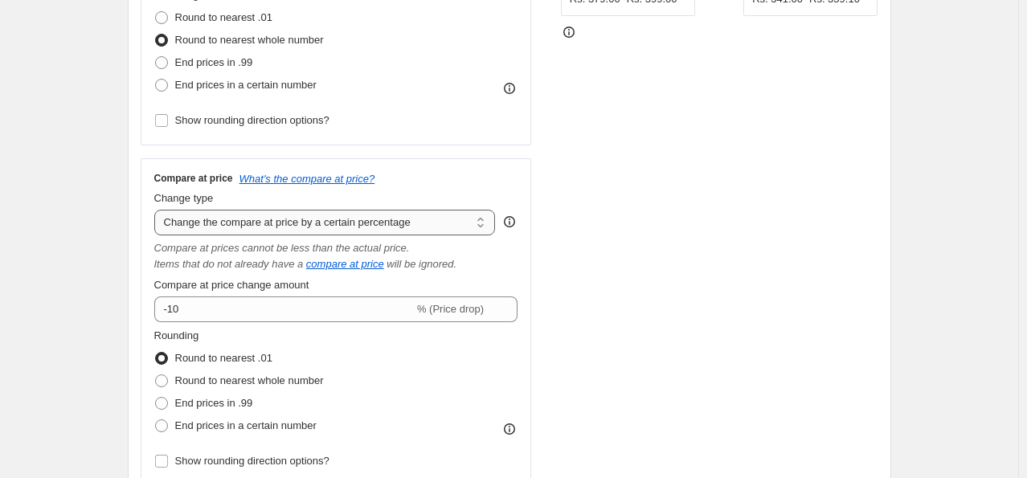
click at [280, 225] on select "Change the compare at price to the current price (sale) Change the compare at p…" at bounding box center [324, 223] width 341 height 26
select select "no_change"
click at [157, 210] on select "Change the compare at price to the current price (sale) Change the compare at p…" at bounding box center [324, 223] width 341 height 26
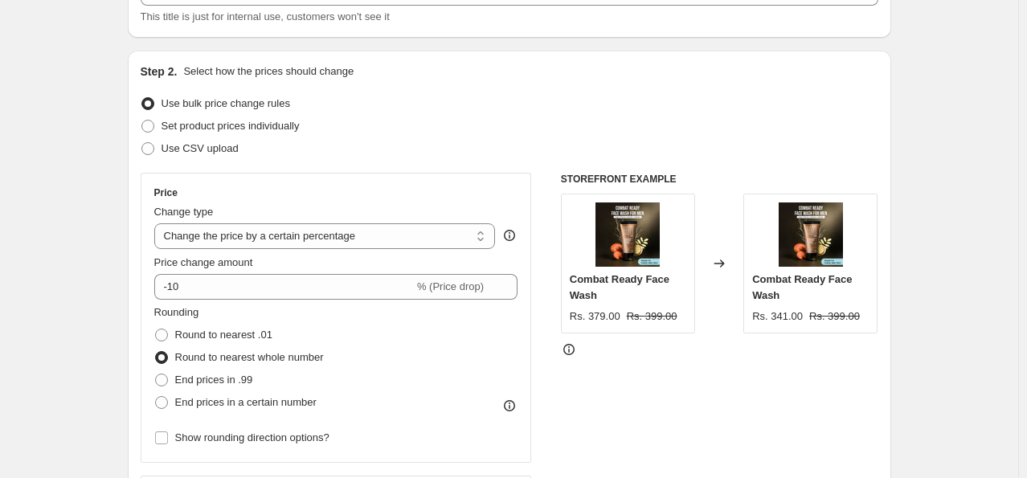
scroll to position [119, 0]
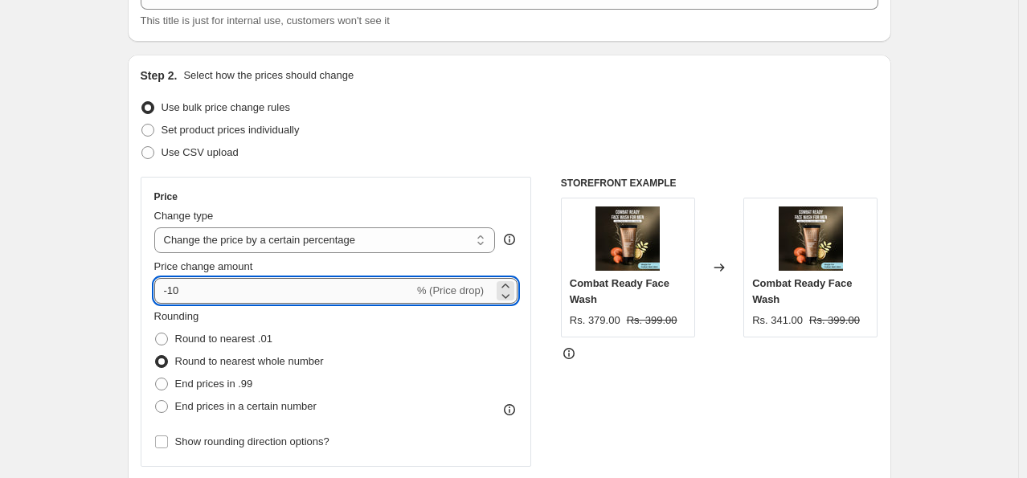
click at [215, 289] on input "-10" at bounding box center [283, 291] width 259 height 26
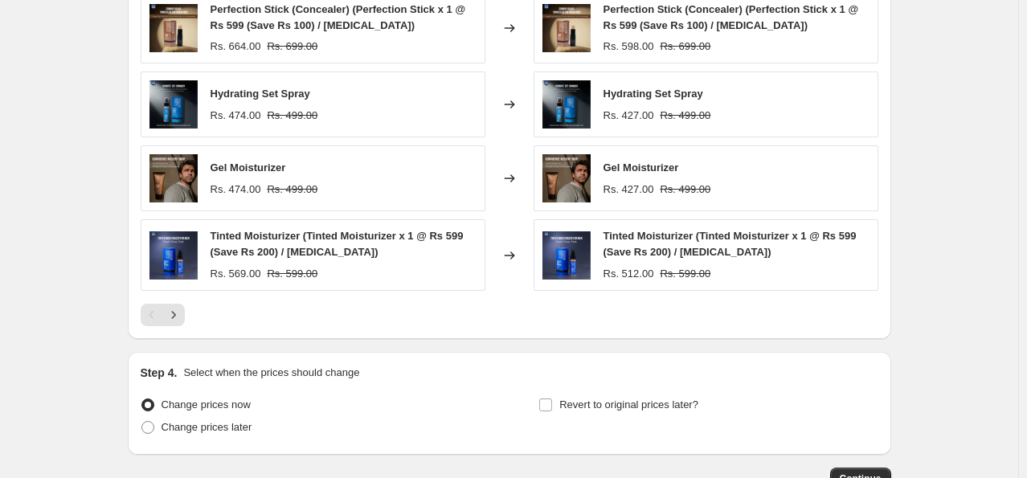
scroll to position [1163, 0]
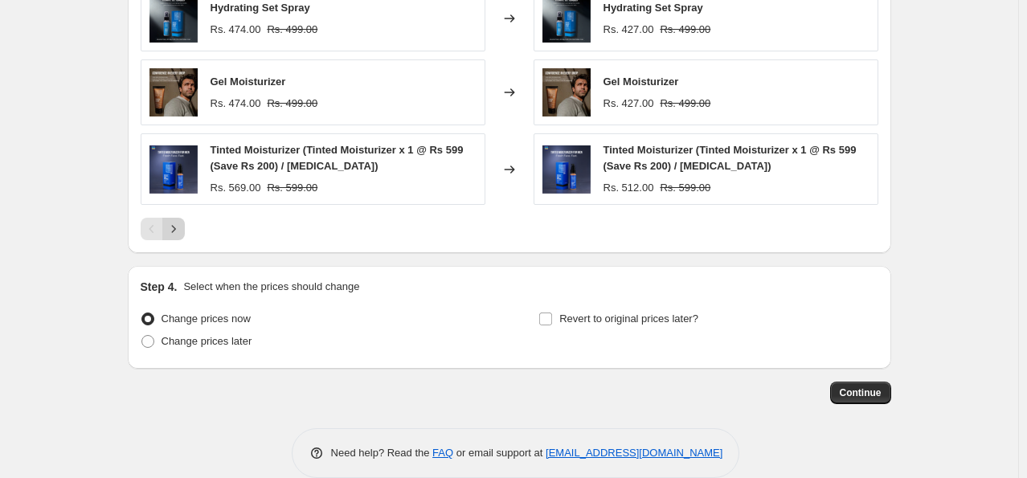
click at [178, 230] on icon "Next" at bounding box center [173, 229] width 16 height 16
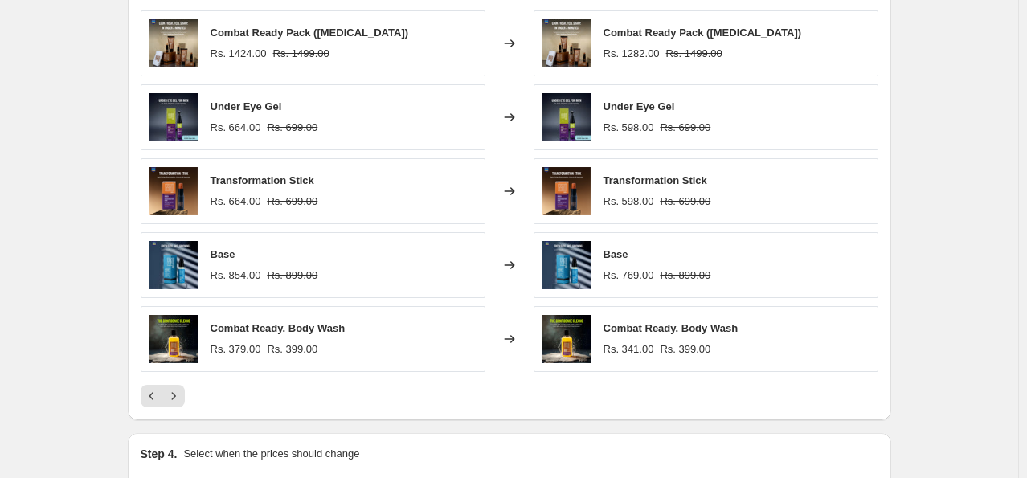
scroll to position [1003, 0]
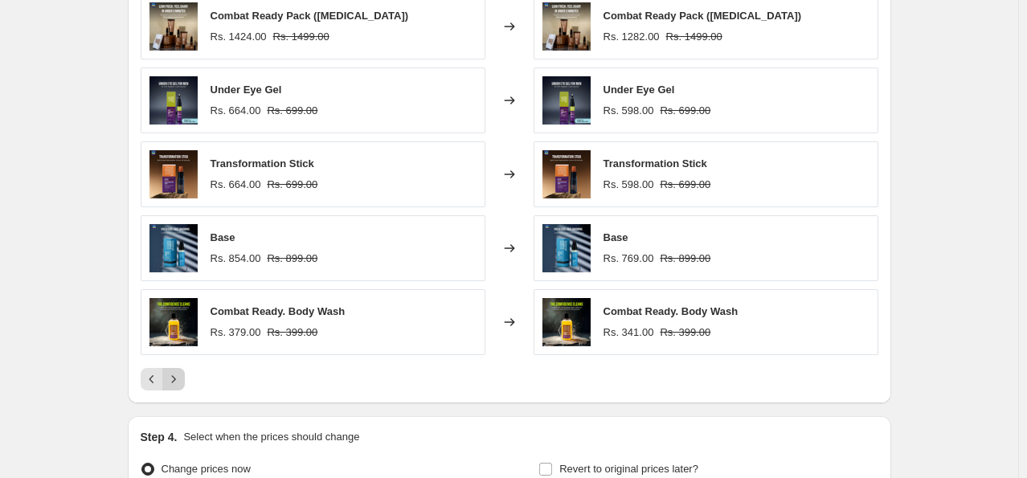
click at [181, 380] on icon "Next" at bounding box center [173, 379] width 16 height 16
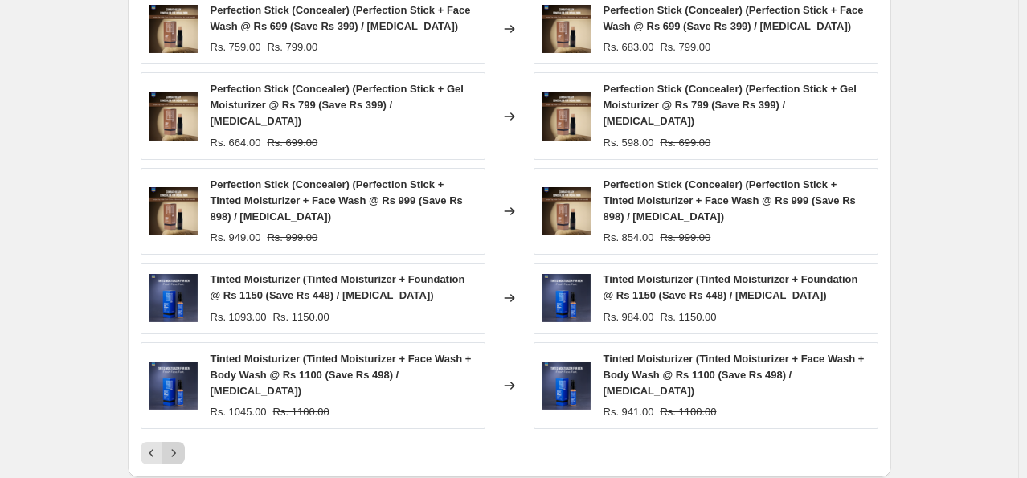
click at [167, 442] on button "Next" at bounding box center [173, 453] width 22 height 22
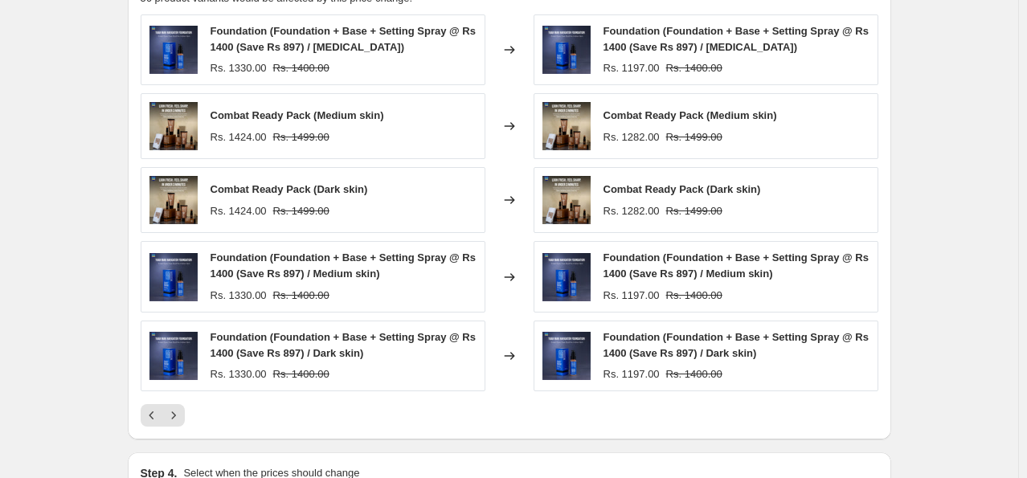
scroll to position [1083, 0]
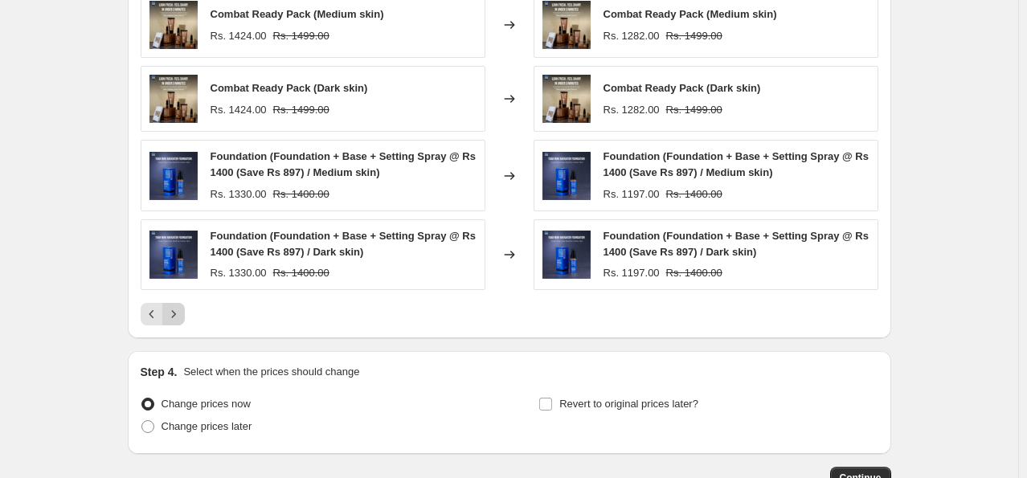
click at [177, 318] on icon "Next" at bounding box center [173, 314] width 16 height 16
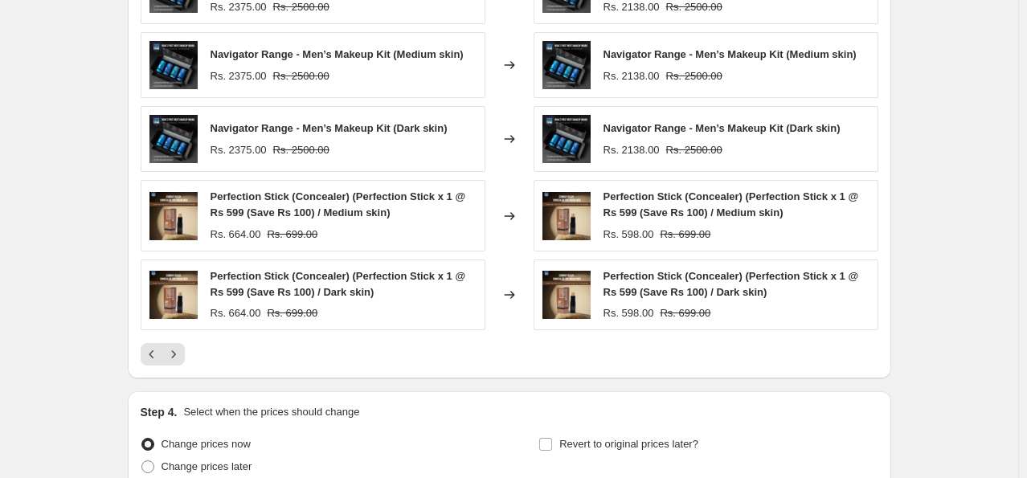
scroll to position [1163, 0]
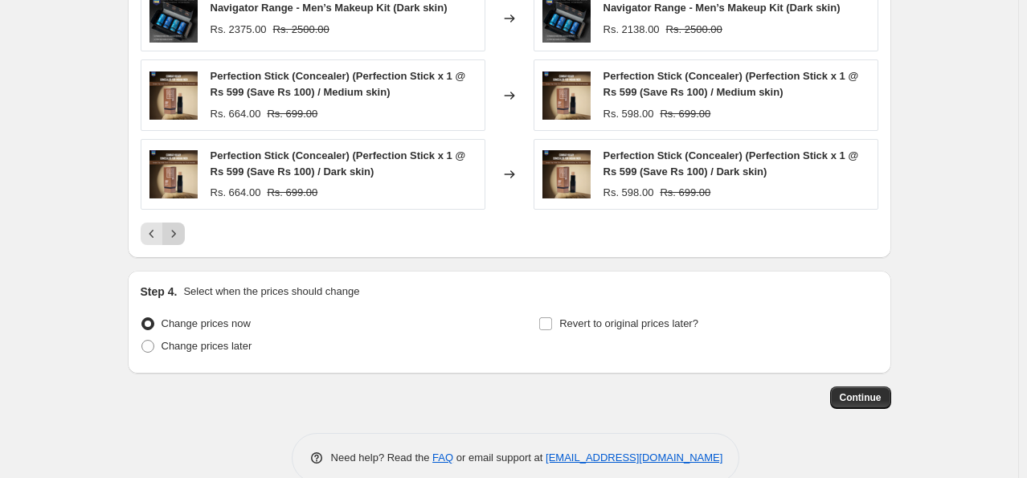
click at [180, 227] on icon "Next" at bounding box center [173, 234] width 16 height 16
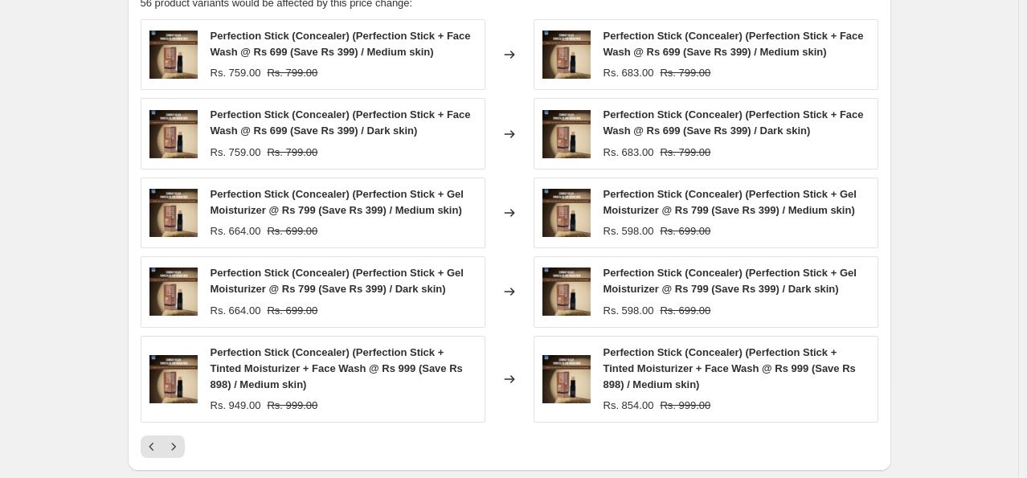
scroll to position [1003, 0]
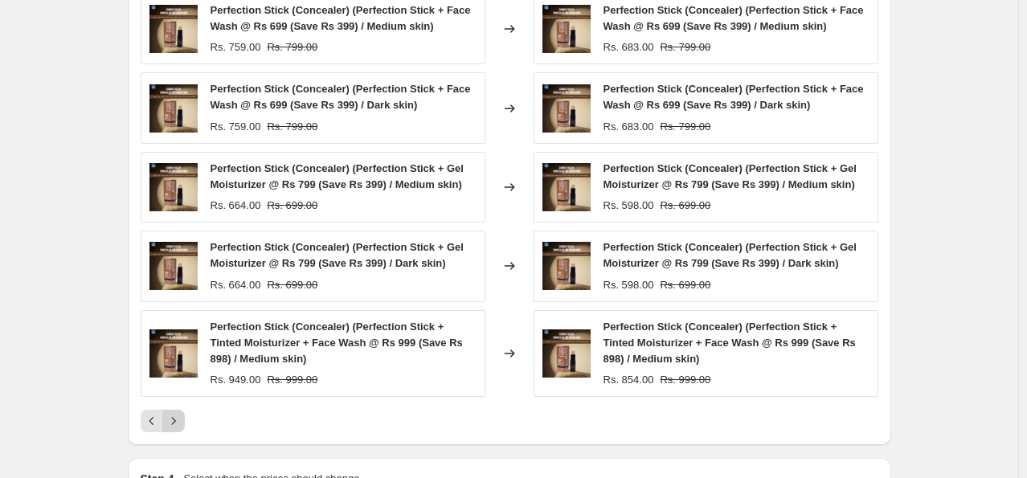
click at [179, 419] on icon "Next" at bounding box center [173, 421] width 16 height 16
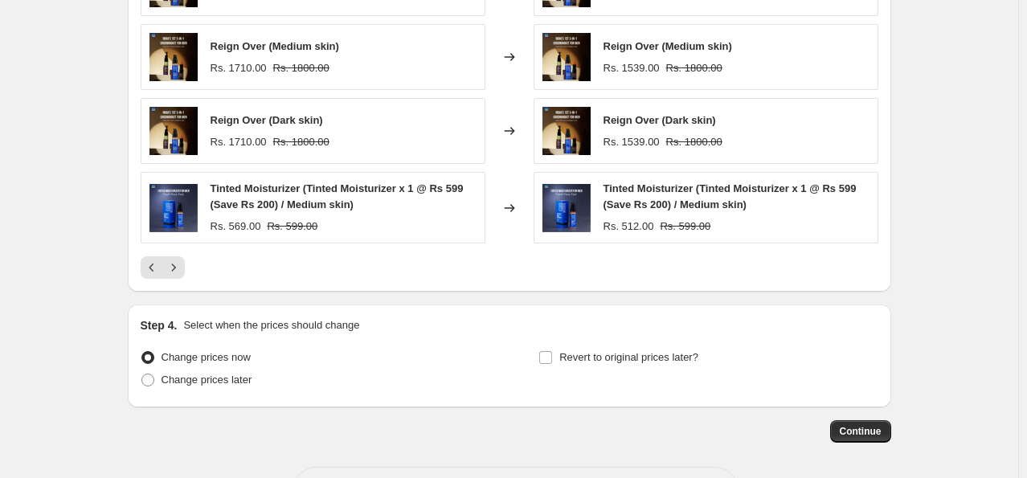
scroll to position [1202, 0]
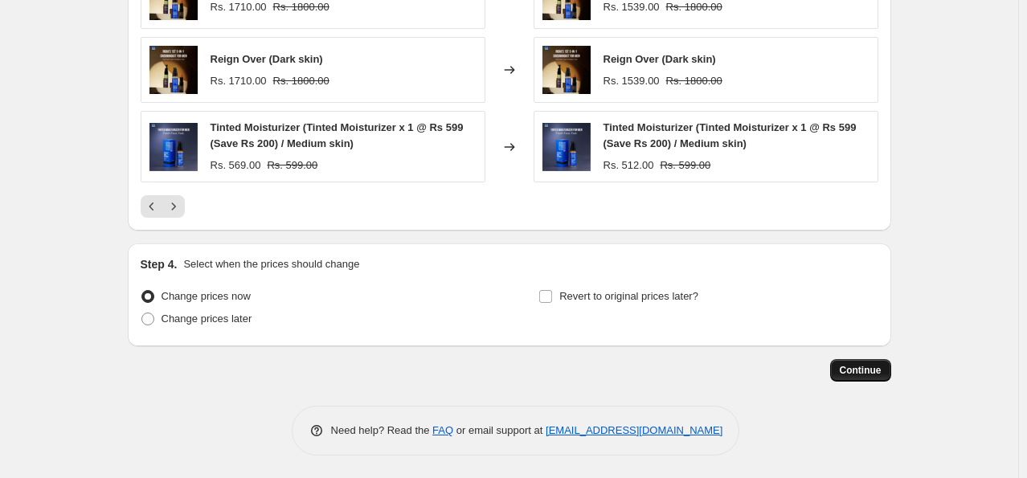
click at [852, 370] on span "Continue" at bounding box center [861, 370] width 42 height 13
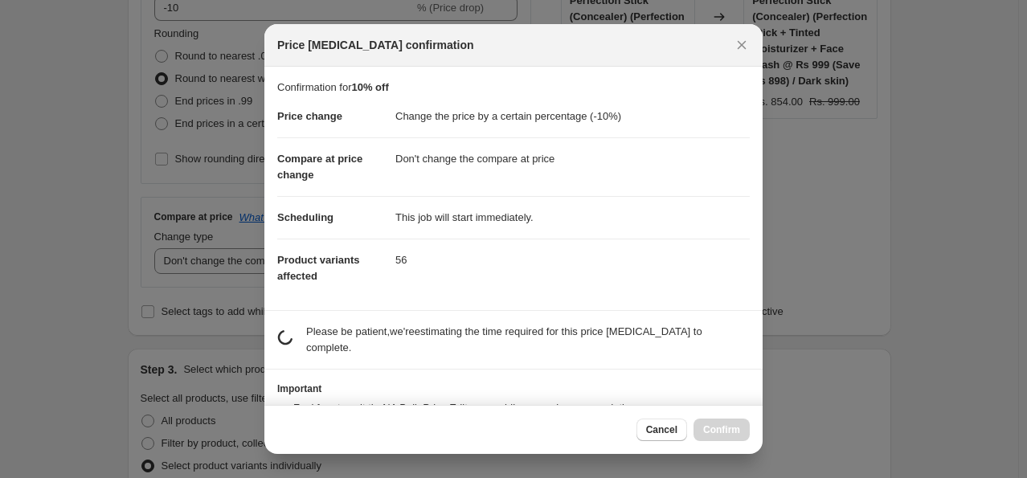
scroll to position [0, 0]
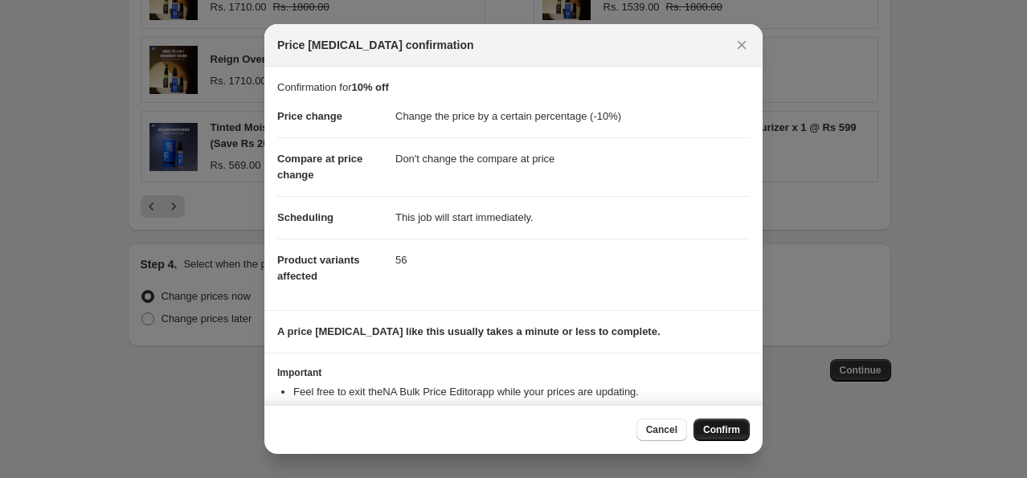
click at [723, 424] on span "Confirm" at bounding box center [721, 429] width 37 height 13
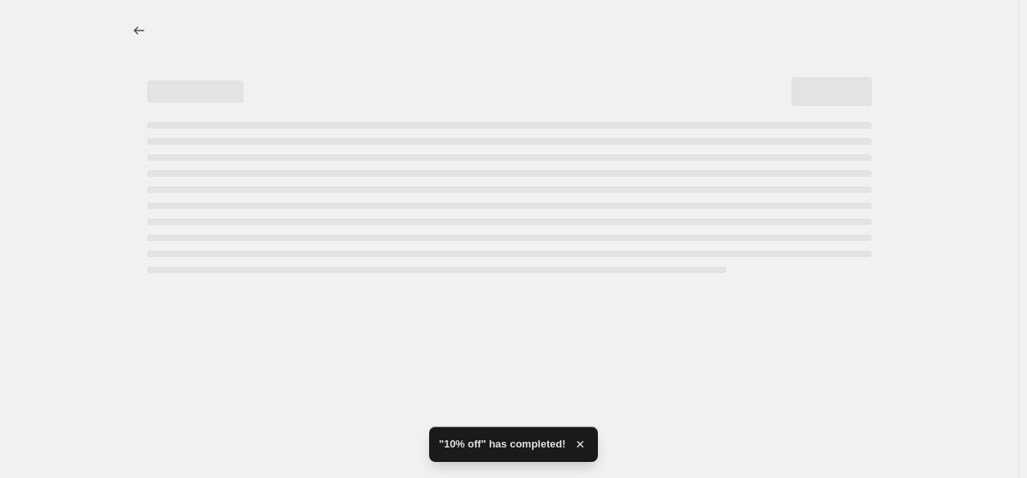
select select "percentage"
select select "no_change"
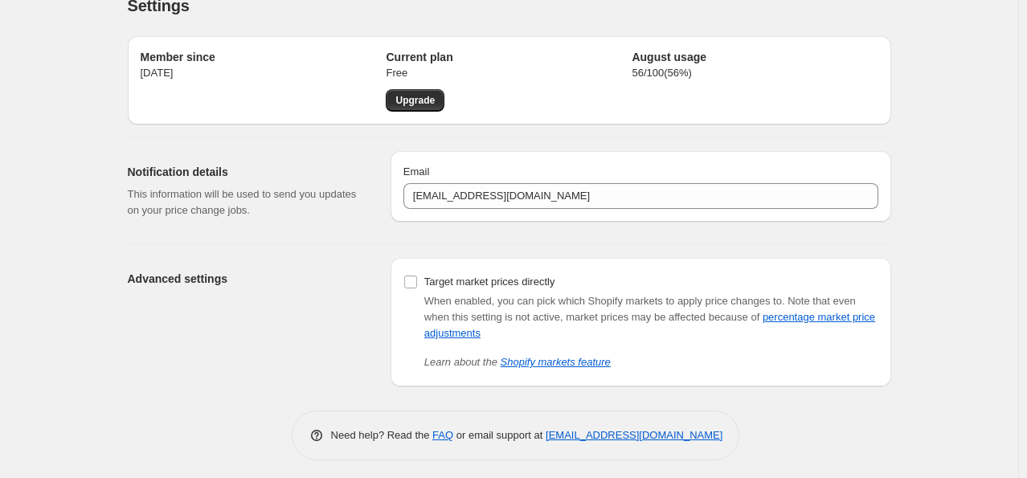
scroll to position [31, 0]
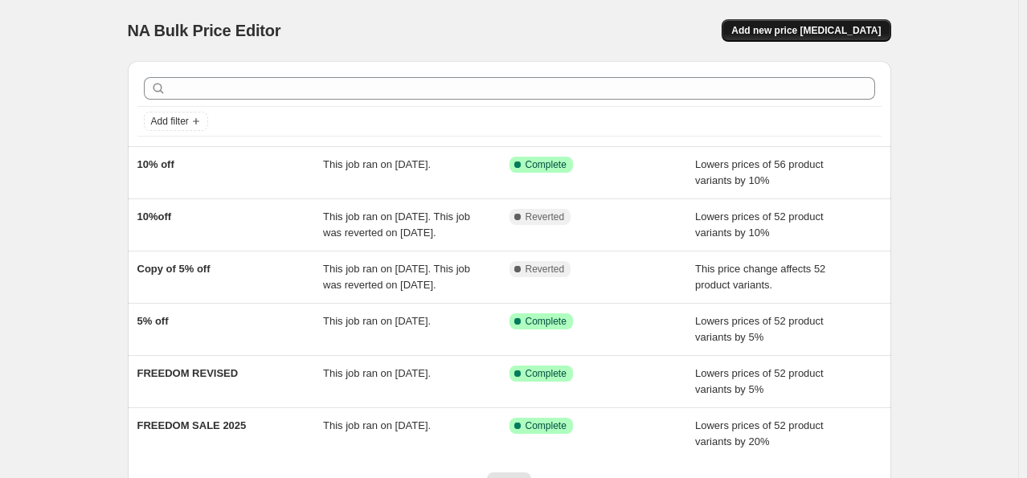
click at [852, 35] on span "Add new price [MEDICAL_DATA]" at bounding box center [805, 30] width 149 height 13
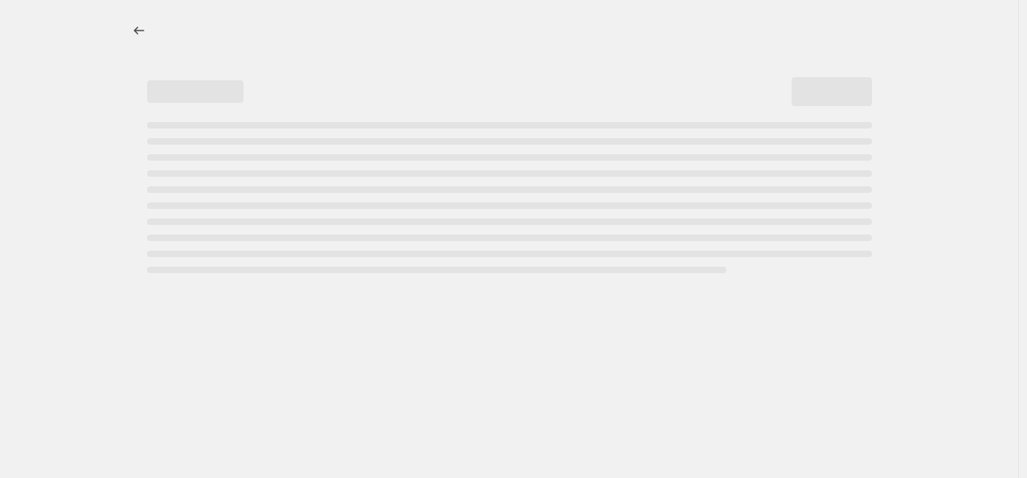
select select "percentage"
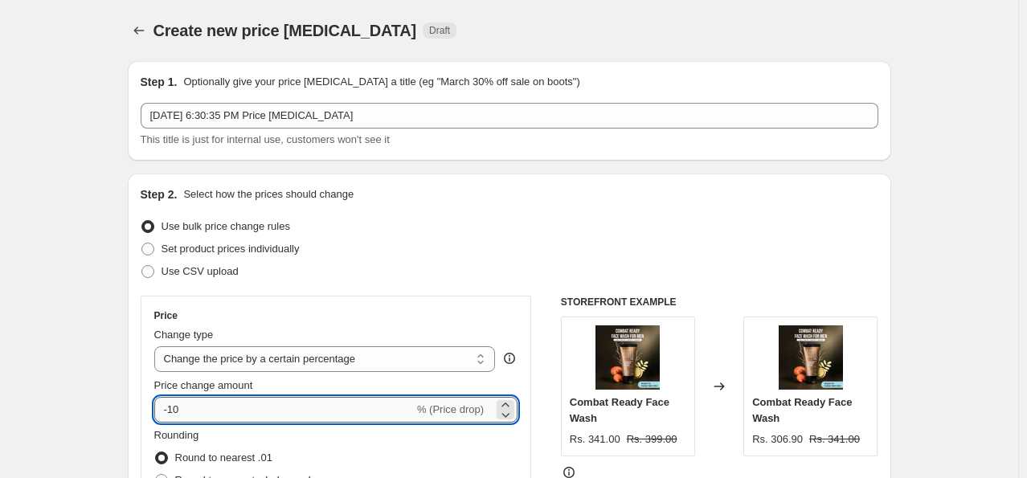
click at [239, 410] on input "-10" at bounding box center [283, 410] width 259 height 26
type input "-1"
type input "0"
click at [614, 248] on div "Set product prices individually" at bounding box center [509, 249] width 737 height 22
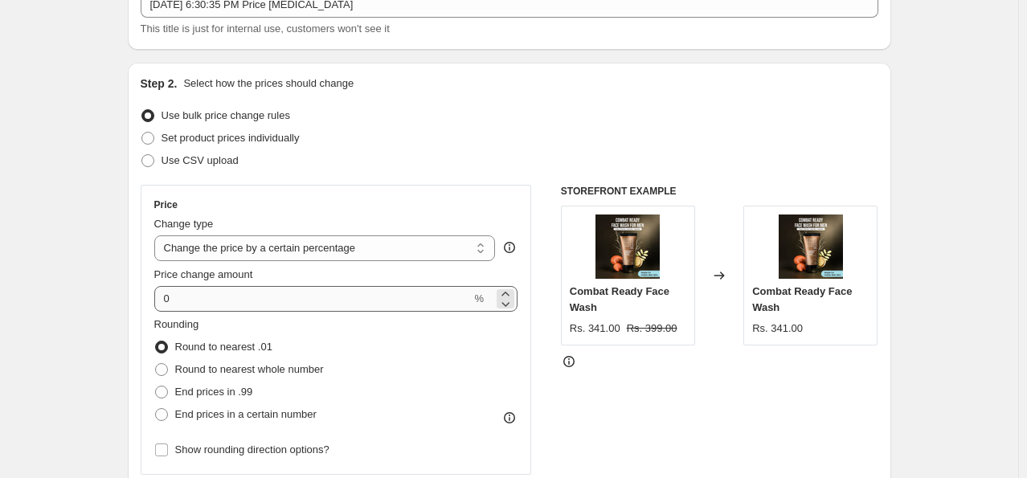
scroll to position [161, 0]
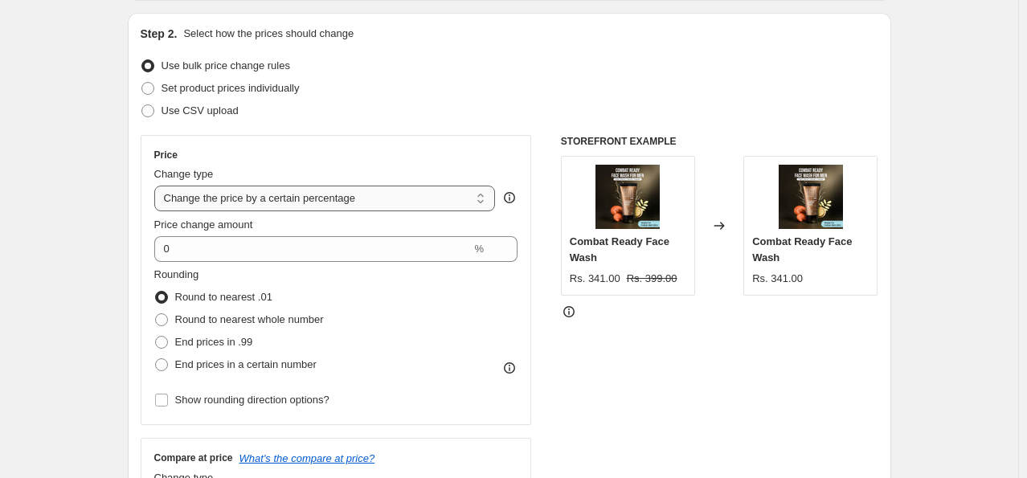
click at [283, 189] on select "Change the price to a certain amount Change the price by a certain amount Chang…" at bounding box center [324, 199] width 341 height 26
click at [157, 186] on select "Change the price to a certain amount Change the price by a certain amount Chang…" at bounding box center [324, 199] width 341 height 26
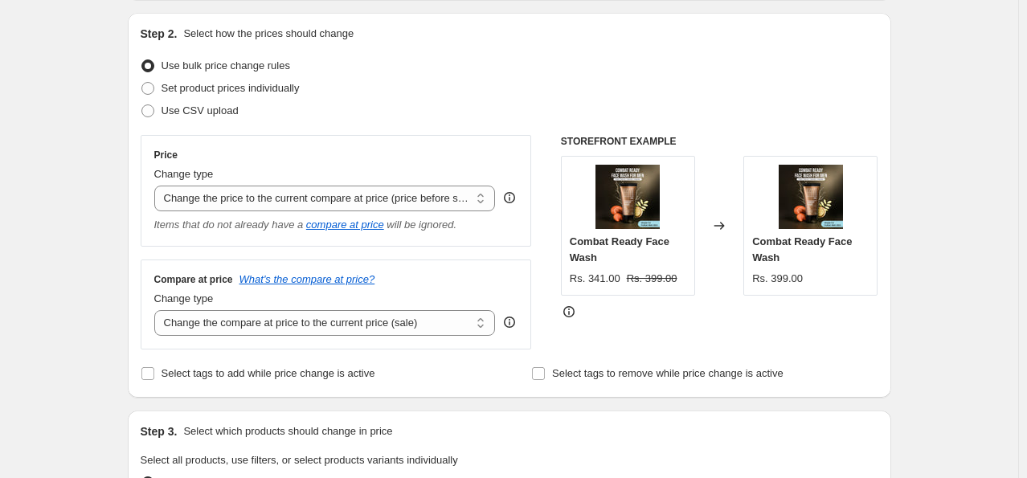
click at [733, 336] on div "STOREFRONT EXAMPLE Combat Ready Face Wash Rs. 341.00 Rs. 399.00 Changed to Comb…" at bounding box center [719, 242] width 317 height 215
click at [290, 194] on select "Change the price to a certain amount Change the price by a certain amount Chang…" at bounding box center [324, 199] width 341 height 26
click at [157, 186] on select "Change the price to a certain amount Change the price by a certain amount Chang…" at bounding box center [324, 199] width 341 height 26
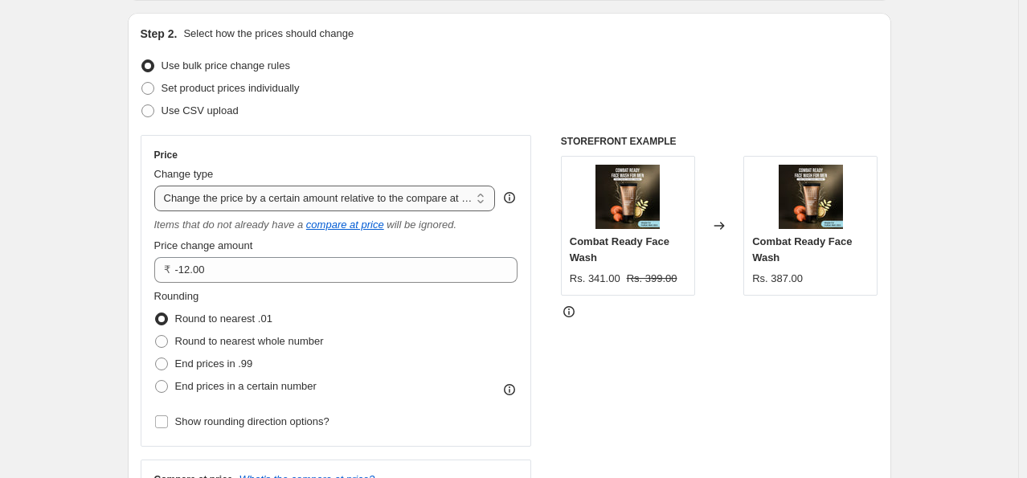
click at [267, 198] on select "Change the price to a certain amount Change the price by a certain amount Chang…" at bounding box center [324, 199] width 341 height 26
select select "pcap"
click at [157, 186] on select "Change the price to a certain amount Change the price by a certain amount Chang…" at bounding box center [324, 199] width 341 height 26
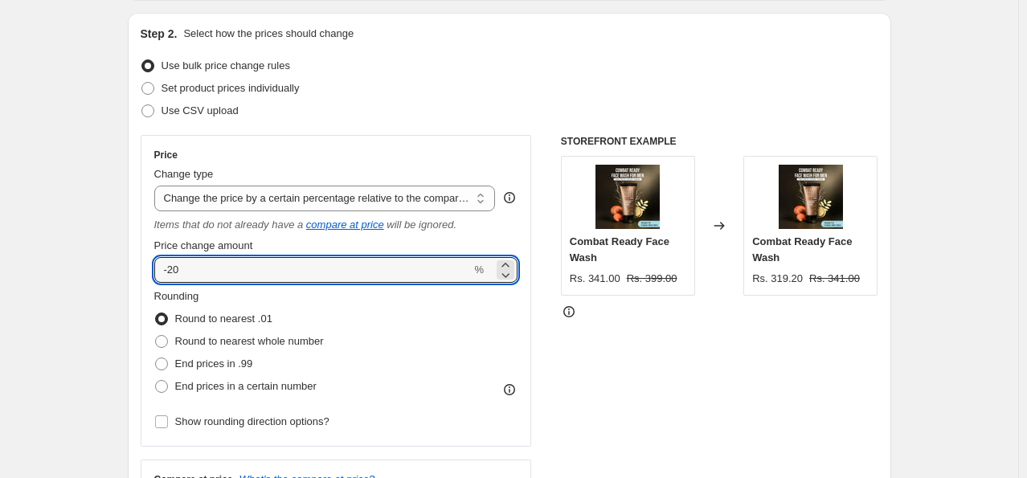
drag, startPoint x: 170, startPoint y: 271, endPoint x: 145, endPoint y: 271, distance: 25.7
click at [145, 271] on div "Price Change type Change the price to a certain amount Change the price by a ce…" at bounding box center [336, 291] width 391 height 312
type input "10"
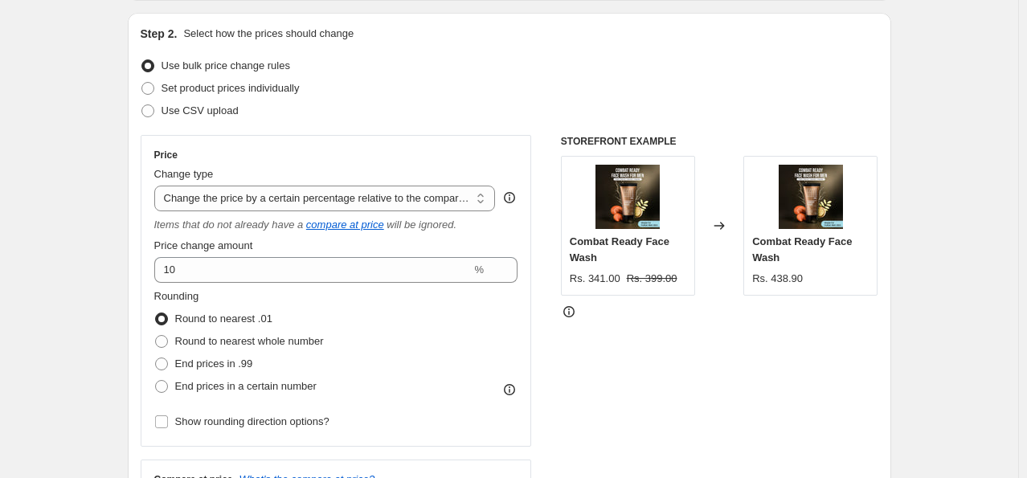
click at [741, 374] on div "STOREFRONT EXAMPLE Combat Ready Face Wash Rs. 341.00 Rs. 399.00 Changed to Comb…" at bounding box center [719, 342] width 317 height 415
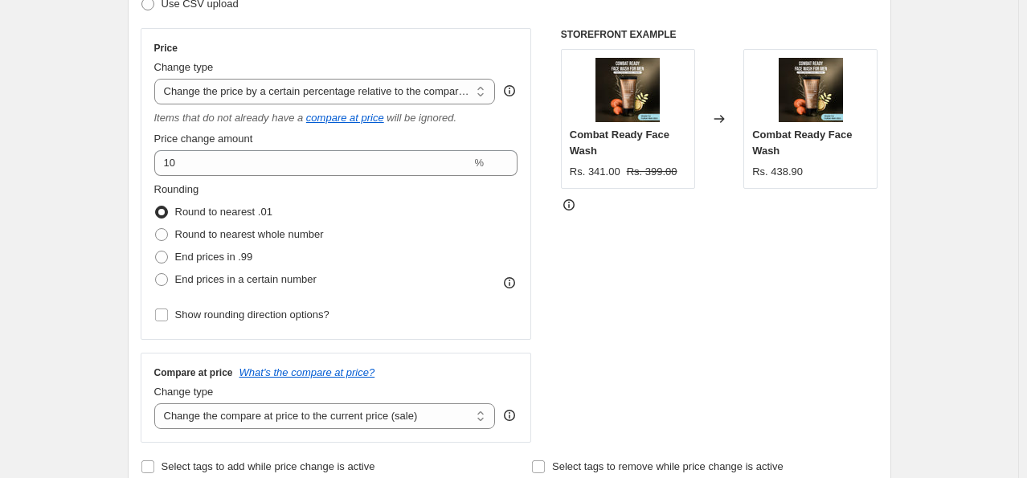
scroll to position [321, 0]
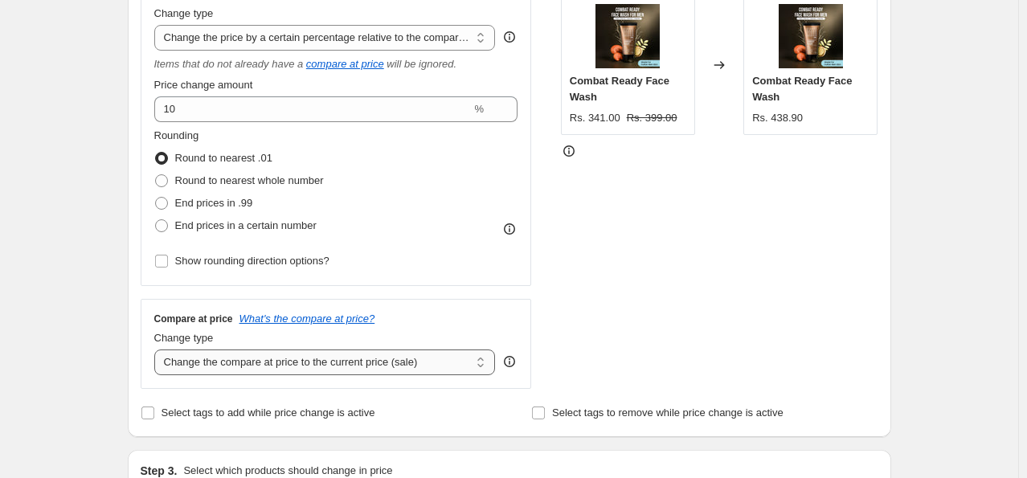
click at [302, 358] on select "Change the compare at price to the current price (sale) Change the compare at p…" at bounding box center [324, 362] width 341 height 26
click at [329, 370] on select "Change the compare at price to the current price (sale) Change the compare at p…" at bounding box center [324, 362] width 341 height 26
click at [151, 414] on input "Select tags to add while price change is active" at bounding box center [147, 413] width 13 height 13
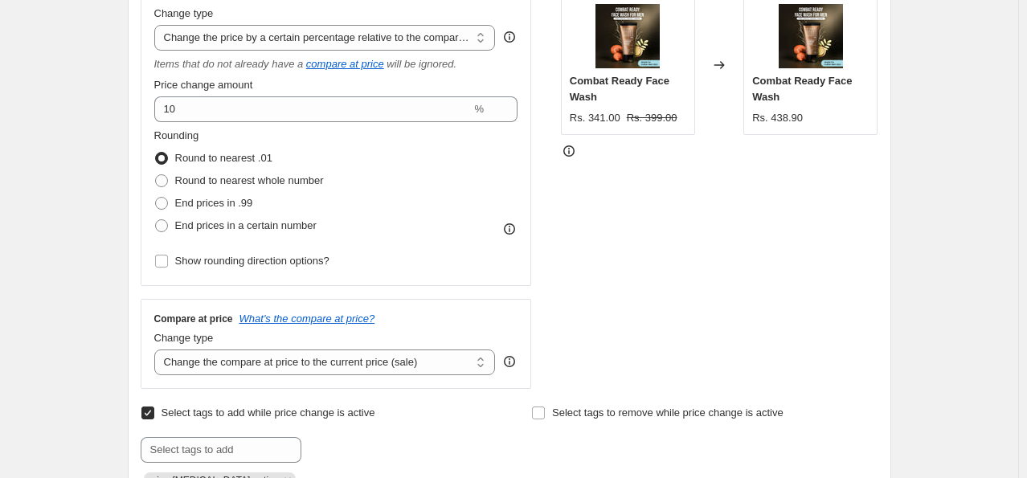
scroll to position [482, 0]
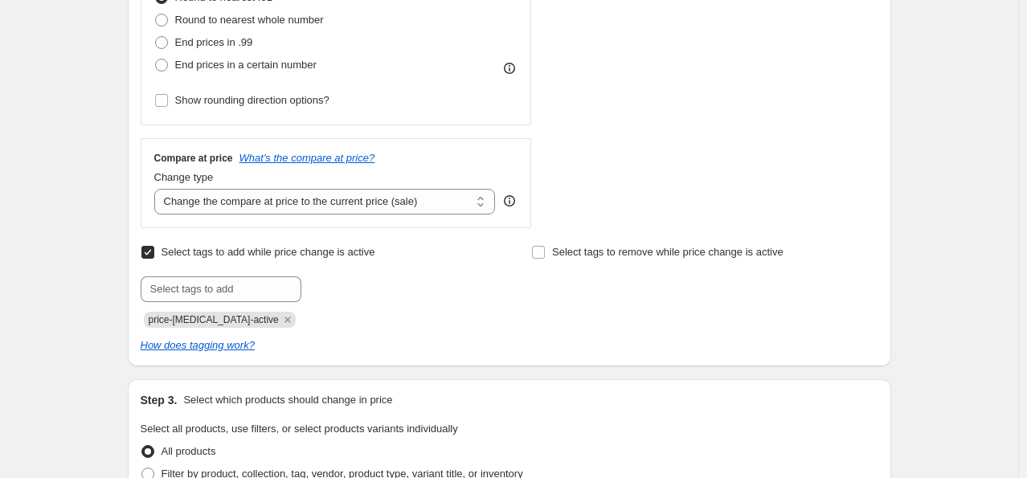
click at [154, 253] on input "Select tags to add while price change is active" at bounding box center [147, 252] width 13 height 13
checkbox input "false"
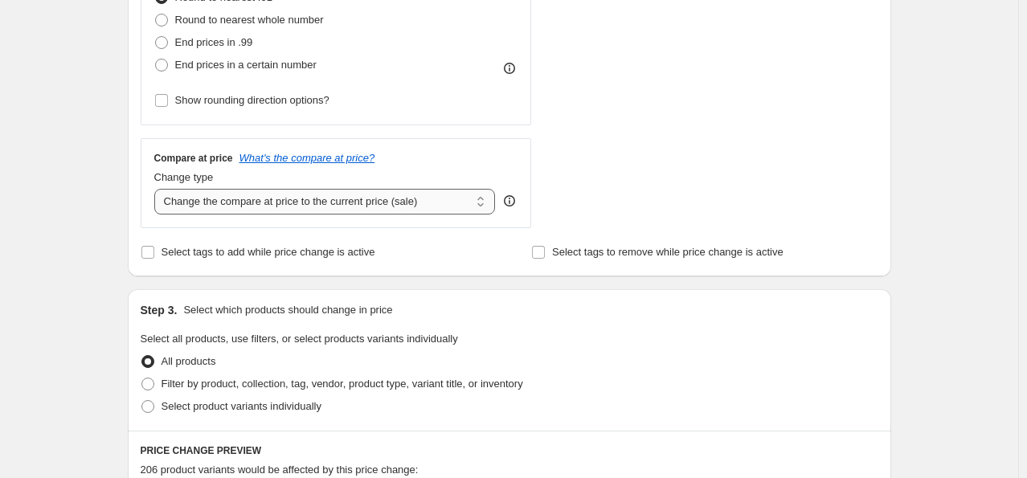
click at [276, 202] on select "Change the compare at price to the current price (sale) Change the compare at p…" at bounding box center [324, 202] width 341 height 26
click at [157, 190] on select "Change the compare at price to the current price (sale) Change the compare at p…" at bounding box center [324, 202] width 341 height 26
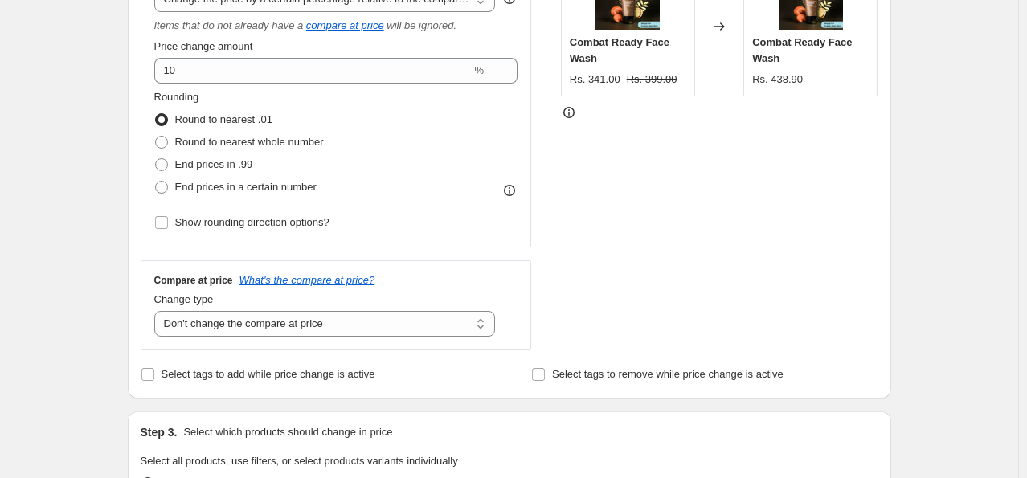
scroll to position [402, 0]
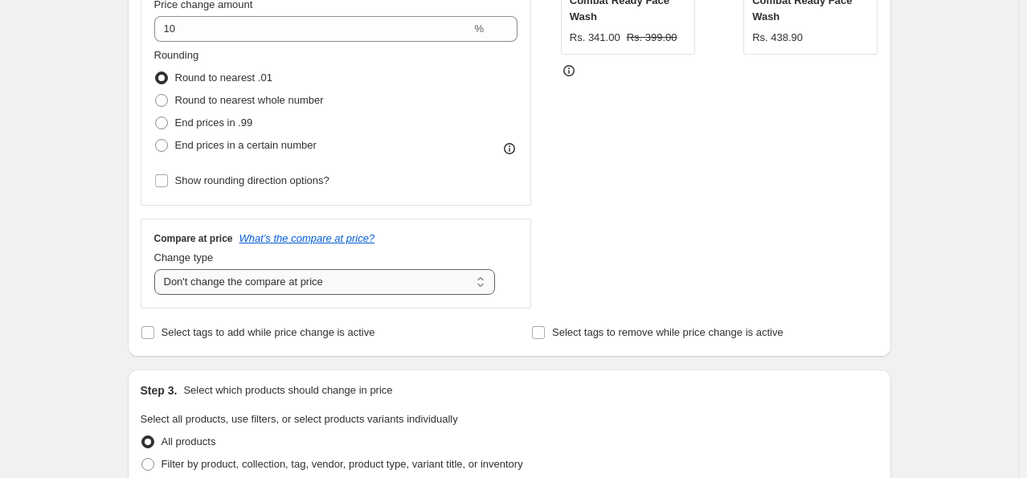
click at [289, 287] on select "Change the compare at price to the current price (sale) Change the compare at p…" at bounding box center [324, 282] width 341 height 26
select select "ep"
click at [157, 270] on select "Change the compare at price to the current price (sale) Change the compare at p…" at bounding box center [324, 282] width 341 height 26
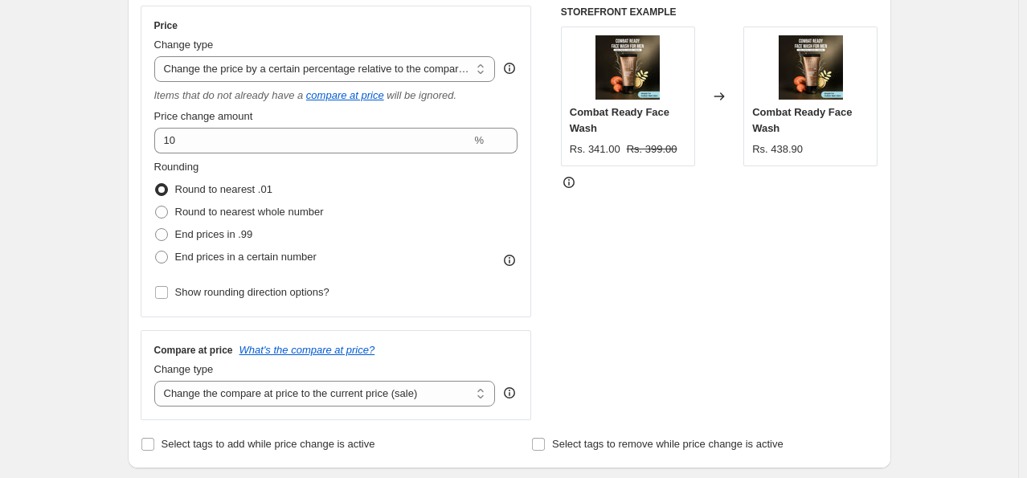
scroll to position [161, 0]
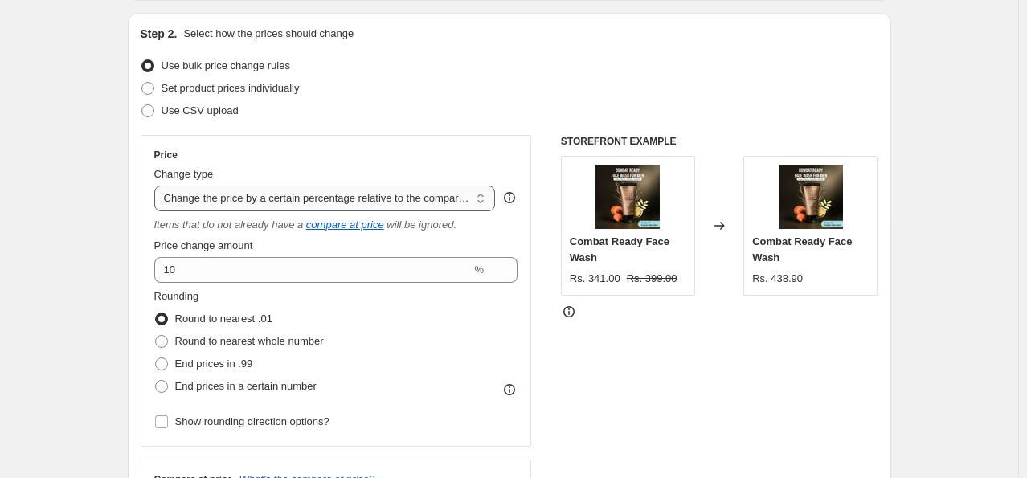
click at [284, 200] on select "Change the price to a certain amount Change the price by a certain amount Chang…" at bounding box center [324, 199] width 341 height 26
select select "ecap"
click at [157, 186] on select "Change the price to a certain amount Change the price by a certain amount Chang…" at bounding box center [324, 199] width 341 height 26
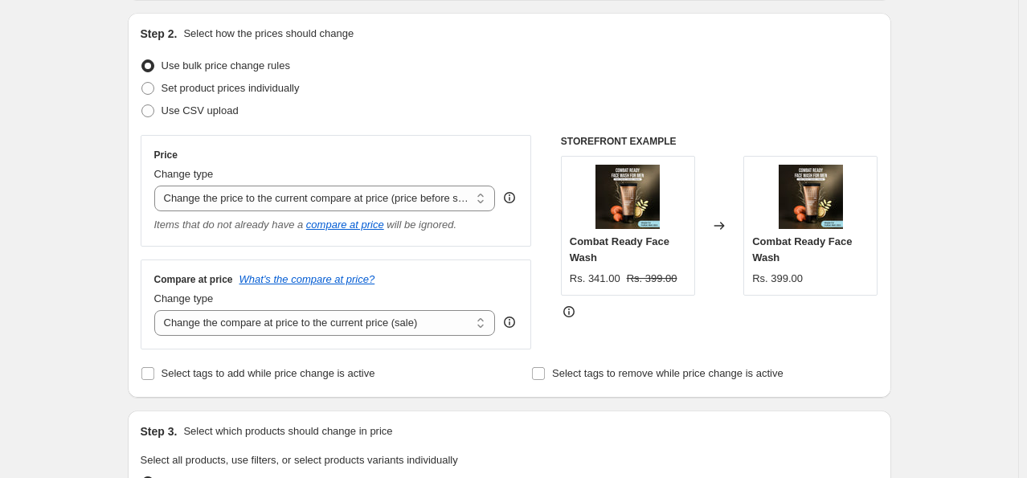
click at [679, 330] on div "STOREFRONT EXAMPLE Combat Ready Face Wash Rs. 341.00 Rs. 399.00 Changed to Comb…" at bounding box center [719, 242] width 317 height 215
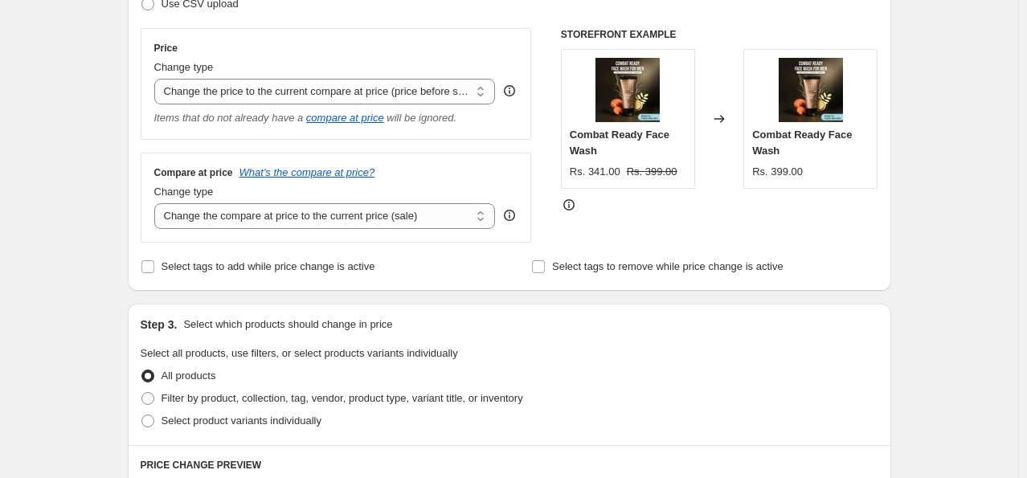
scroll to position [241, 0]
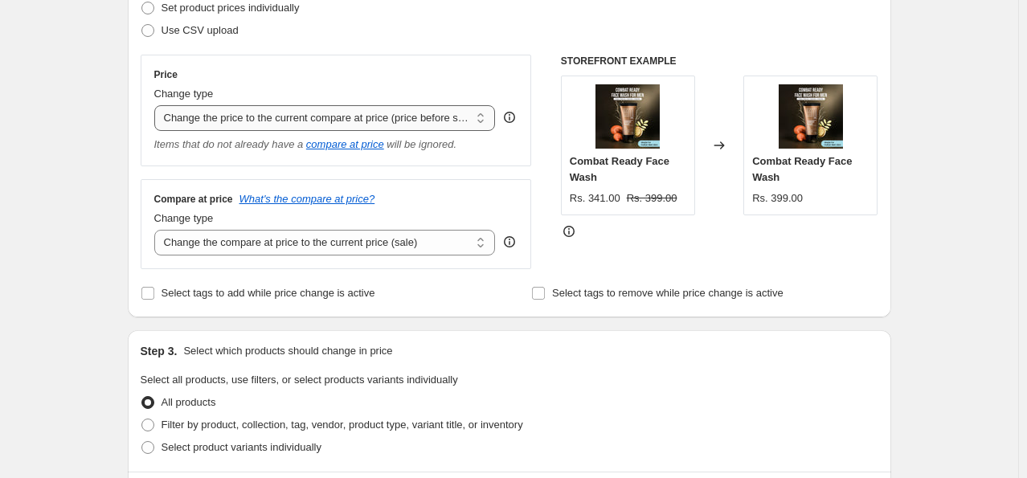
click at [339, 121] on select "Change the price to a certain amount Change the price by a certain amount Chang…" at bounding box center [324, 118] width 341 height 26
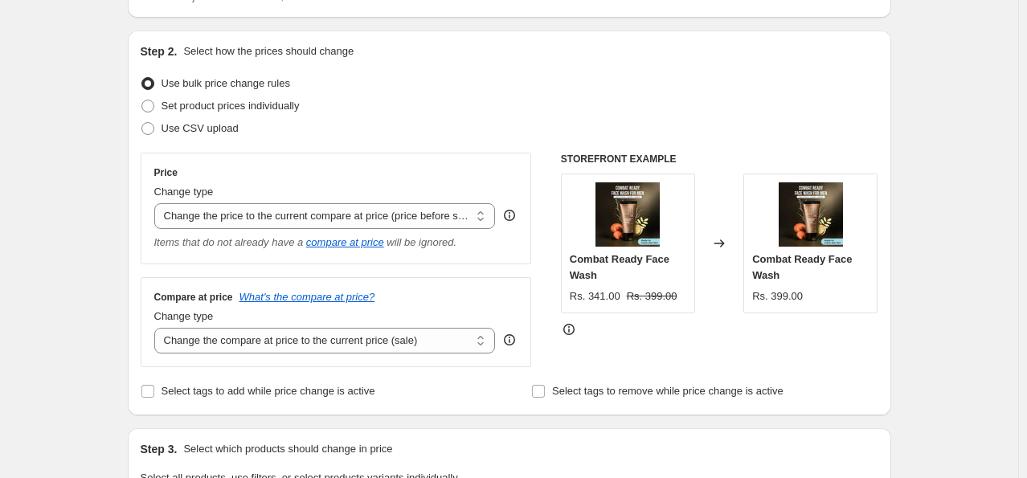
scroll to position [0, 0]
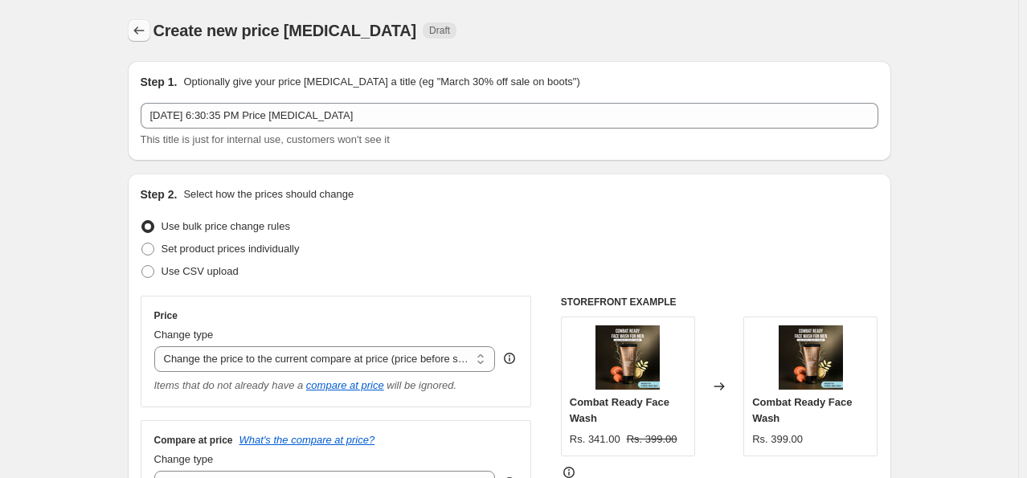
click at [145, 36] on icon "Price change jobs" at bounding box center [139, 30] width 16 height 16
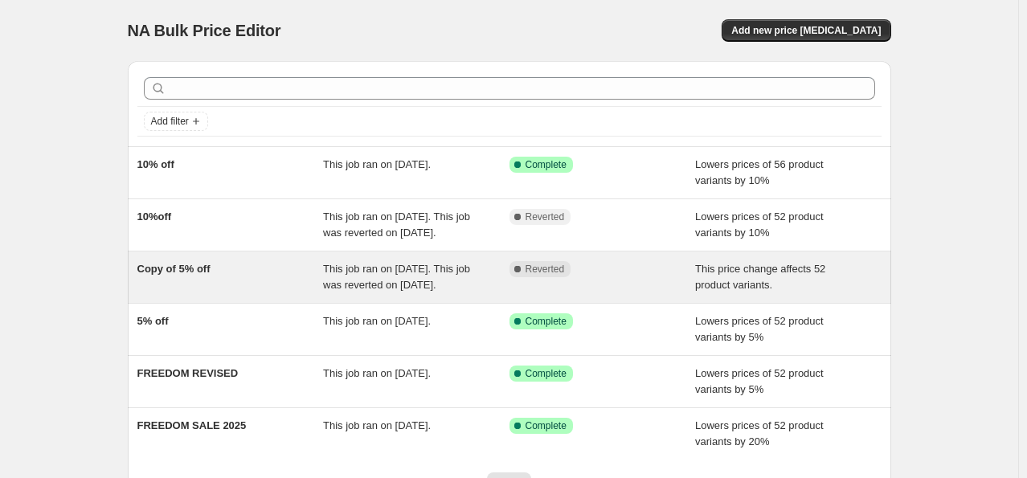
scroll to position [80, 0]
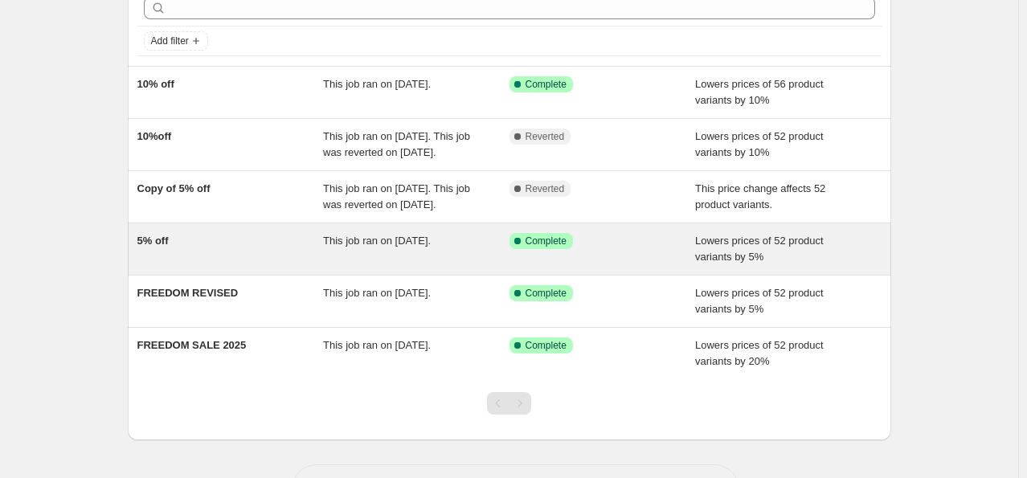
click at [426, 247] on span "This job ran on August 11, 2025." at bounding box center [377, 241] width 108 height 12
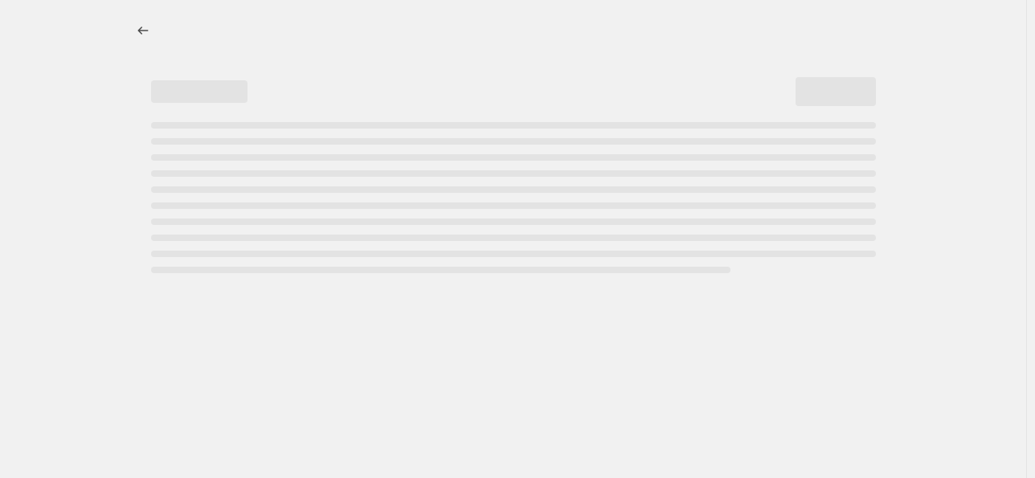
select select "percentage"
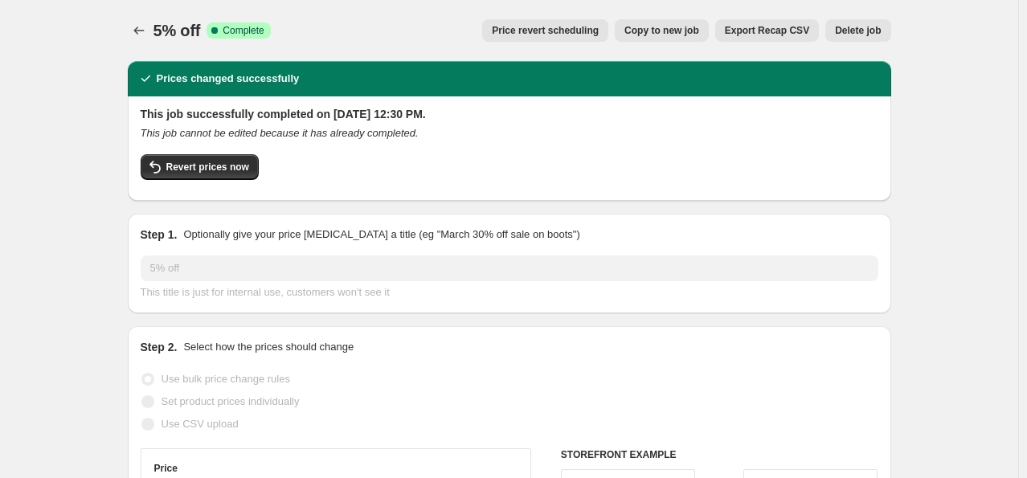
click at [696, 29] on span "Copy to new job" at bounding box center [661, 30] width 75 height 13
select select "percentage"
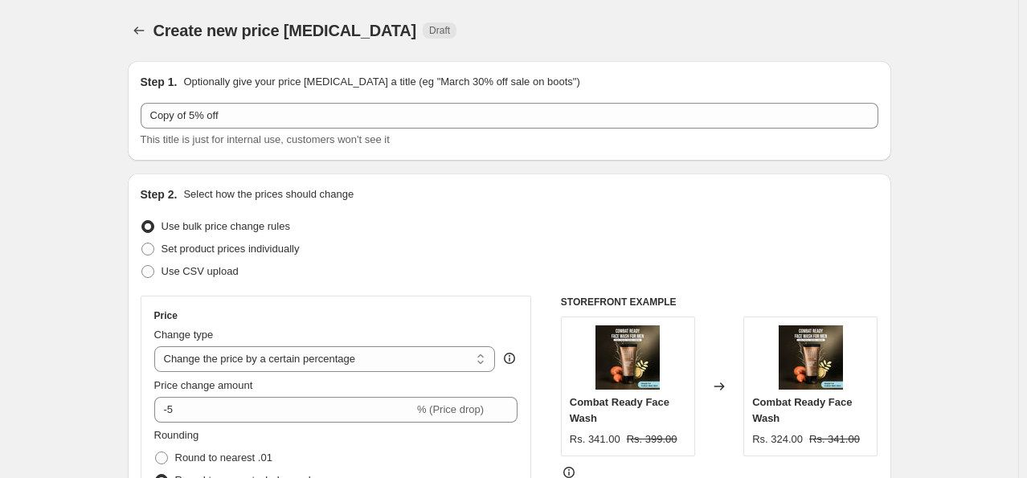
scroll to position [80, 0]
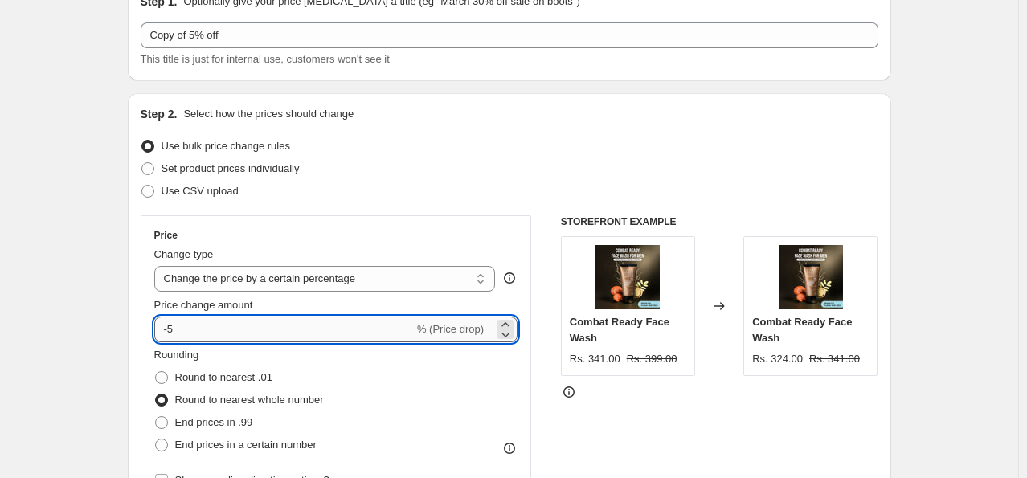
click at [235, 332] on input "-5" at bounding box center [283, 330] width 259 height 26
type input "-4"
type input "-10"
click at [679, 150] on div "Use bulk price change rules" at bounding box center [509, 146] width 737 height 22
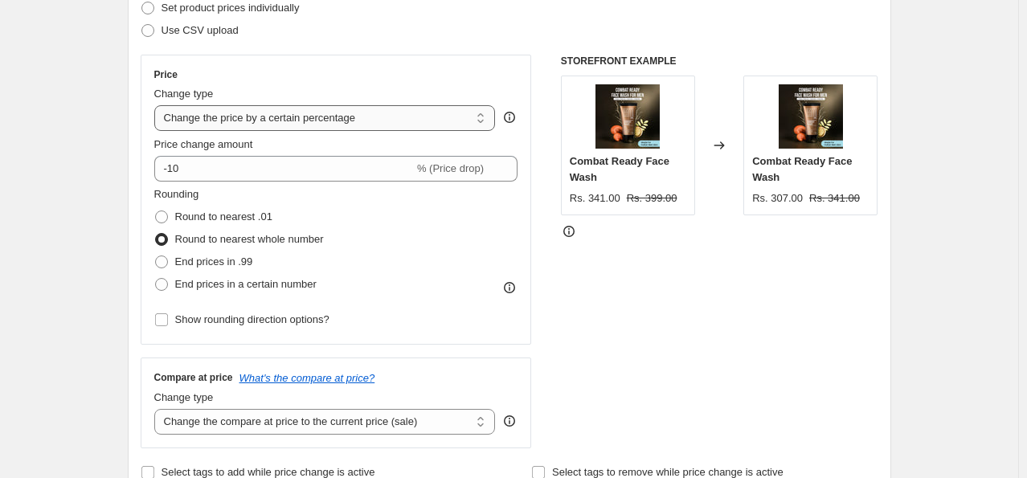
scroll to position [321, 0]
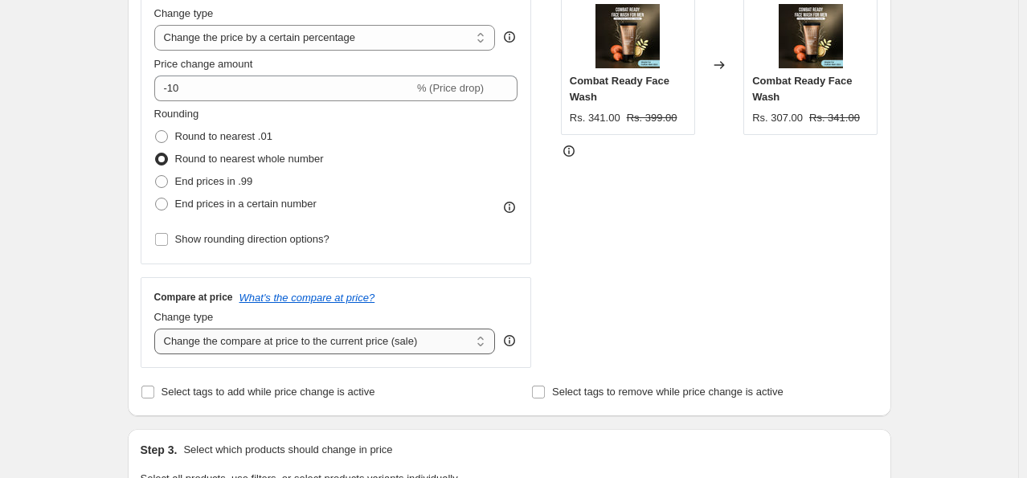
click at [345, 341] on select "Change the compare at price to the current price (sale) Change the compare at p…" at bounding box center [324, 342] width 341 height 26
click at [157, 329] on select "Change the compare at price to the current price (sale) Change the compare at p…" at bounding box center [324, 342] width 341 height 26
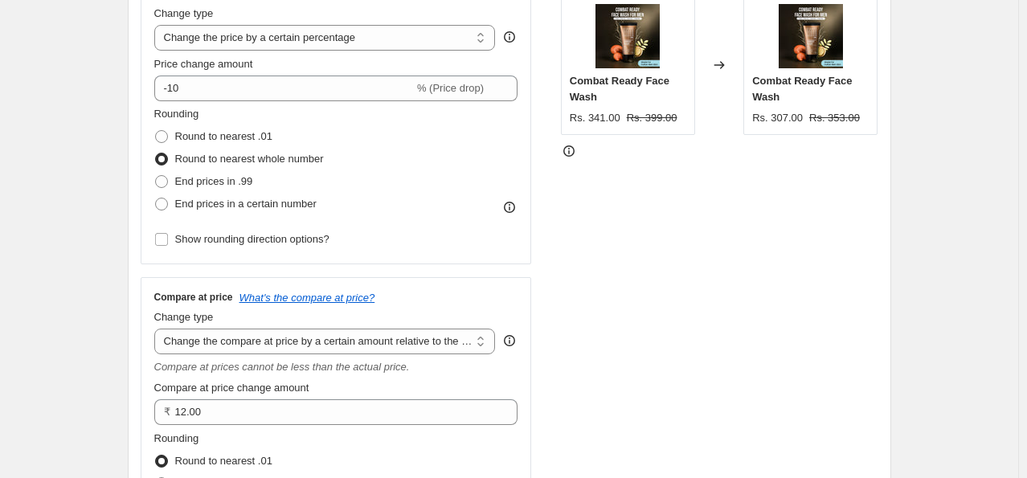
click at [701, 235] on div "STOREFRONT EXAMPLE Combat Ready Face Wash Rs. 341.00 Rs. 399.00 Changed to Comb…" at bounding box center [719, 281] width 317 height 615
click at [330, 343] on select "Change the compare at price to the current price (sale) Change the compare at p…" at bounding box center [324, 342] width 341 height 26
select select "remove"
click at [157, 329] on select "Change the compare at price to the current price (sale) Change the compare at p…" at bounding box center [324, 342] width 341 height 26
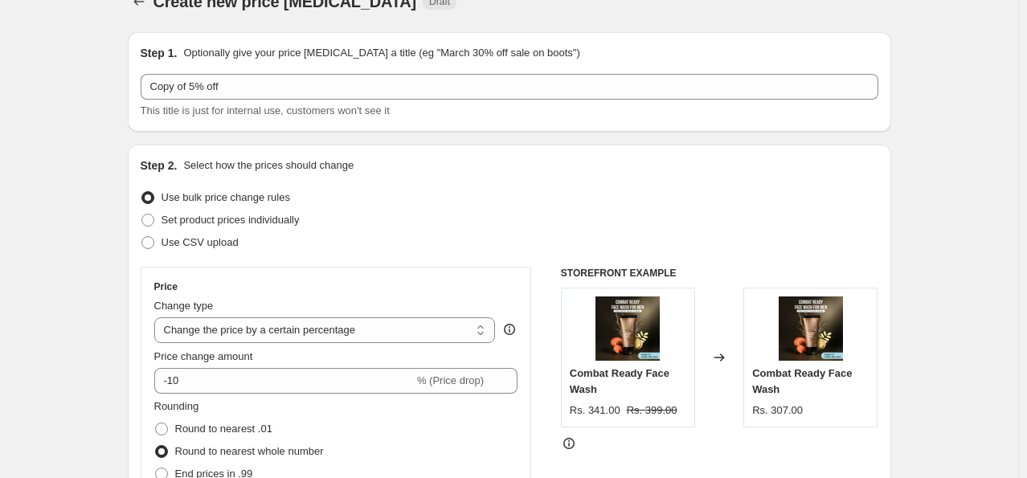
scroll to position [0, 0]
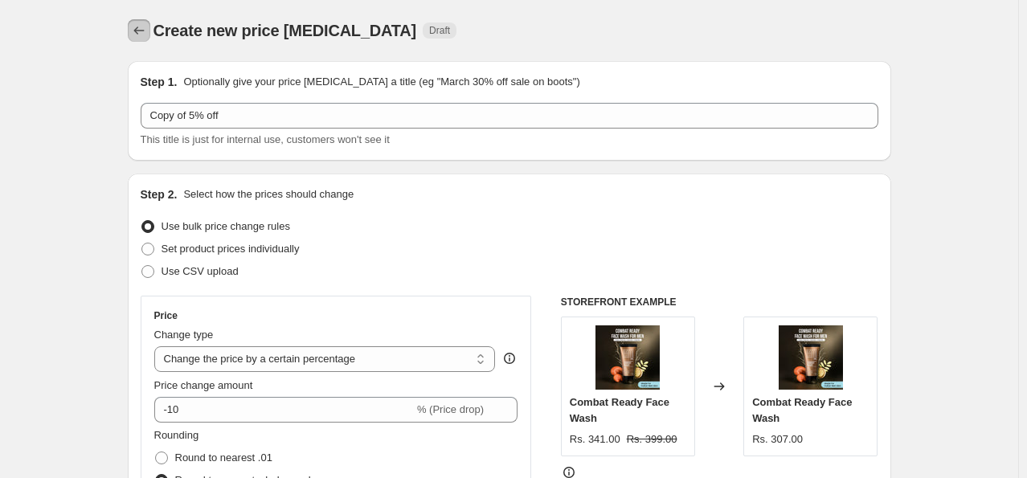
click at [134, 22] on button "Price change jobs" at bounding box center [139, 30] width 22 height 22
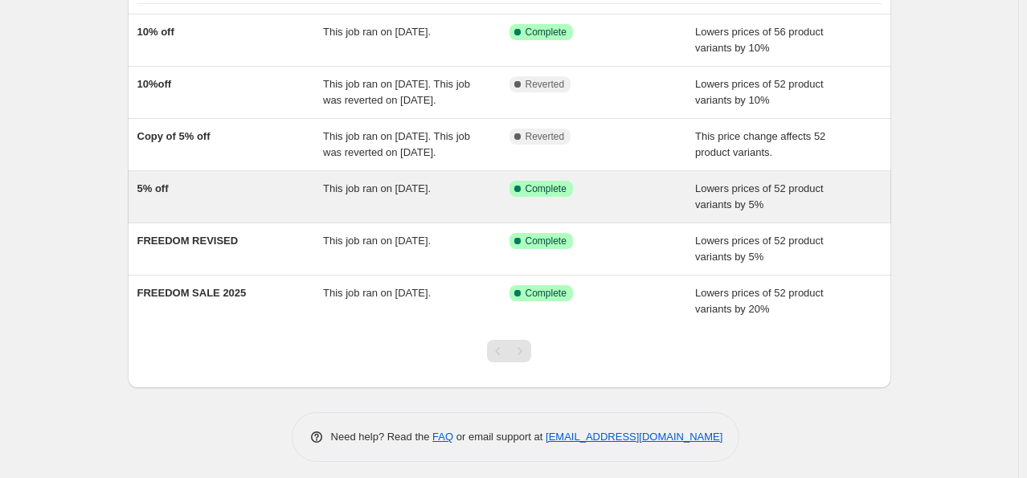
scroll to position [161, 0]
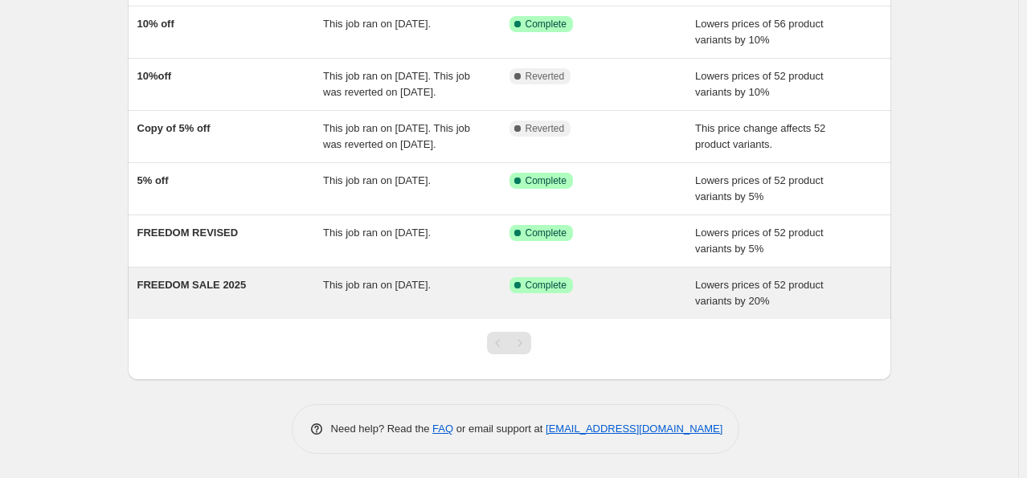
click at [386, 291] on span "This job ran on [DATE]." at bounding box center [377, 285] width 108 height 12
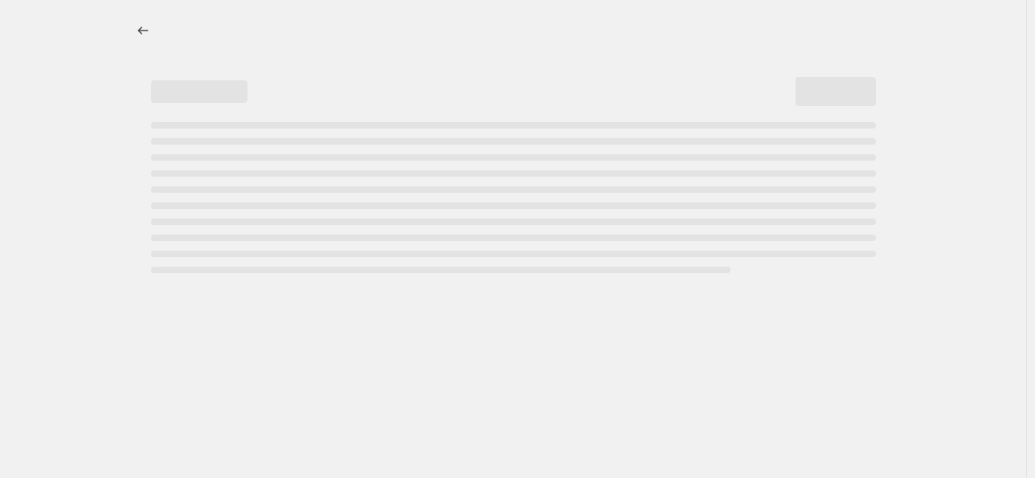
select select "percentage"
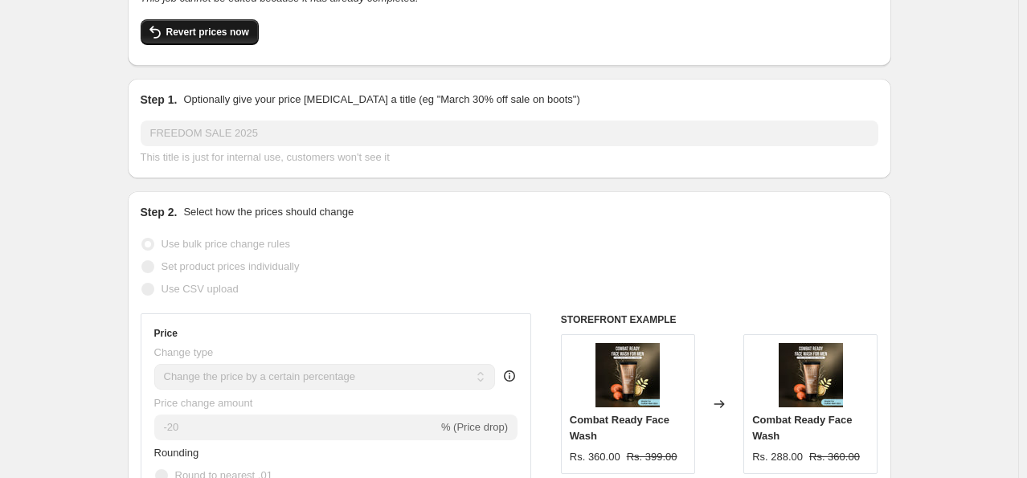
scroll to position [161, 0]
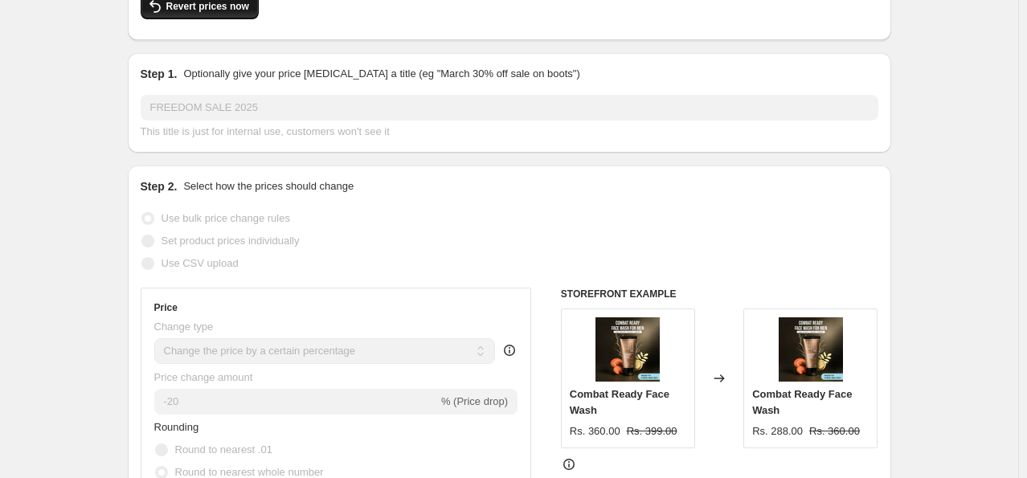
click at [186, 9] on span "Revert prices now" at bounding box center [207, 6] width 83 height 13
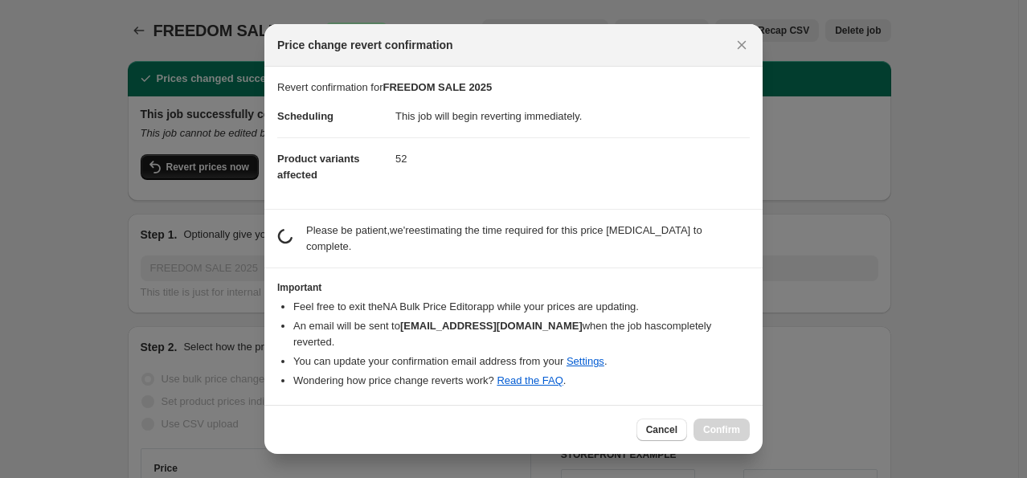
scroll to position [0, 0]
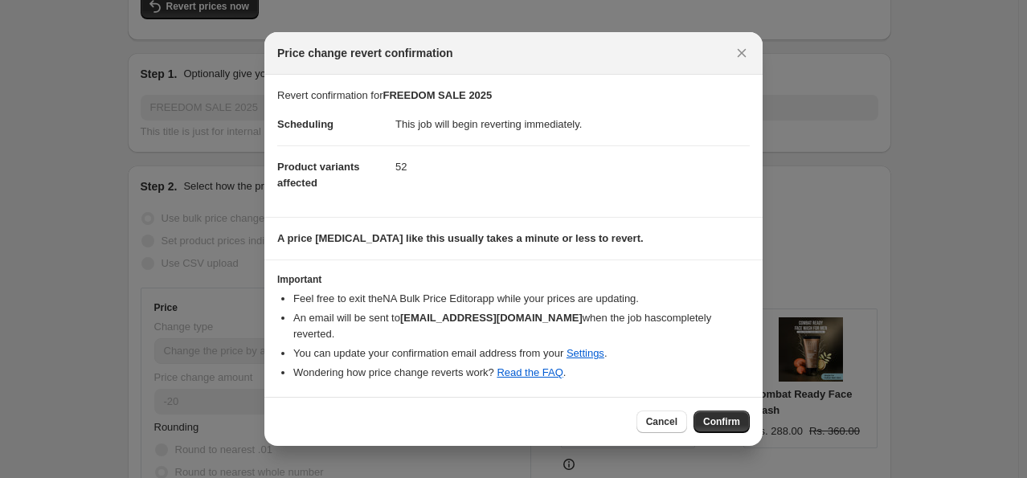
click at [906, 240] on div at bounding box center [513, 239] width 1027 height 478
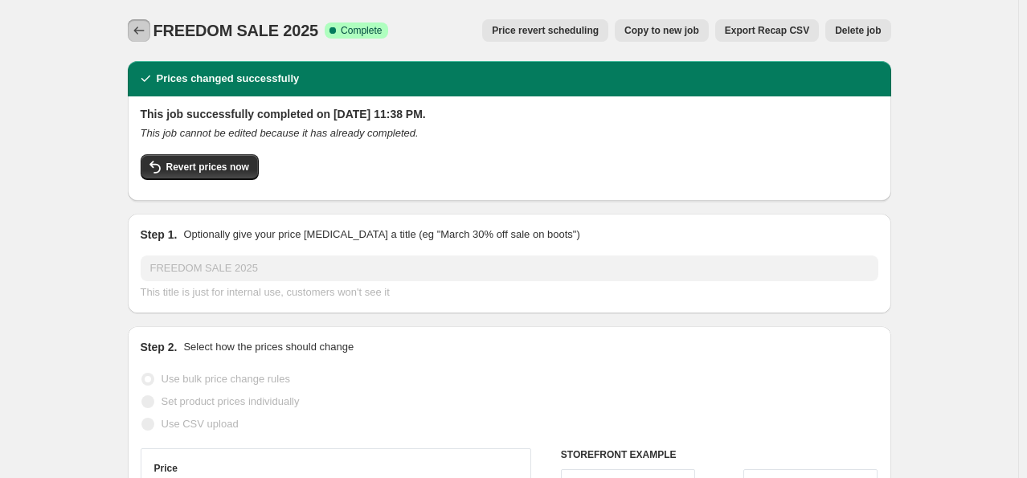
click at [142, 28] on icon "Price change jobs" at bounding box center [139, 30] width 16 height 16
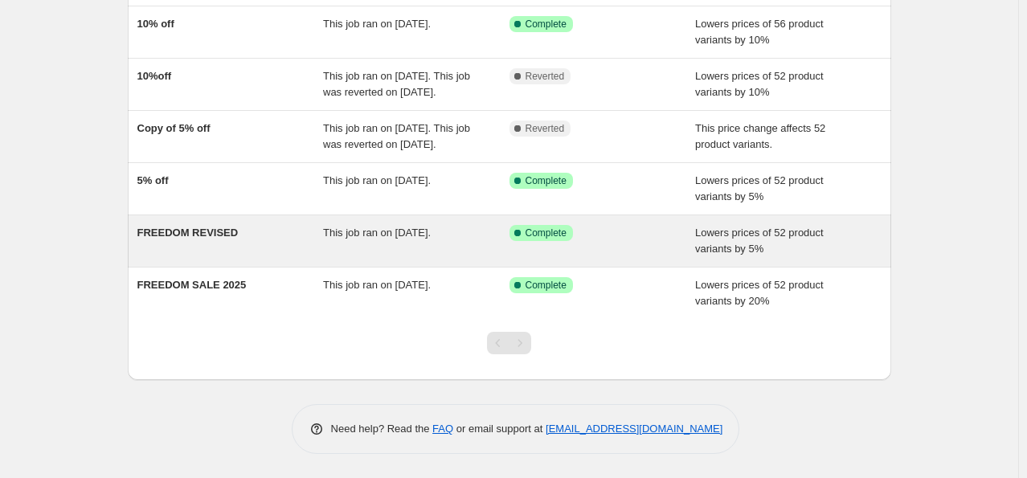
scroll to position [170, 0]
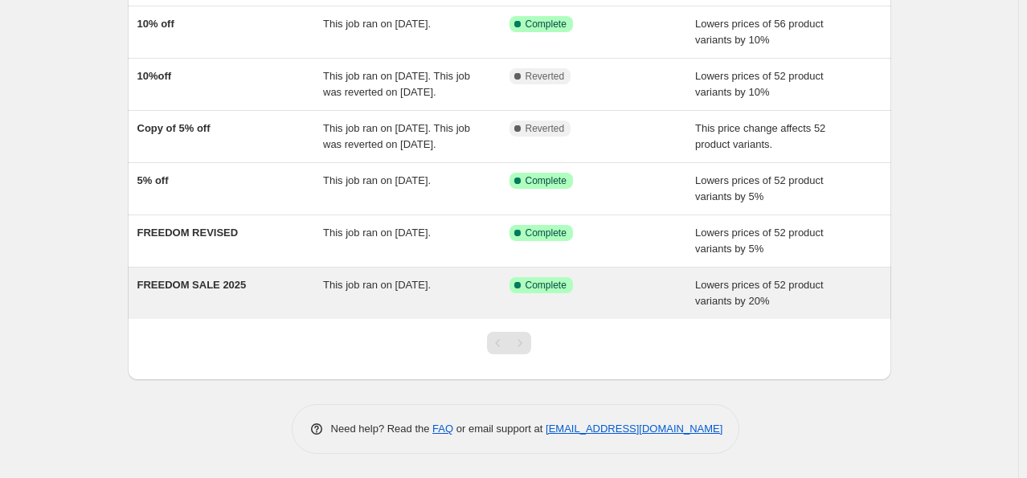
click at [182, 302] on div "FREEDOM SALE 2025" at bounding box center [230, 293] width 186 height 32
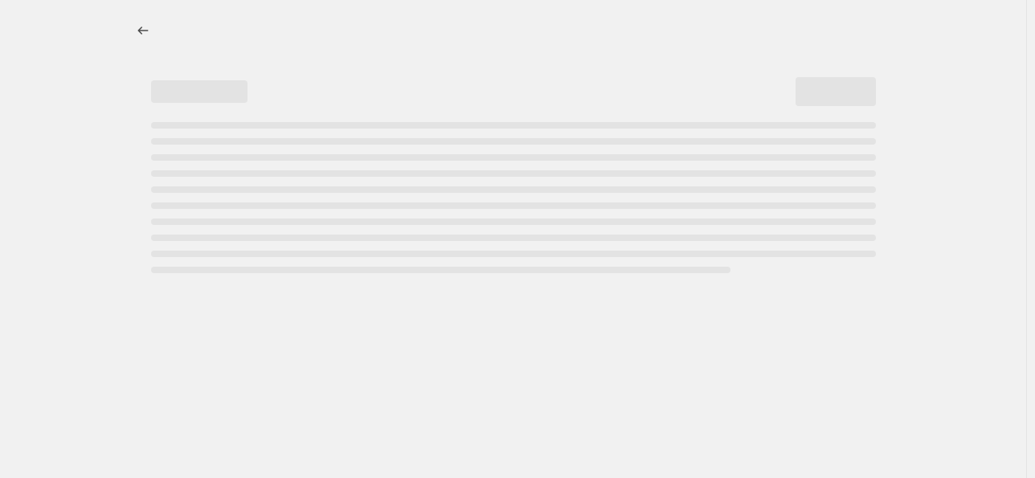
select select "percentage"
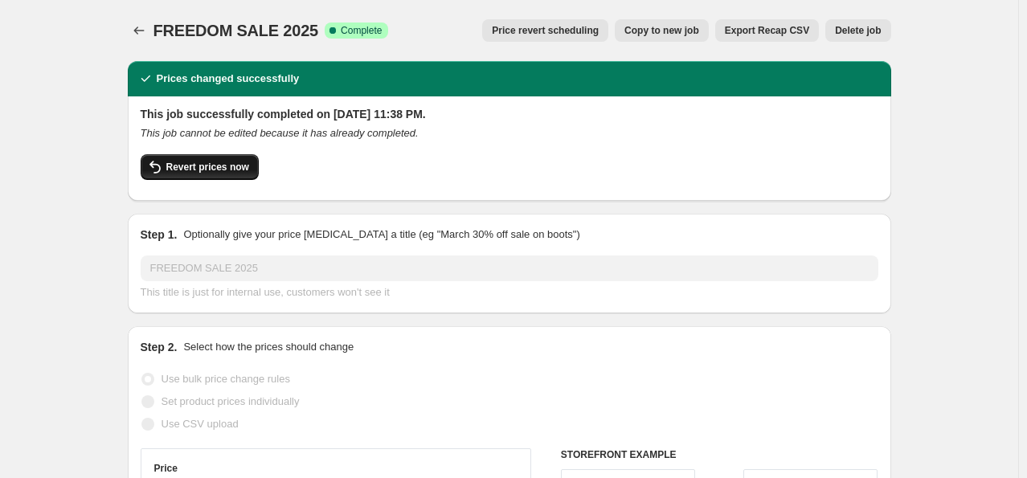
click at [203, 170] on span "Revert prices now" at bounding box center [207, 167] width 83 height 13
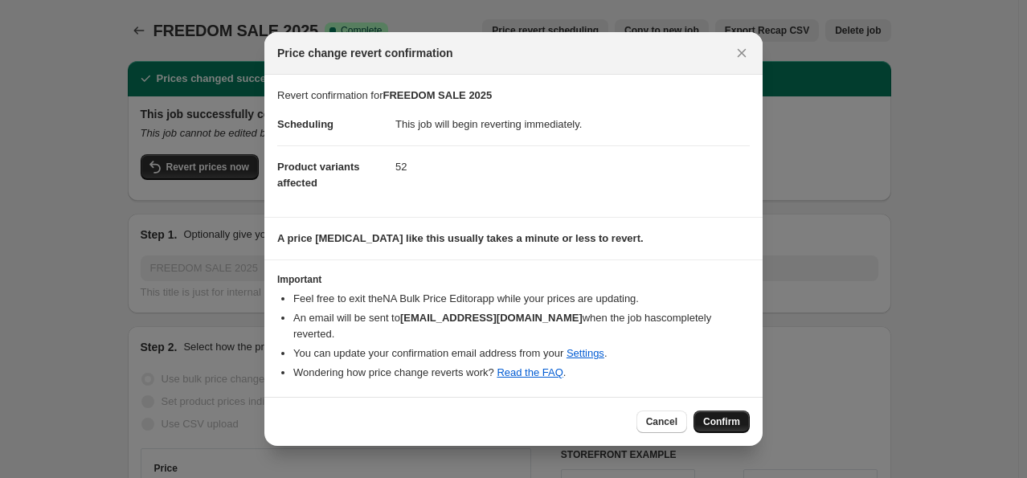
click at [718, 411] on button "Confirm" at bounding box center [721, 422] width 56 height 22
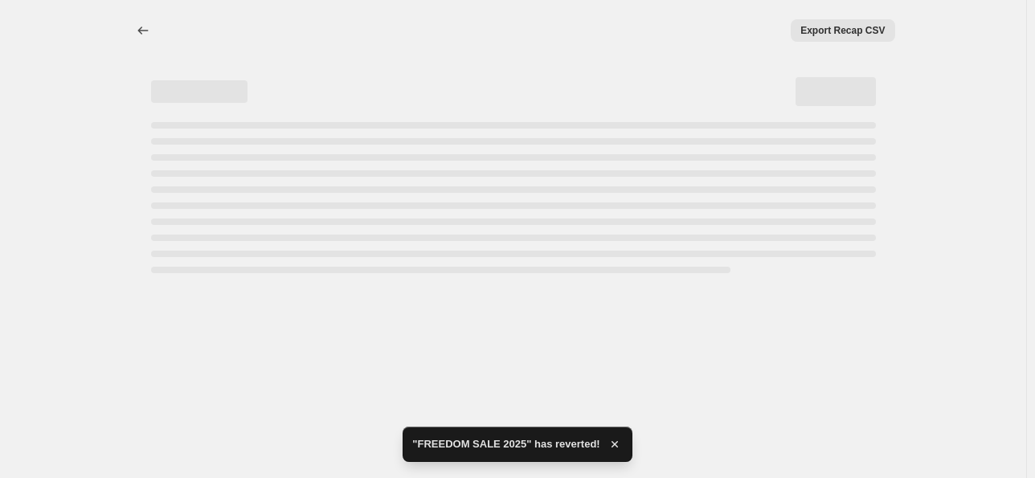
select select "percentage"
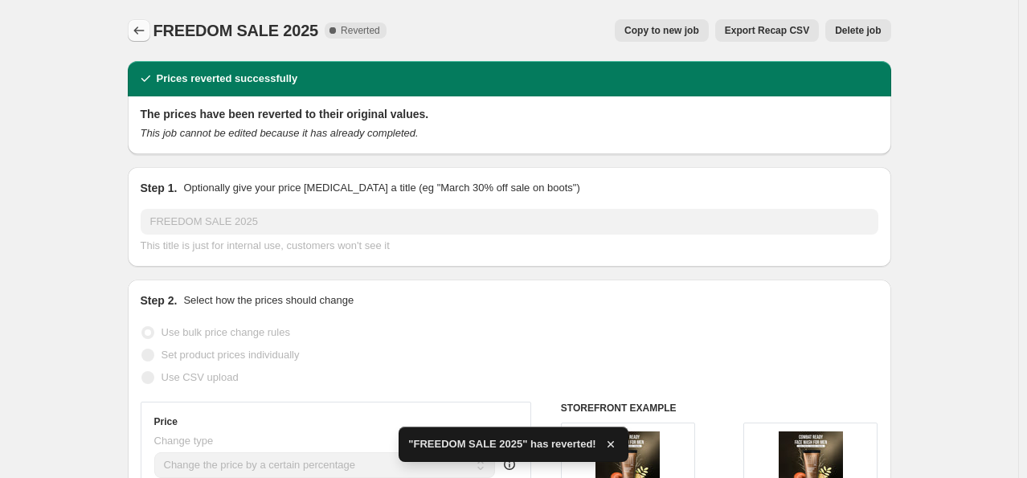
click at [139, 33] on icon "Price change jobs" at bounding box center [139, 30] width 16 height 16
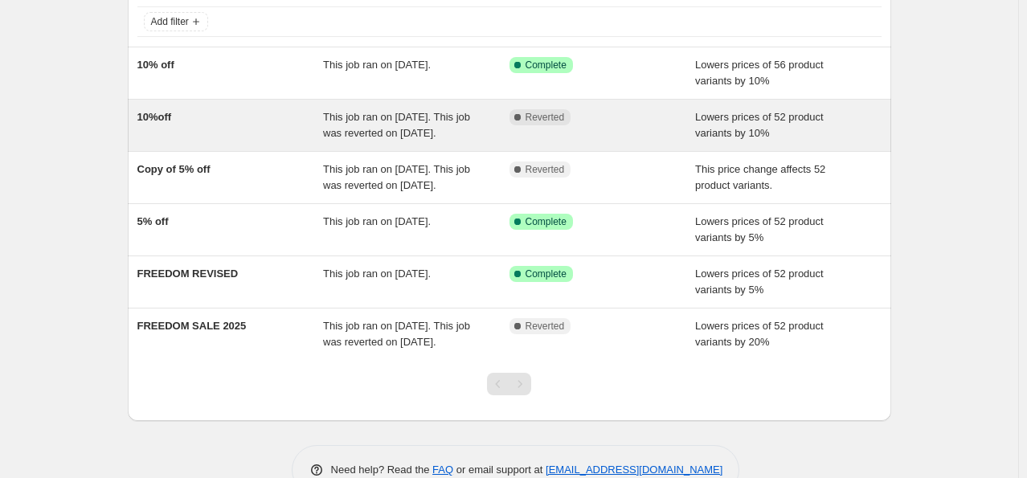
scroll to position [186, 0]
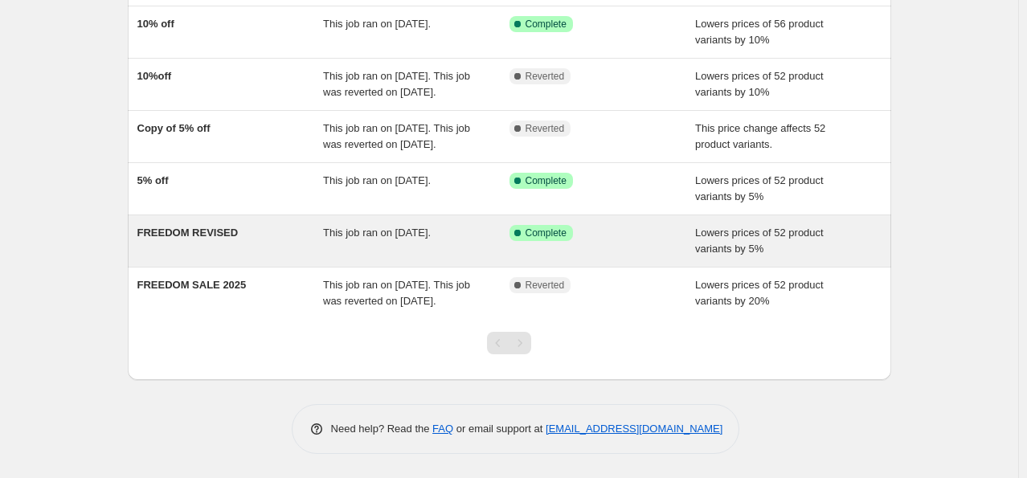
click at [218, 227] on span "FREEDOM REVISED" at bounding box center [187, 233] width 101 height 12
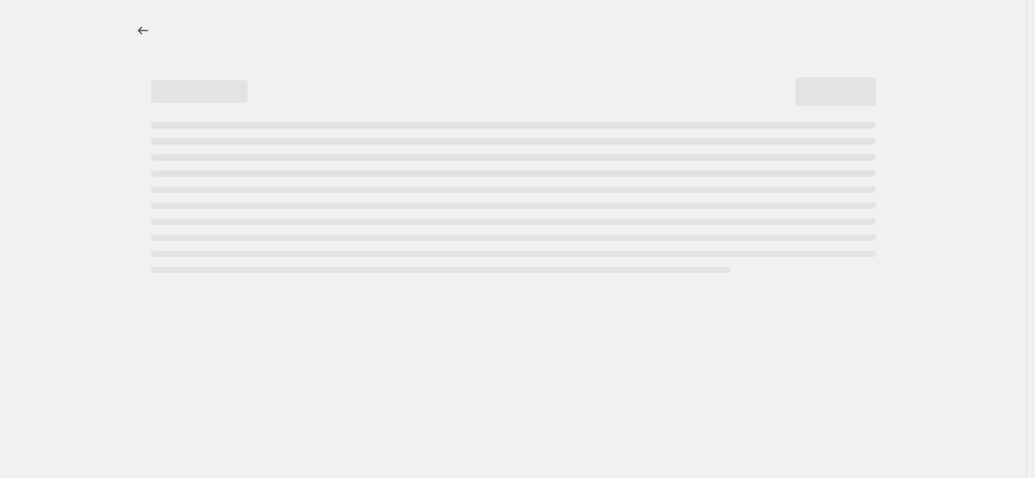
select select "percentage"
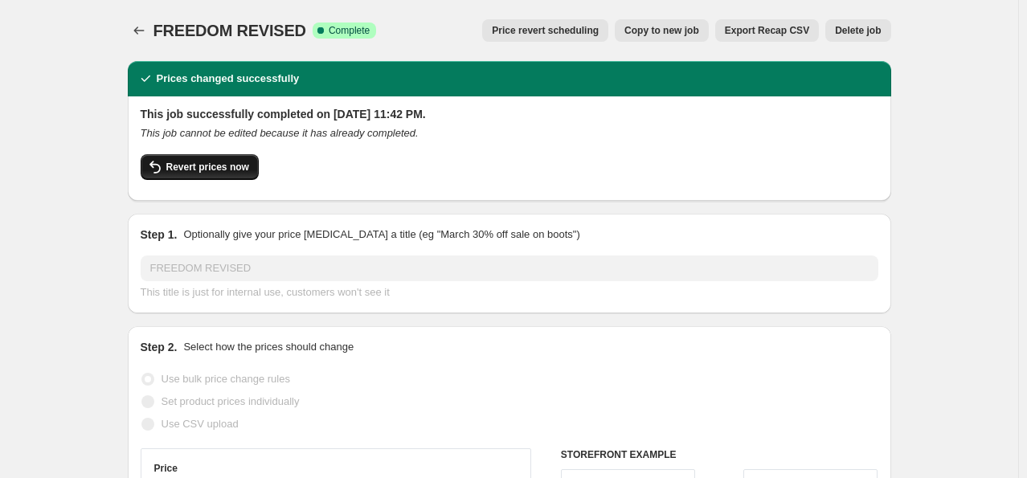
click at [218, 165] on span "Revert prices now" at bounding box center [207, 167] width 83 height 13
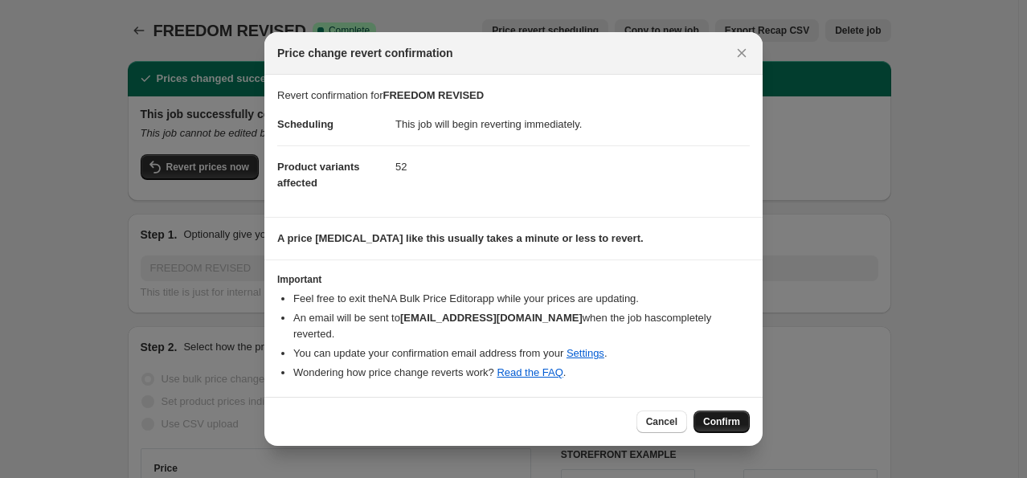
click at [724, 421] on button "Confirm" at bounding box center [721, 422] width 56 height 22
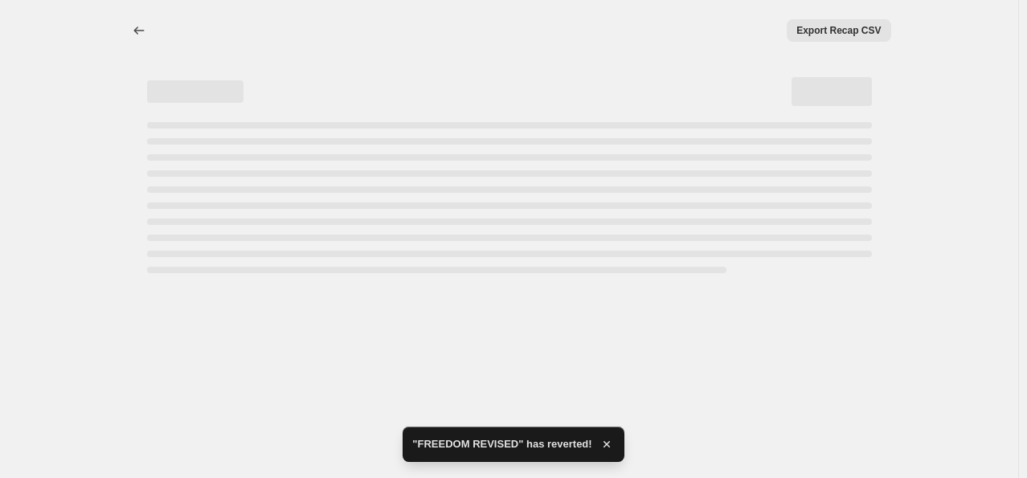
select select "percentage"
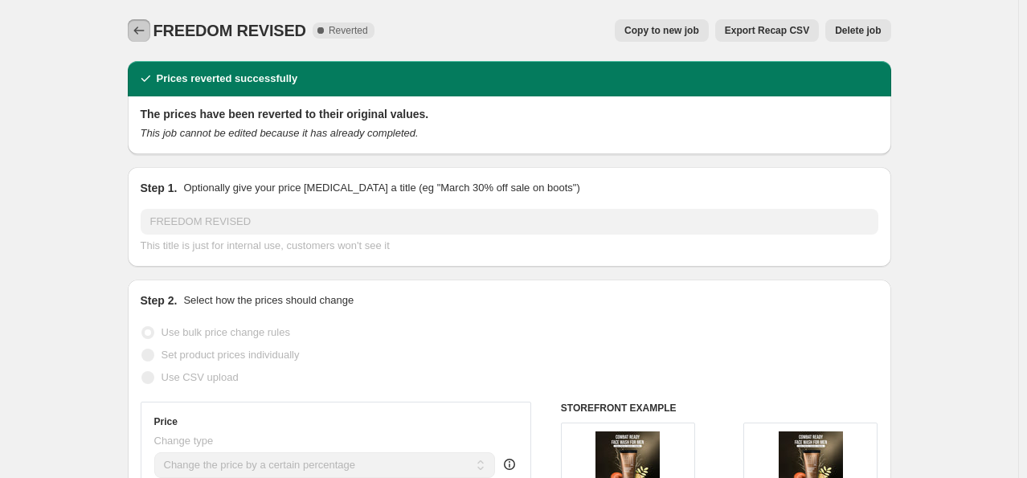
click at [142, 27] on icon "Price change jobs" at bounding box center [139, 30] width 16 height 16
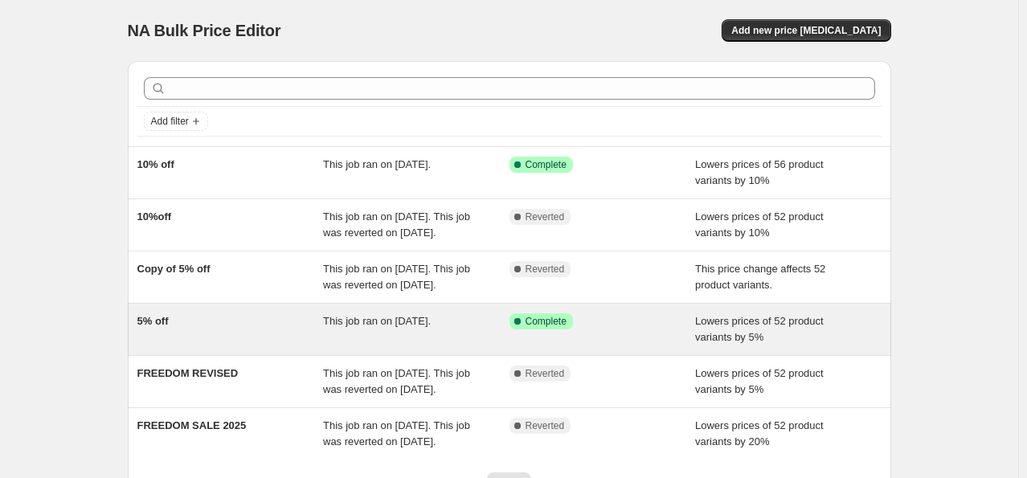
click at [634, 329] on div "Success Complete Complete" at bounding box center [590, 321] width 162 height 16
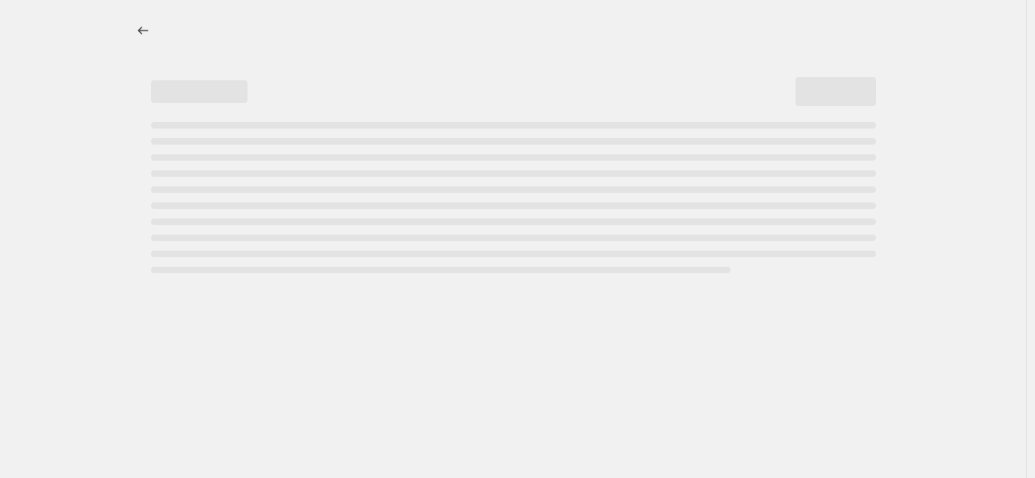
select select "percentage"
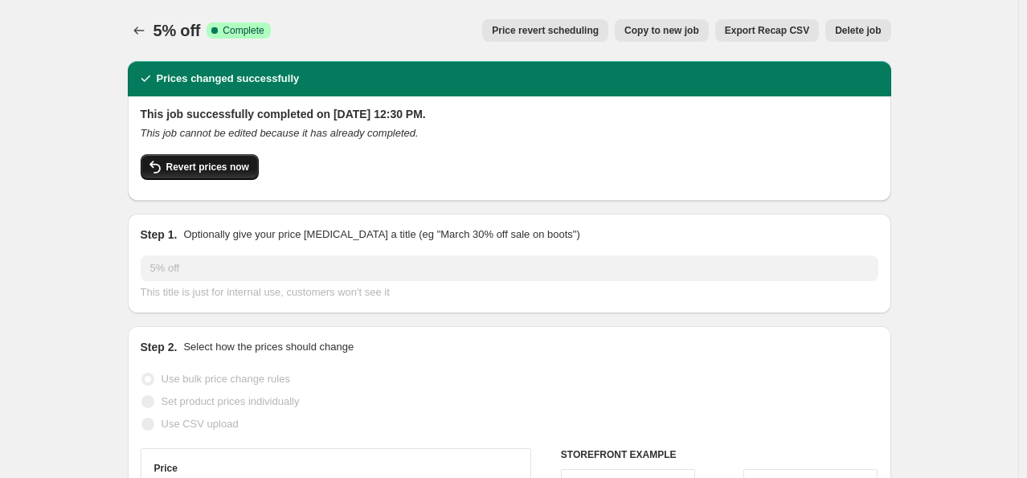
click at [225, 169] on span "Revert prices now" at bounding box center [207, 167] width 83 height 13
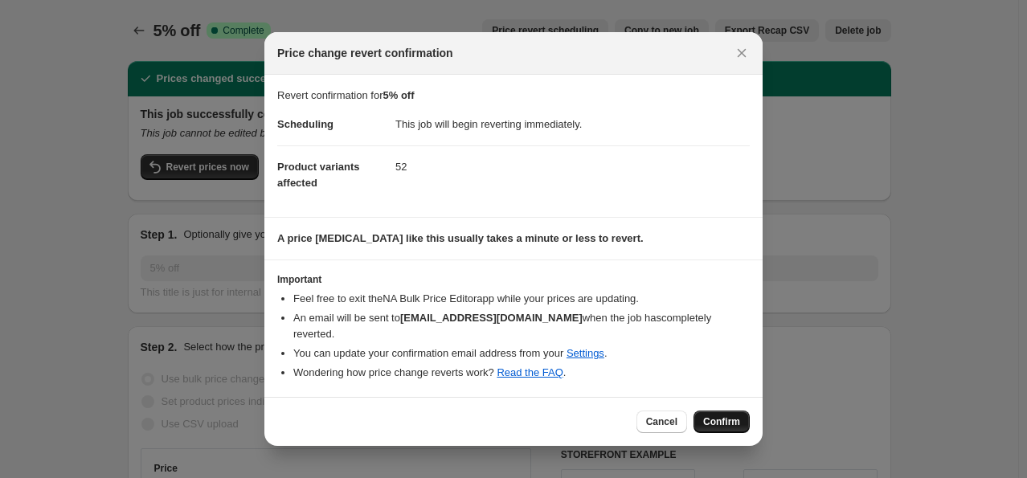
click at [717, 415] on span "Confirm" at bounding box center [721, 421] width 37 height 13
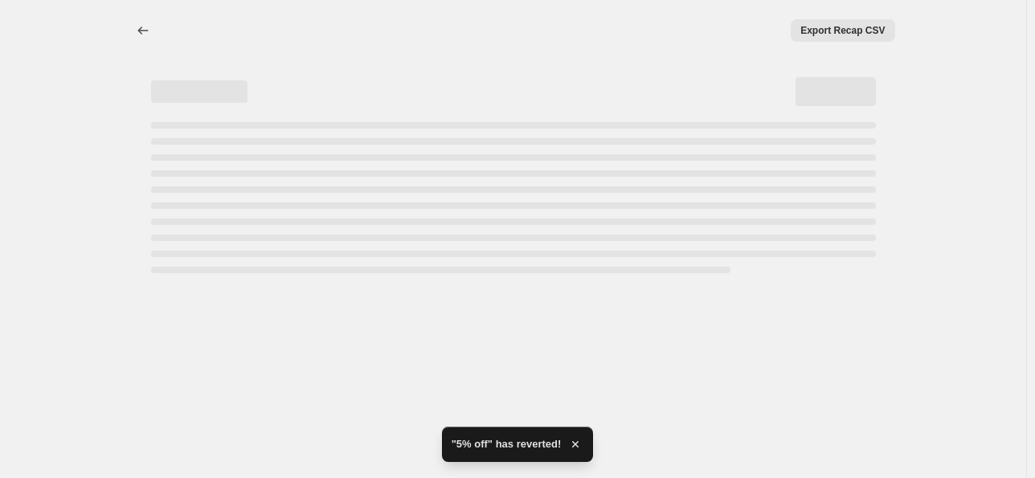
select select "percentage"
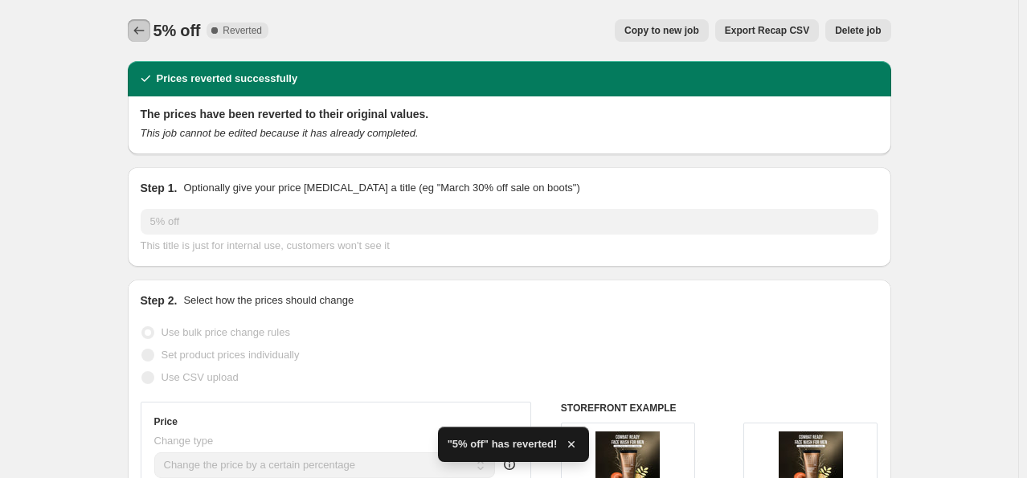
click at [147, 32] on icon "Price change jobs" at bounding box center [139, 30] width 16 height 16
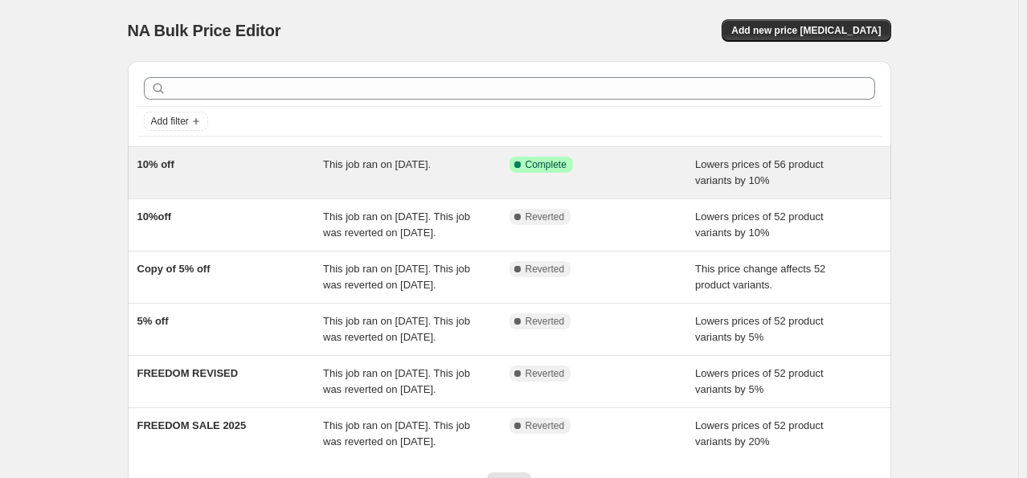
click at [235, 169] on div "10% off" at bounding box center [230, 173] width 186 height 32
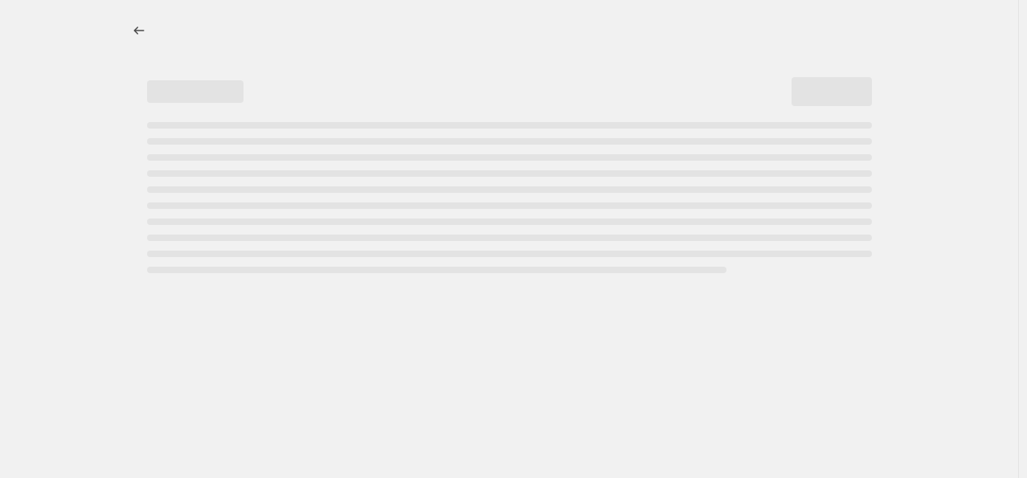
select select "percentage"
select select "no_change"
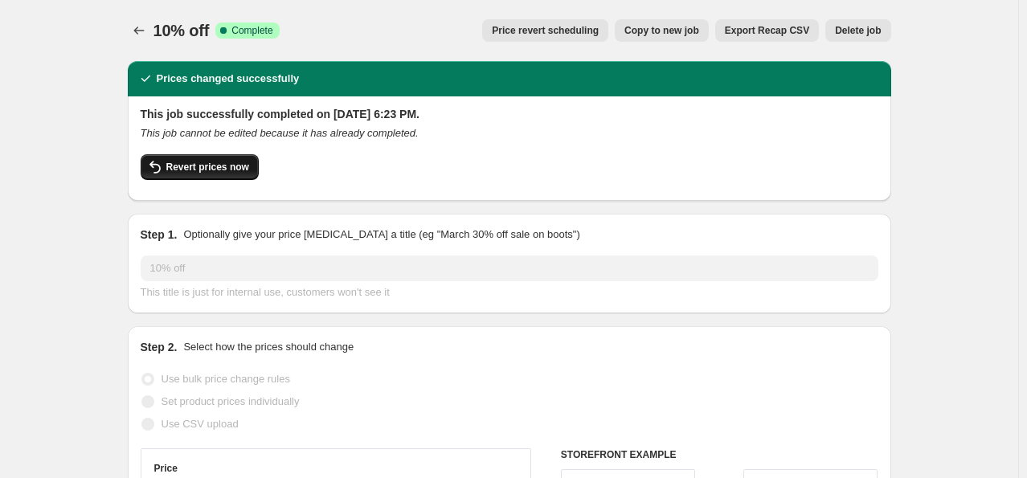
click at [223, 164] on span "Revert prices now" at bounding box center [207, 167] width 83 height 13
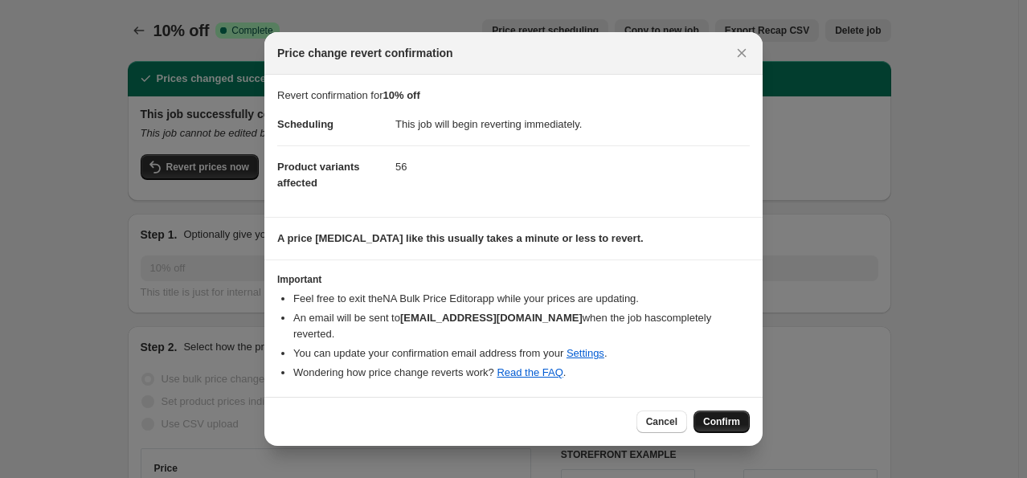
click at [718, 415] on span "Confirm" at bounding box center [721, 421] width 37 height 13
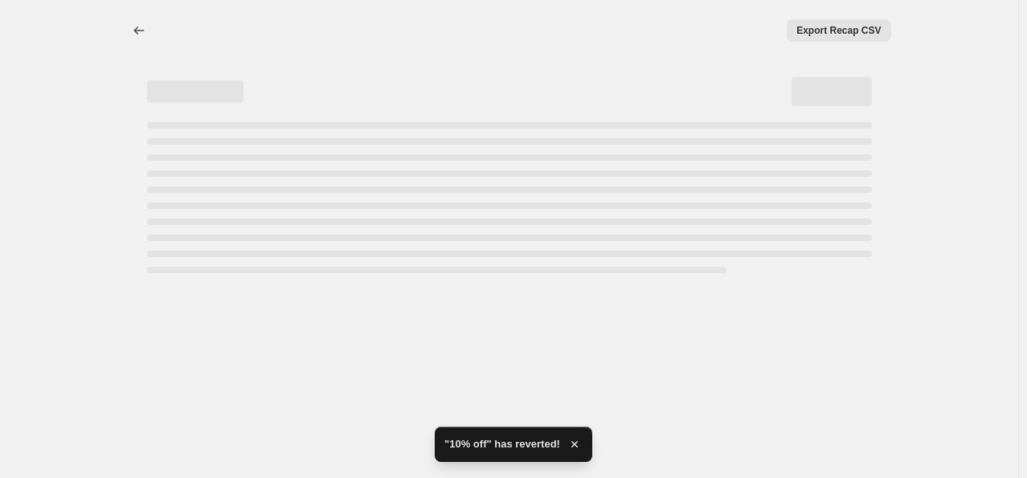
select select "percentage"
select select "no_change"
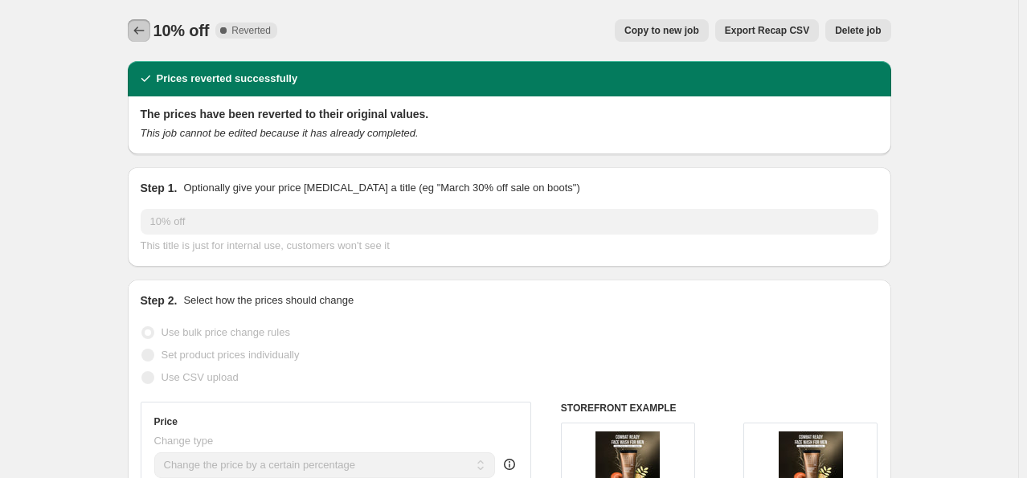
click at [138, 26] on icon "Price change jobs" at bounding box center [139, 30] width 16 height 16
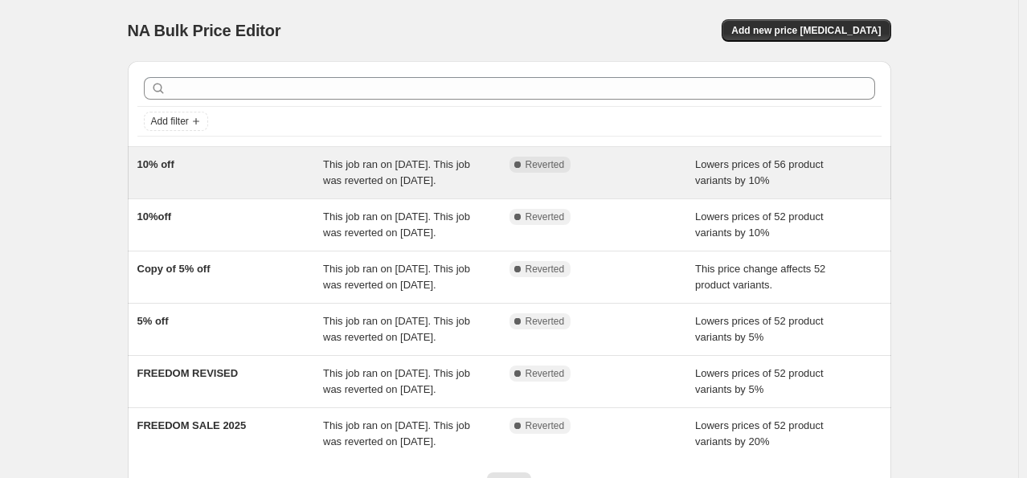
click at [286, 178] on div "10% off" at bounding box center [230, 173] width 186 height 32
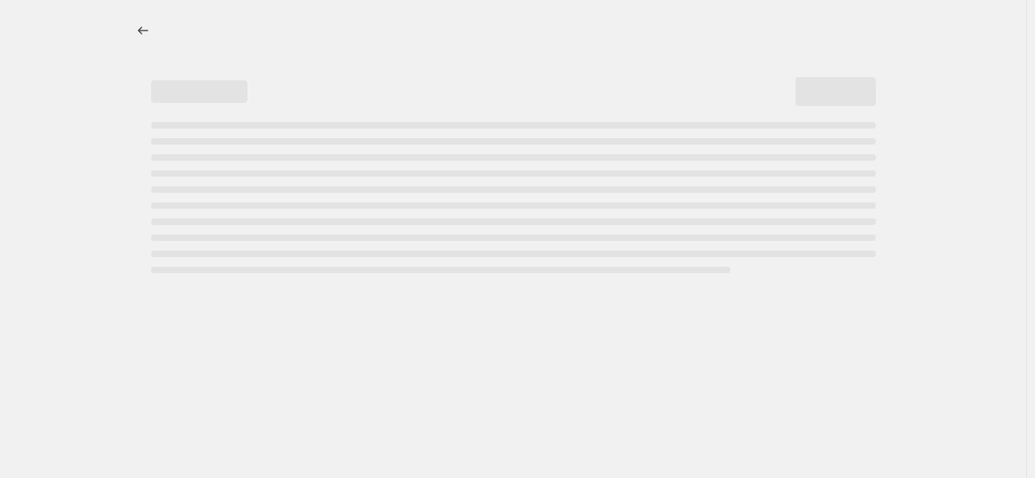
select select "percentage"
select select "no_change"
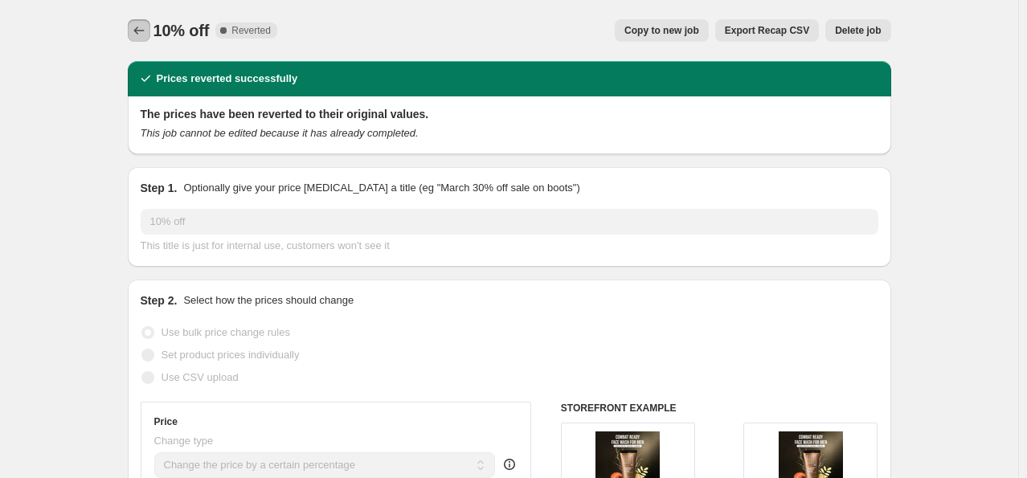
click at [145, 26] on icon "Price change jobs" at bounding box center [139, 30] width 16 height 16
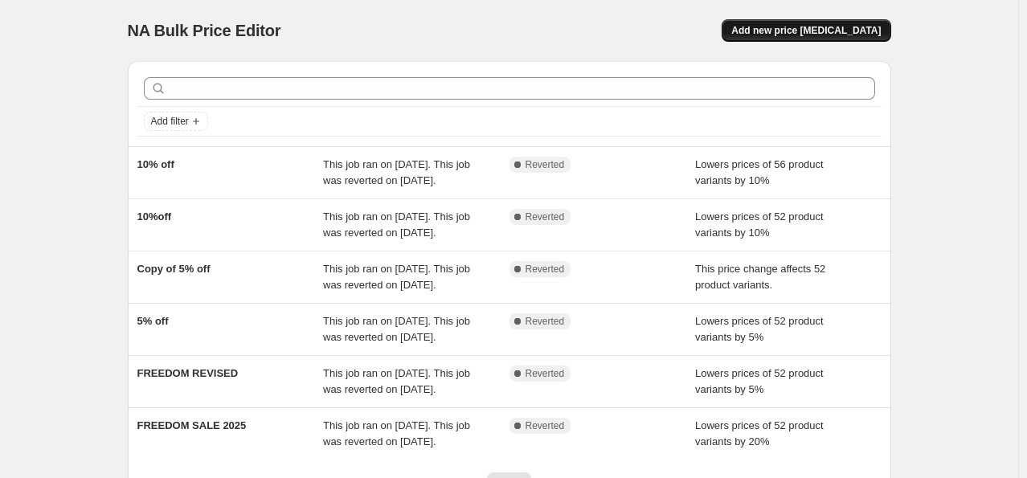
click at [837, 41] on button "Add new price [MEDICAL_DATA]" at bounding box center [805, 30] width 169 height 22
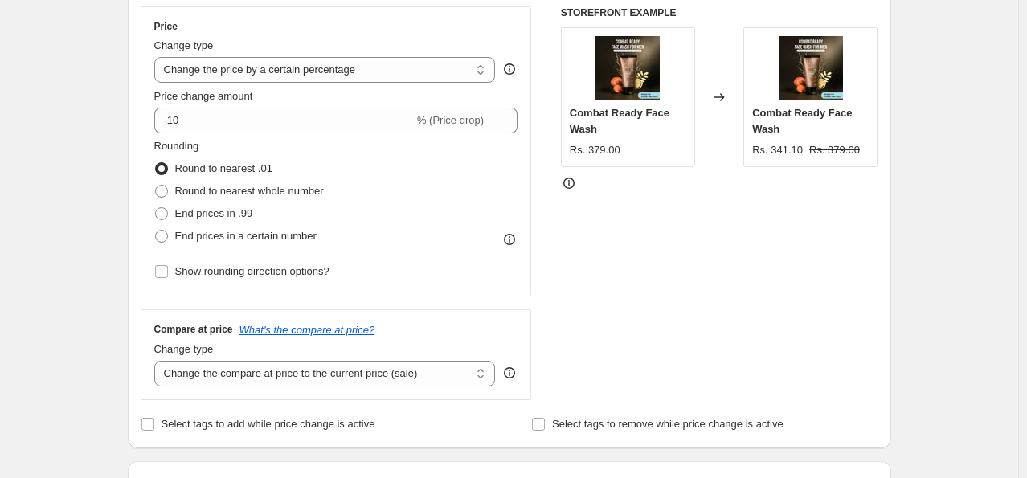
scroll to position [161, 0]
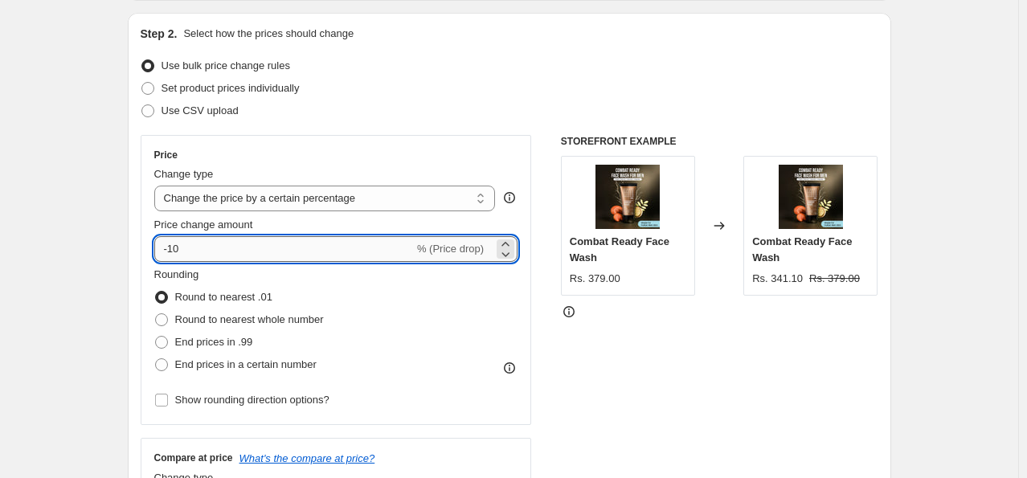
drag, startPoint x: 243, startPoint y: 255, endPoint x: 172, endPoint y: 254, distance: 70.7
click at [172, 254] on input "-10" at bounding box center [283, 249] width 259 height 26
click at [296, 200] on select "Change the price to a certain amount Change the price by a certain amount Chang…" at bounding box center [324, 199] width 341 height 26
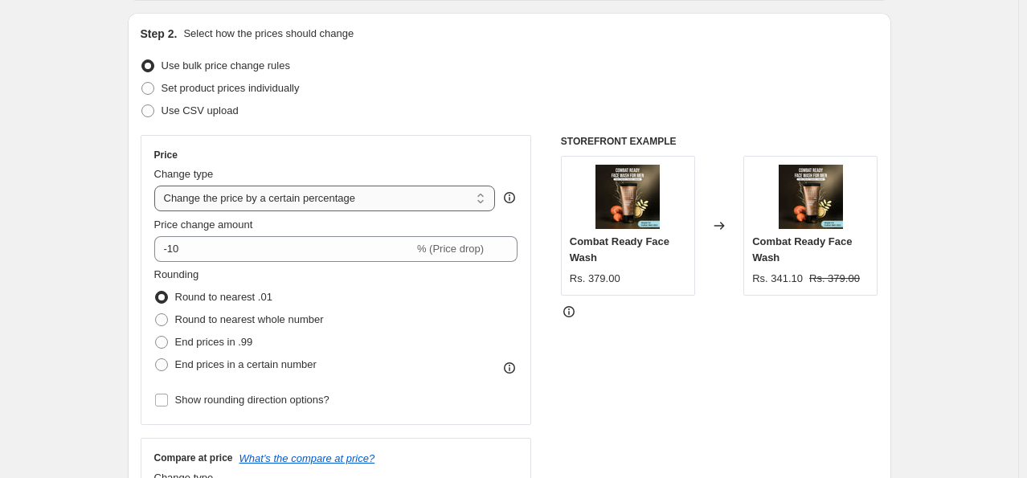
select select "ecap"
click at [157, 186] on select "Change the price to a certain amount Change the price by a certain amount Chang…" at bounding box center [324, 199] width 341 height 26
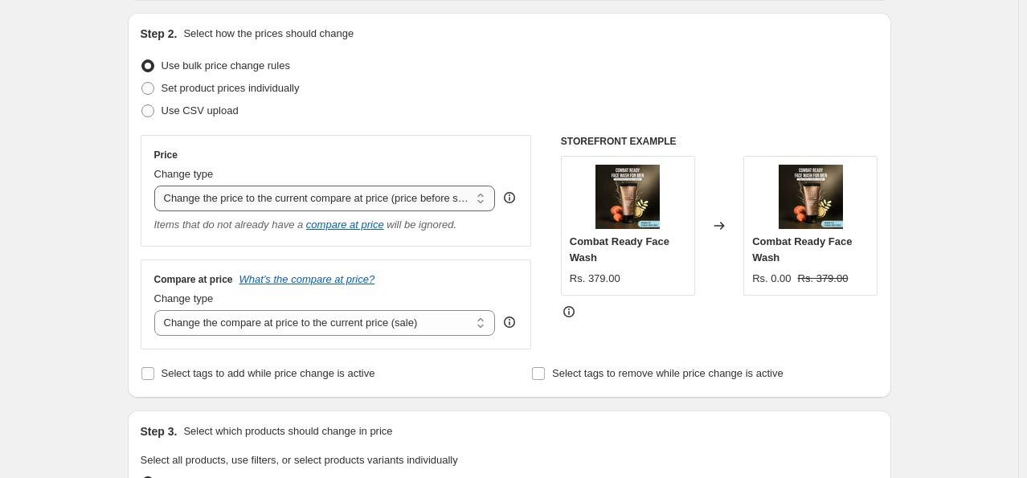
click at [289, 198] on select "Change the price to a certain amount Change the price by a certain amount Chang…" at bounding box center [324, 199] width 341 height 26
click at [829, 22] on div "Step 2. Select how the prices should change Use bulk price change rules Set pro…" at bounding box center [509, 205] width 763 height 385
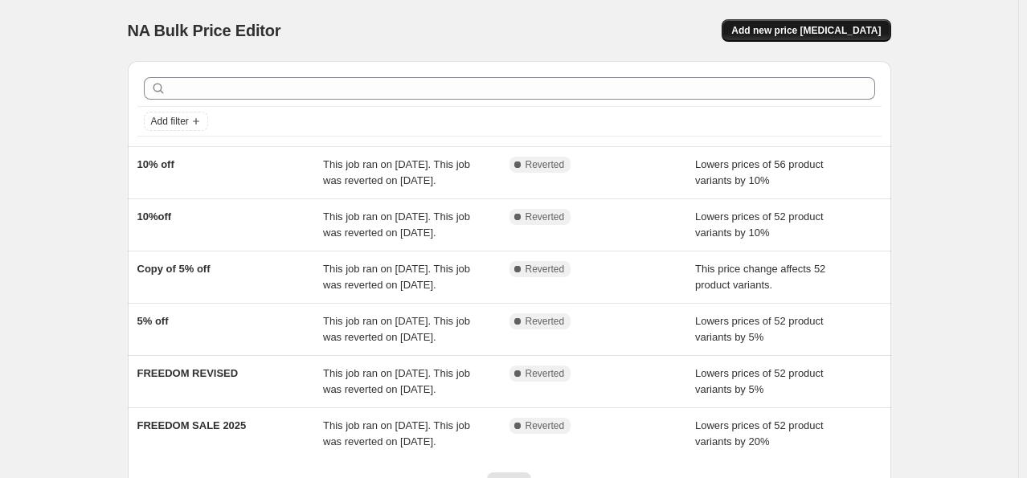
click at [800, 26] on span "Add new price [MEDICAL_DATA]" at bounding box center [805, 30] width 149 height 13
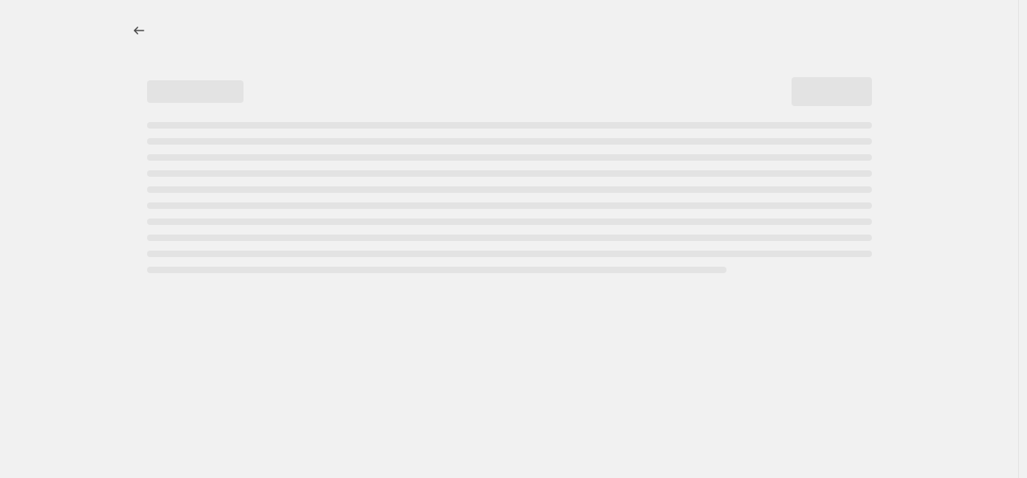
select select "percentage"
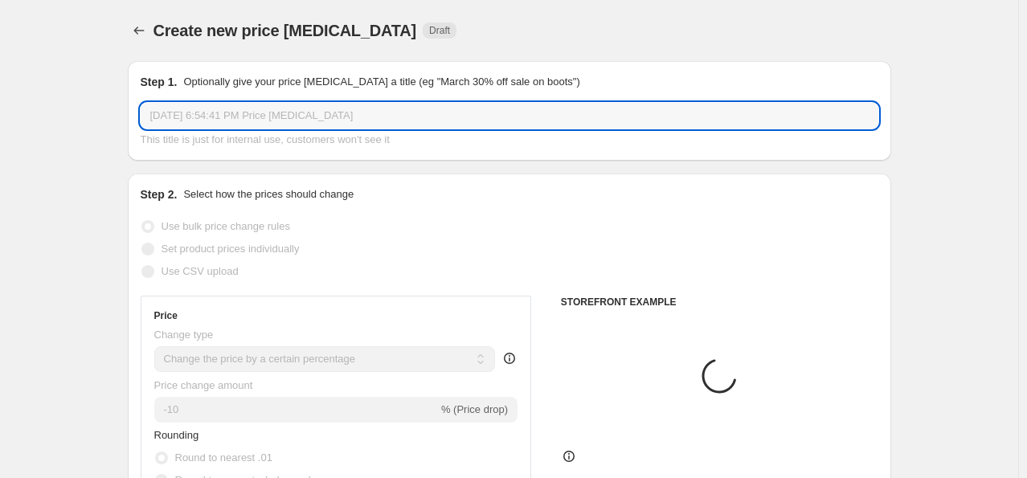
click at [223, 111] on input "[DATE] 6:54:41 PM Price [MEDICAL_DATA]" at bounding box center [509, 116] width 737 height 26
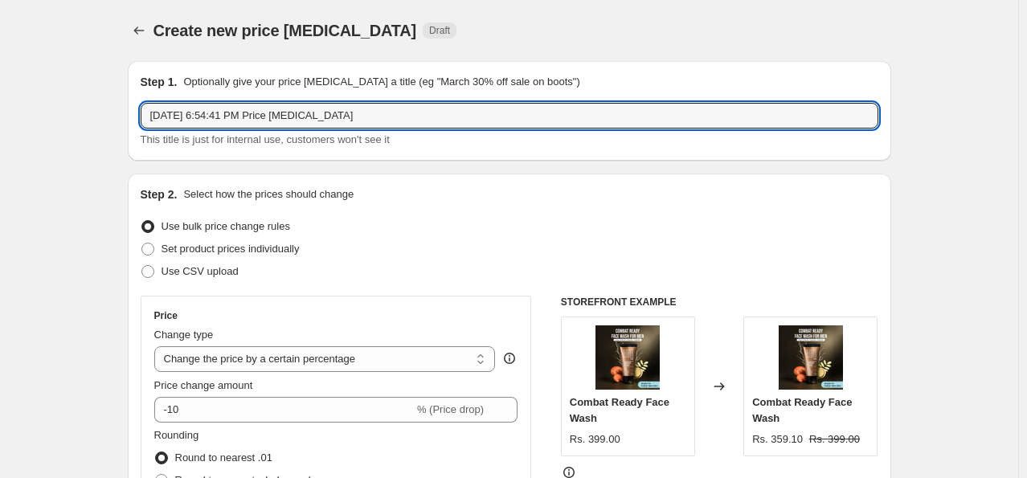
drag, startPoint x: 370, startPoint y: 121, endPoint x: 138, endPoint y: 142, distance: 232.3
click at [138, 142] on div "Step 1. Optionally give your price [MEDICAL_DATA] a title (eg "March 30% off sa…" at bounding box center [509, 111] width 763 height 100
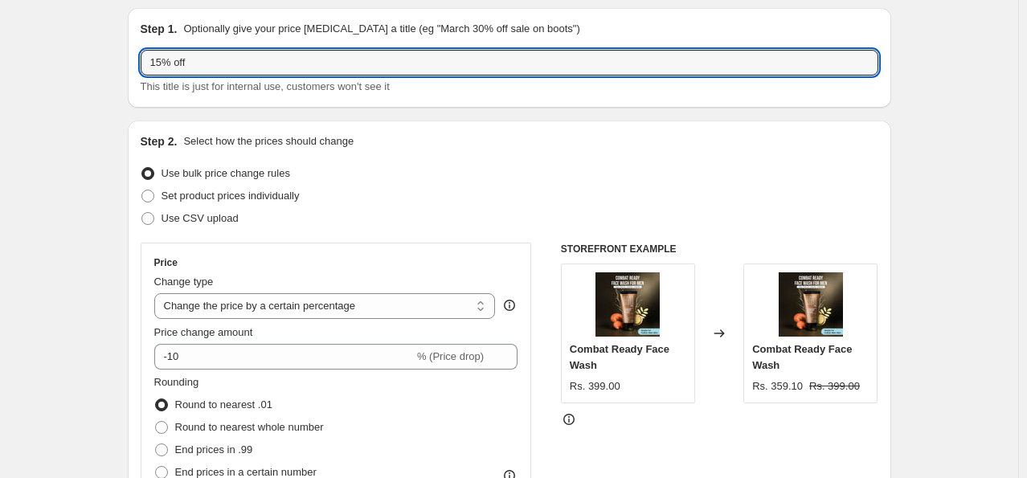
scroll to position [80, 0]
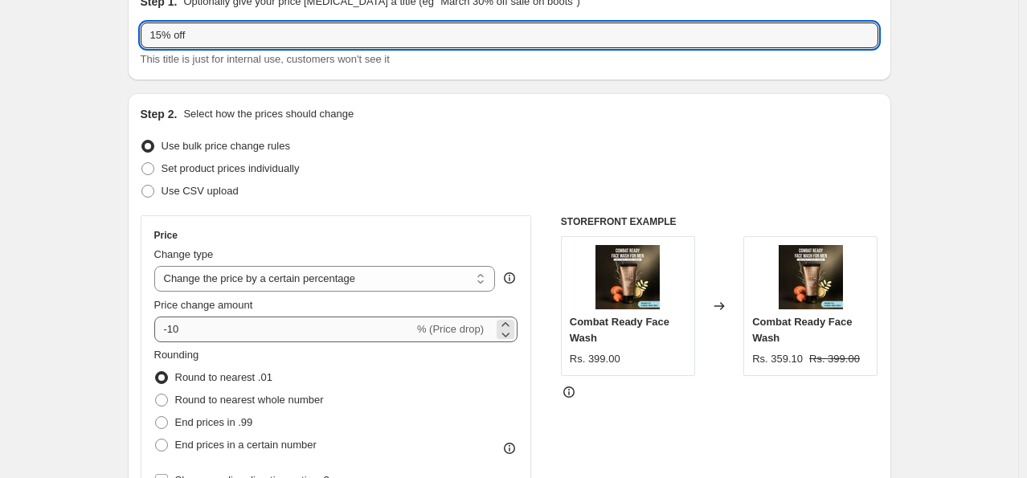
type input "15% off"
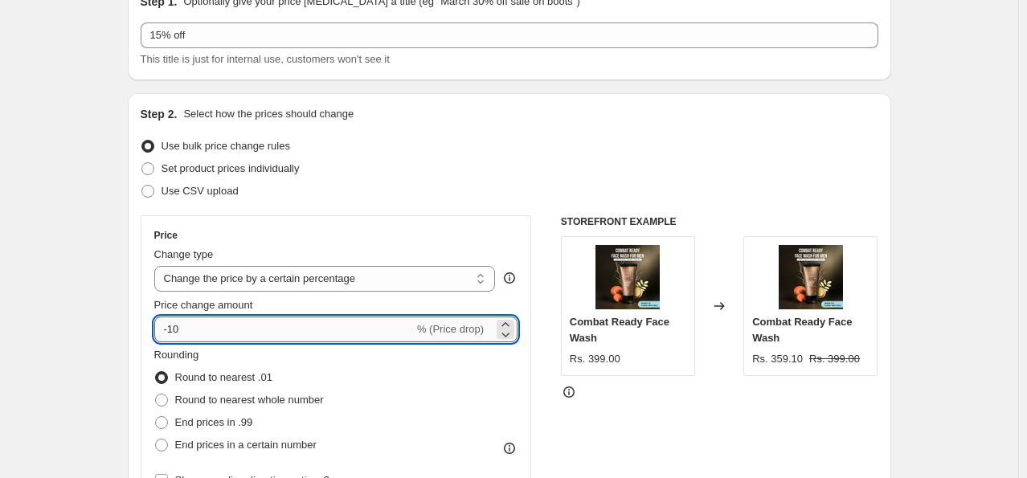
click at [206, 328] on input "-10" at bounding box center [283, 330] width 259 height 26
type input "-14"
click at [684, 161] on div "Set product prices individually" at bounding box center [509, 168] width 737 height 22
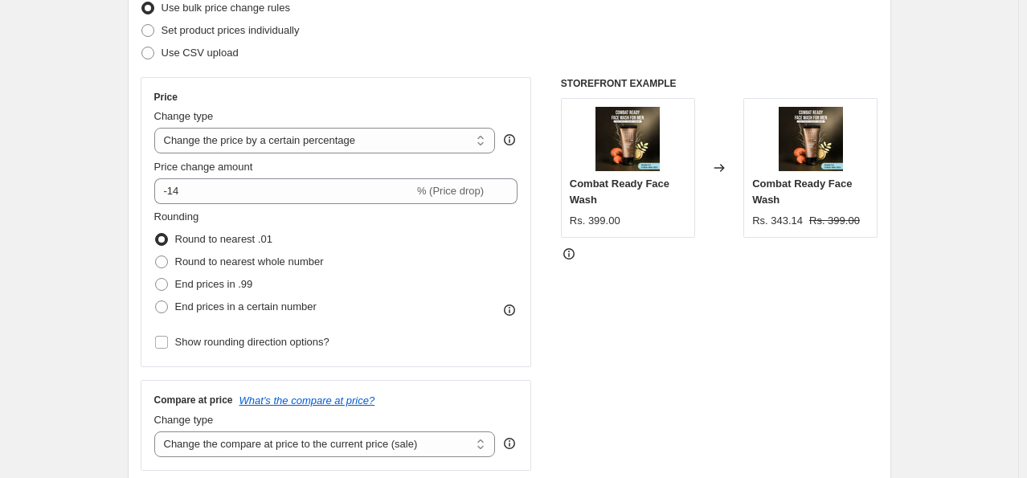
scroll to position [402, 0]
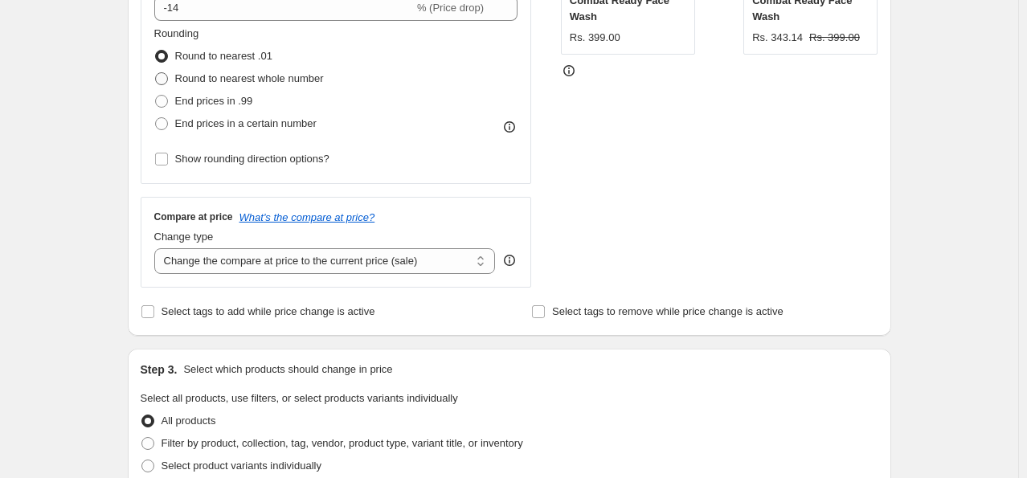
click at [161, 80] on span at bounding box center [161, 78] width 13 height 13
click at [156, 73] on input "Round to nearest whole number" at bounding box center [155, 72] width 1 height 1
radio input "true"
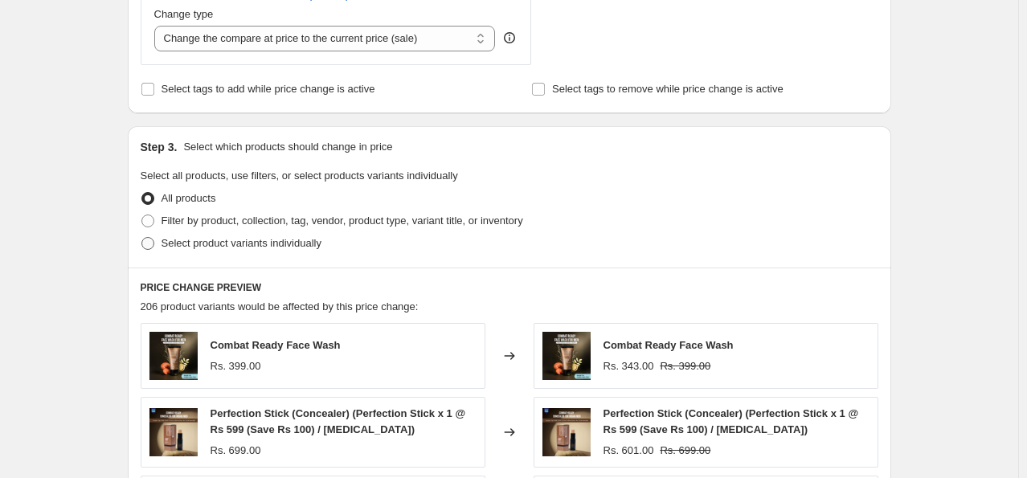
scroll to position [643, 0]
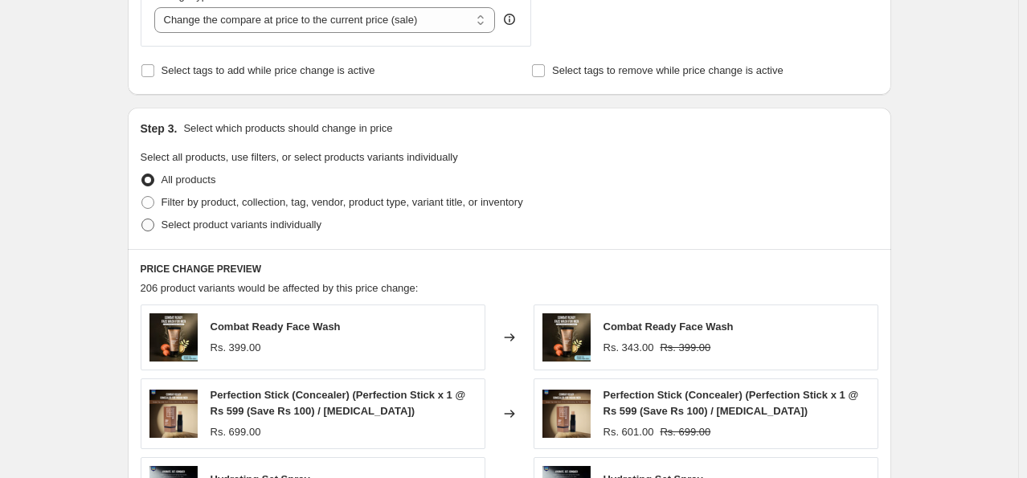
click at [150, 223] on span at bounding box center [147, 225] width 13 height 13
click at [142, 219] on input "Select product variants individually" at bounding box center [141, 219] width 1 height 1
radio input "true"
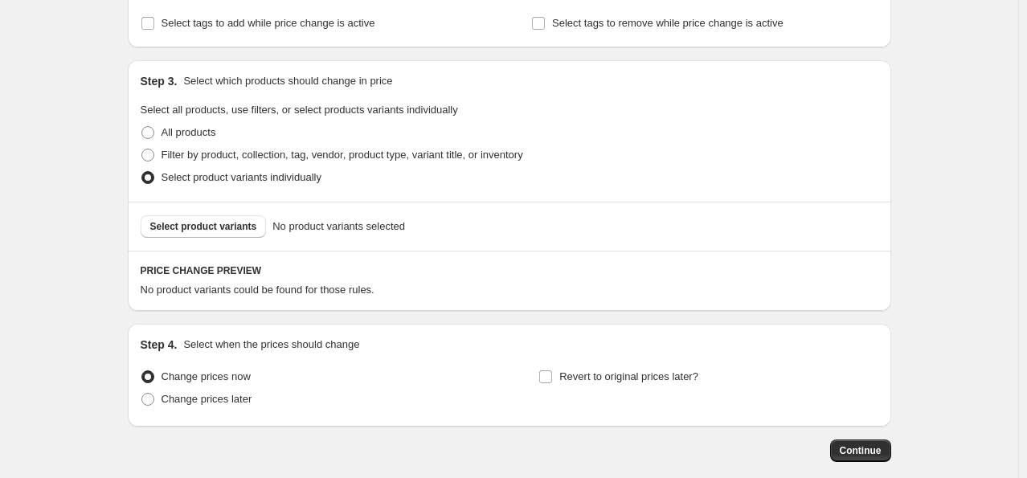
scroll to position [771, 0]
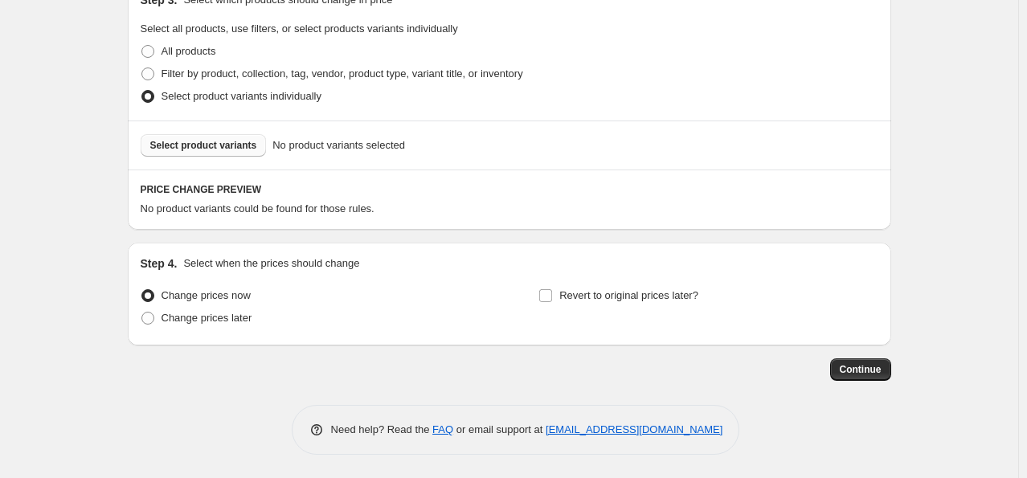
click at [179, 141] on span "Select product variants" at bounding box center [203, 145] width 107 height 13
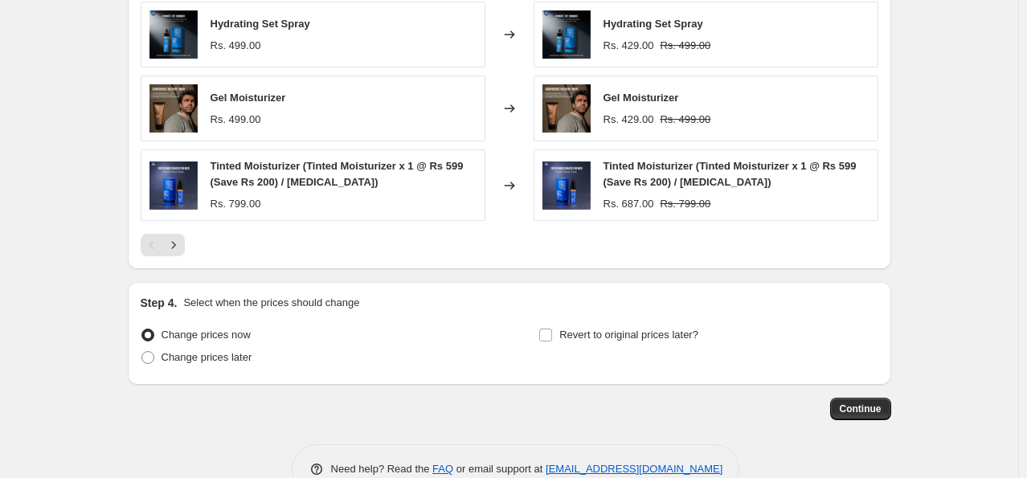
scroll to position [1186, 0]
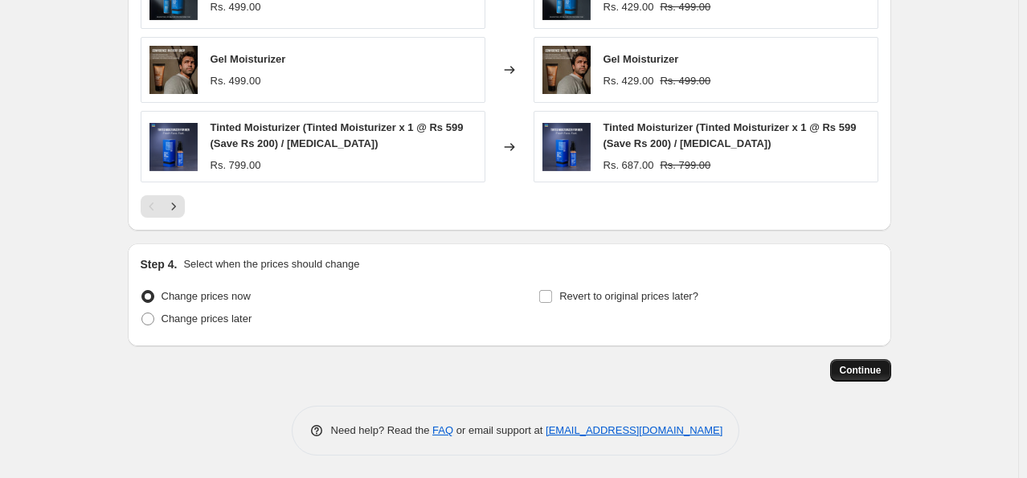
click at [856, 368] on span "Continue" at bounding box center [861, 370] width 42 height 13
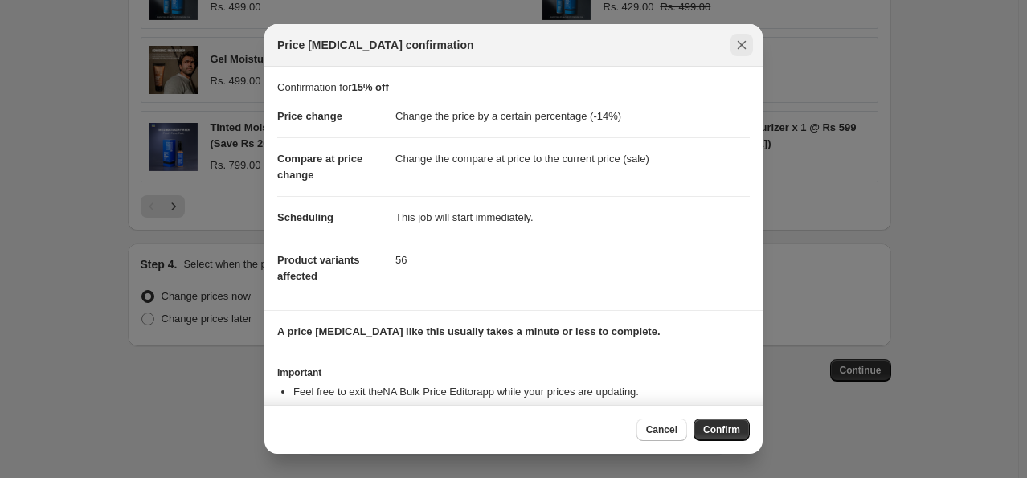
click at [742, 46] on icon "Close" at bounding box center [741, 45] width 9 height 9
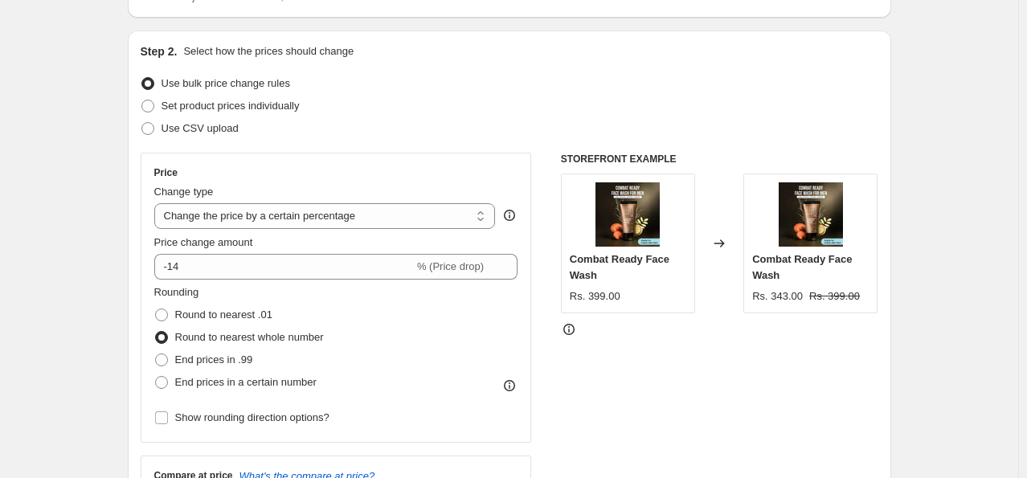
scroll to position [141, 0]
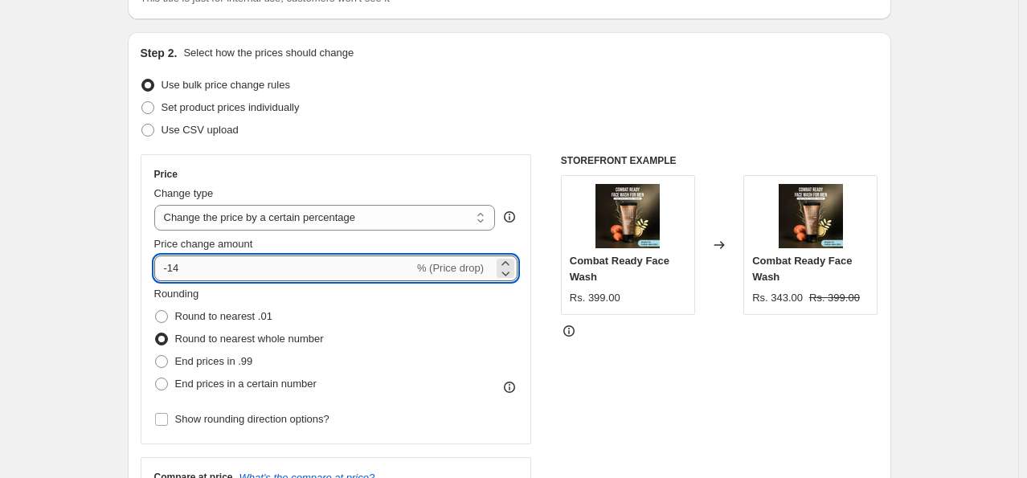
click at [220, 268] on input "-14" at bounding box center [283, 268] width 259 height 26
type input "-15"
click at [725, 361] on div "STOREFRONT EXAMPLE Combat Ready Face Wash Rs. 399.00 Changed to Combat Ready Fa…" at bounding box center [719, 351] width 317 height 394
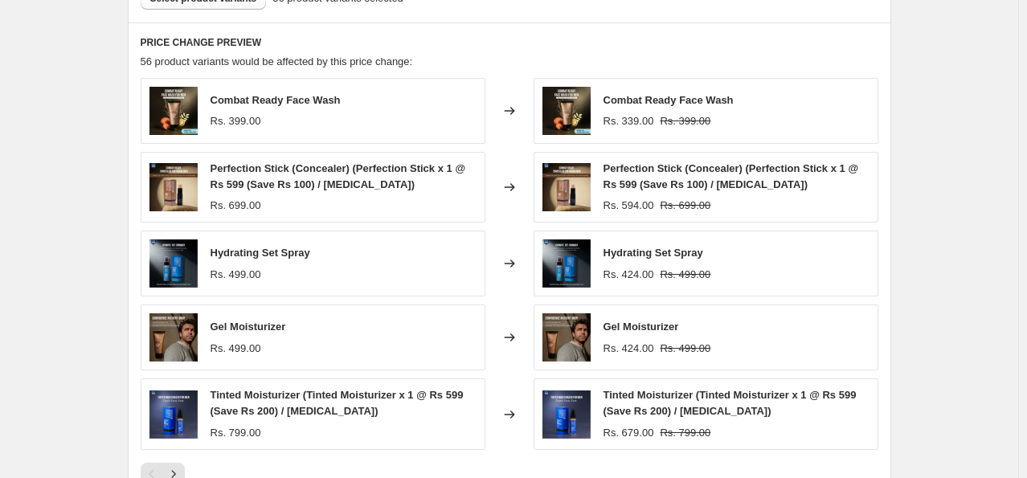
scroll to position [1105, 0]
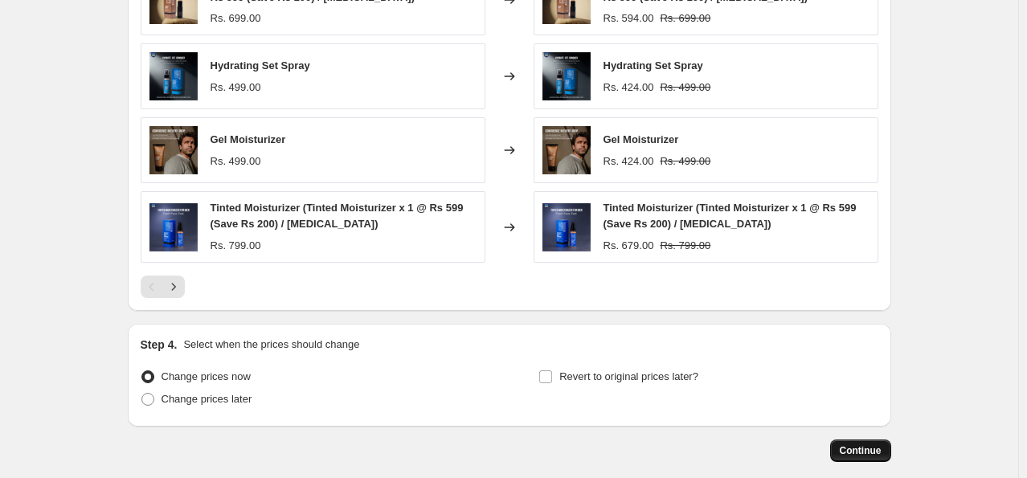
click at [867, 447] on span "Continue" at bounding box center [861, 450] width 42 height 13
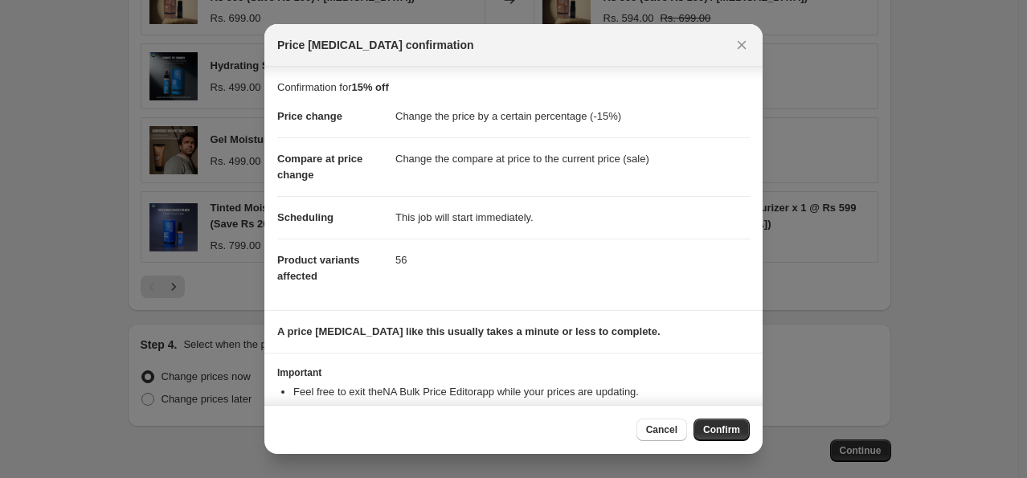
scroll to position [48, 0]
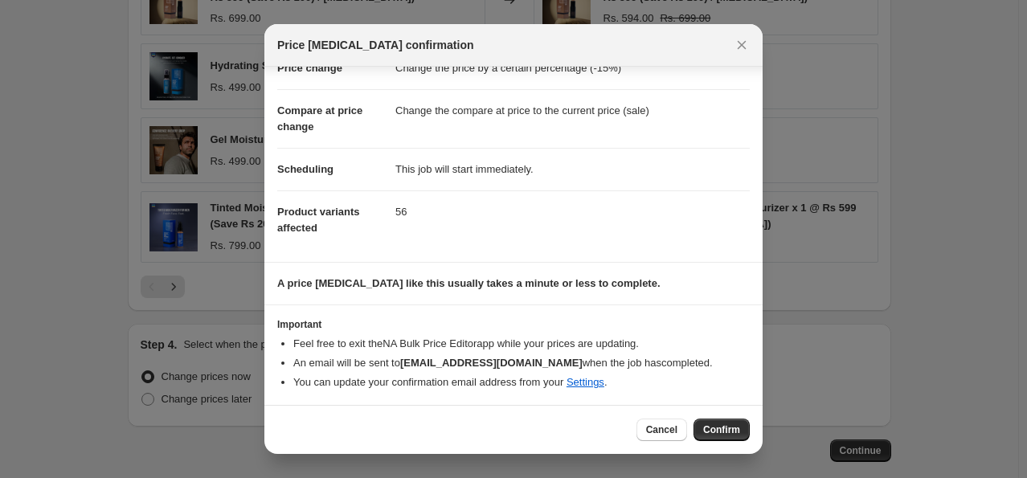
click at [732, 428] on span "Confirm" at bounding box center [721, 429] width 37 height 13
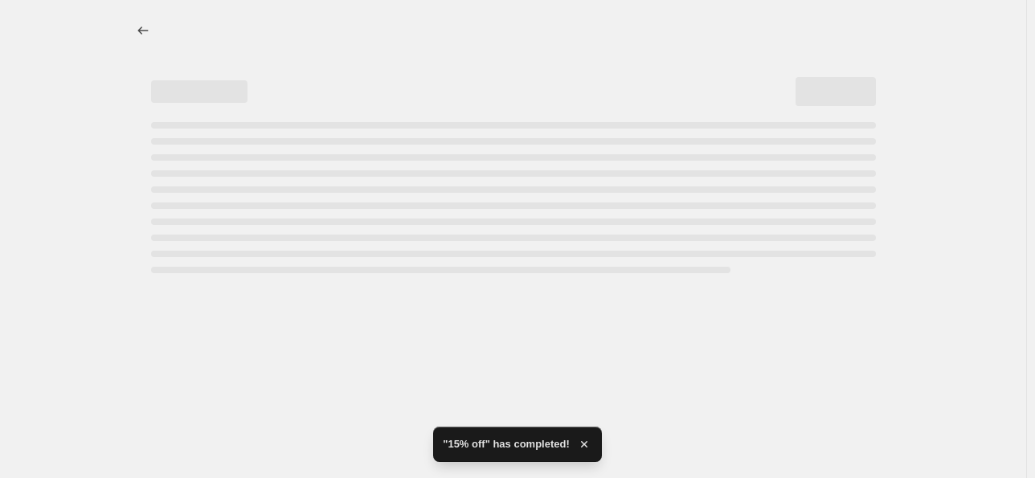
select select "percentage"
